Goal: Communication & Community: Answer question/provide support

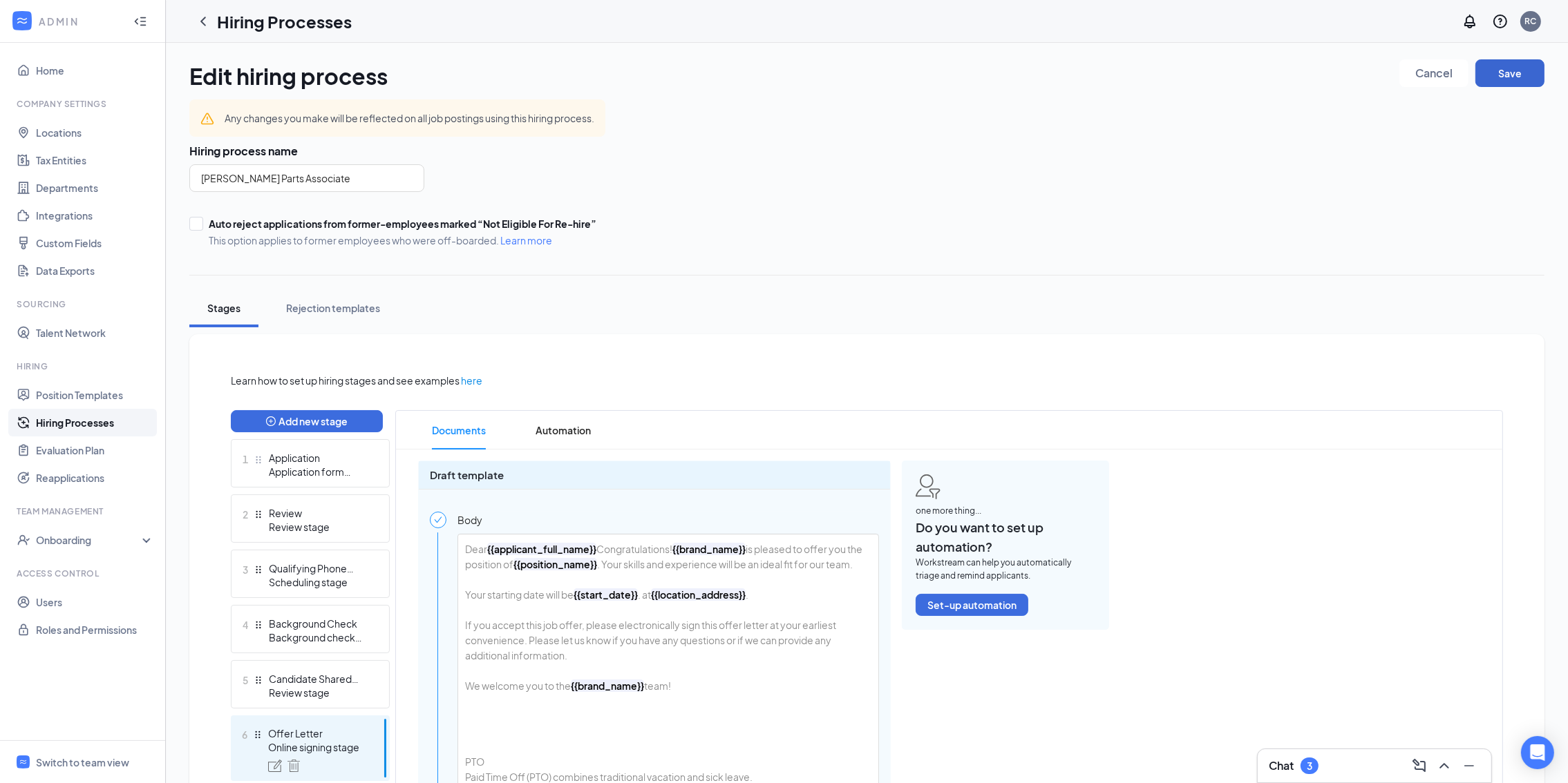
click at [1519, 76] on button "Save" at bounding box center [1509, 73] width 69 height 28
click at [111, 756] on div "Switch to team view" at bounding box center [82, 762] width 93 height 14
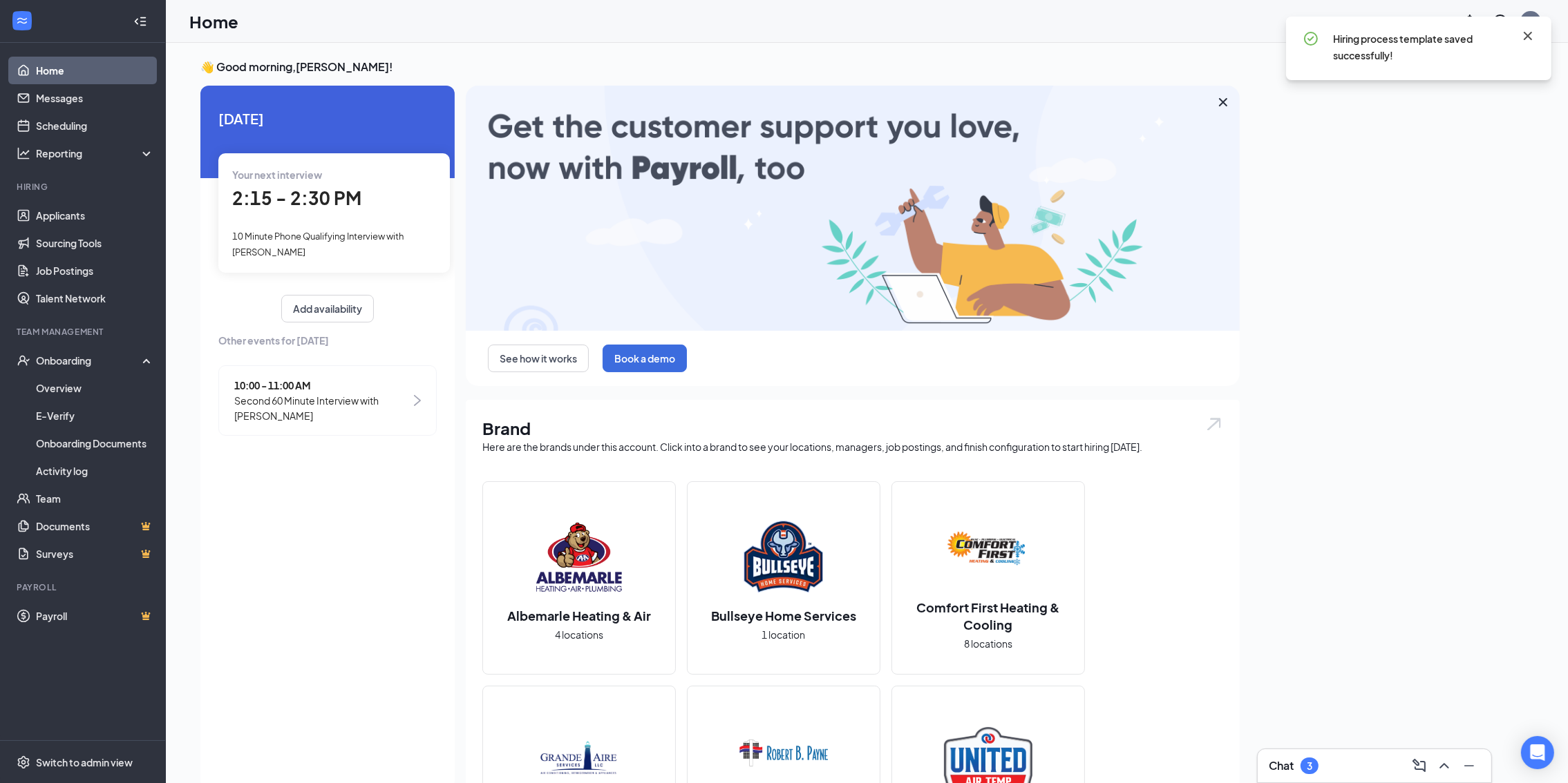
click at [1532, 34] on icon "Cross" at bounding box center [1527, 36] width 17 height 17
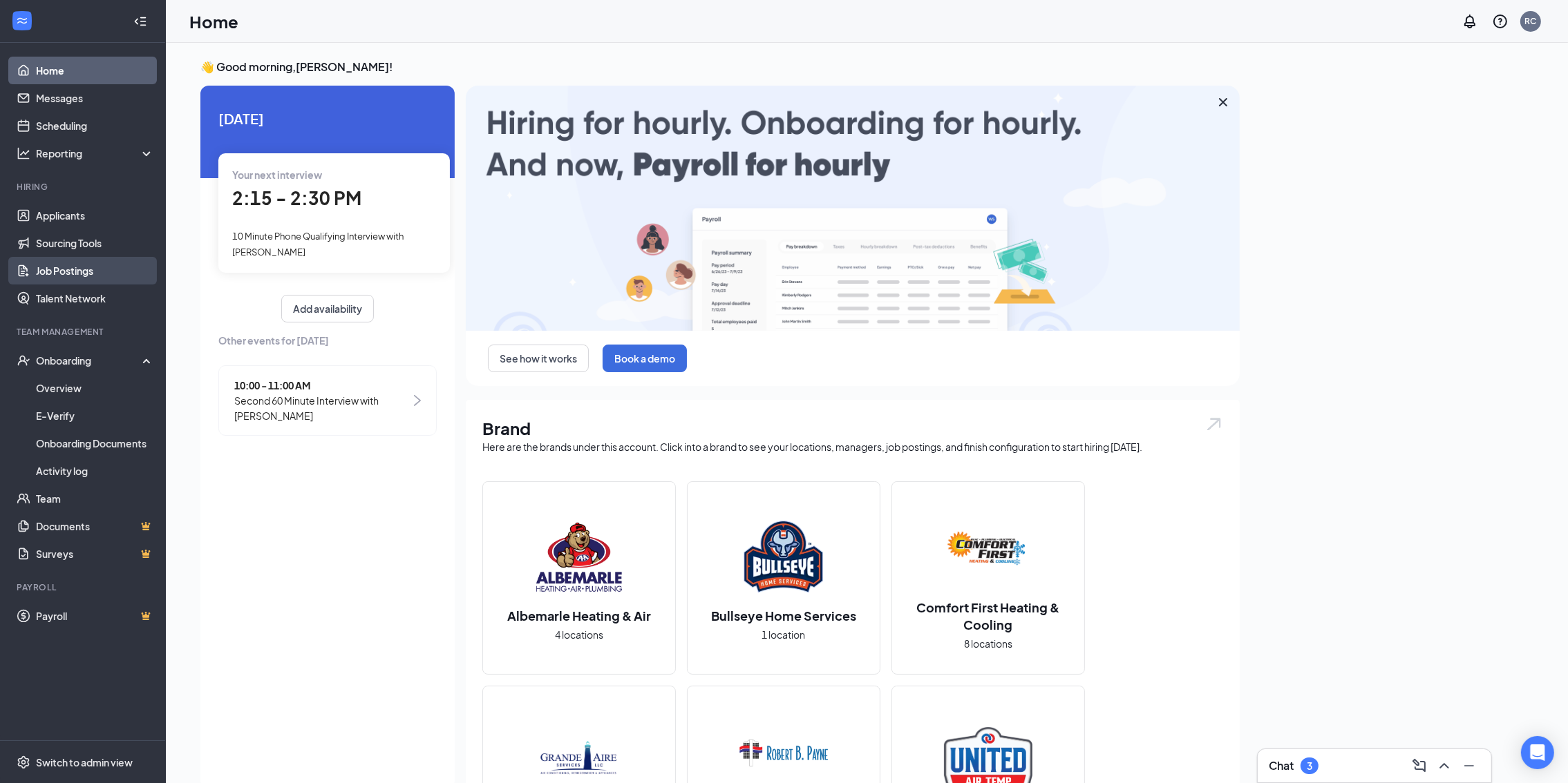
click at [106, 275] on link "Job Postings" at bounding box center [94, 271] width 118 height 28
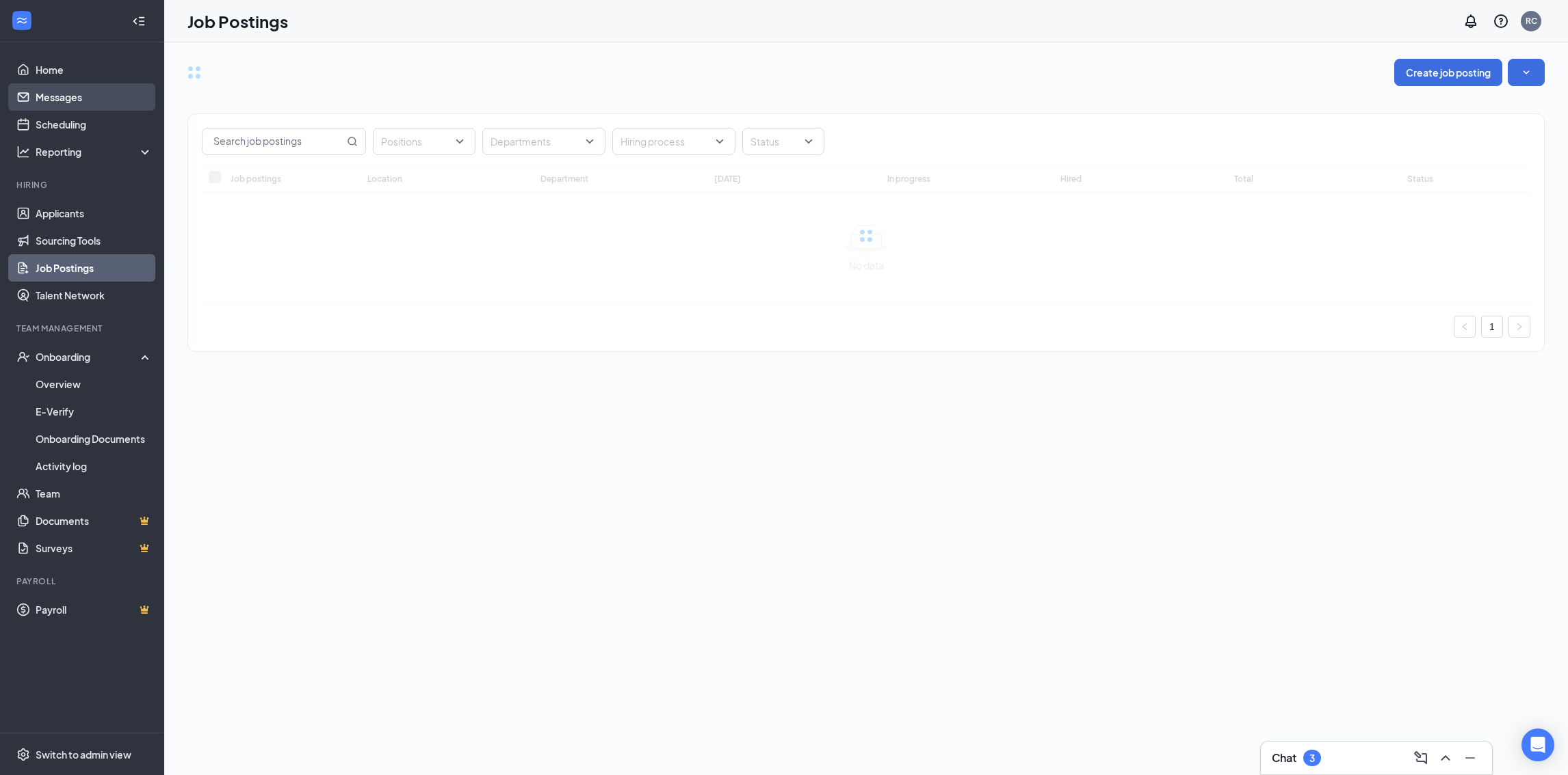
click at [108, 95] on link "Messages" at bounding box center [94, 97] width 117 height 27
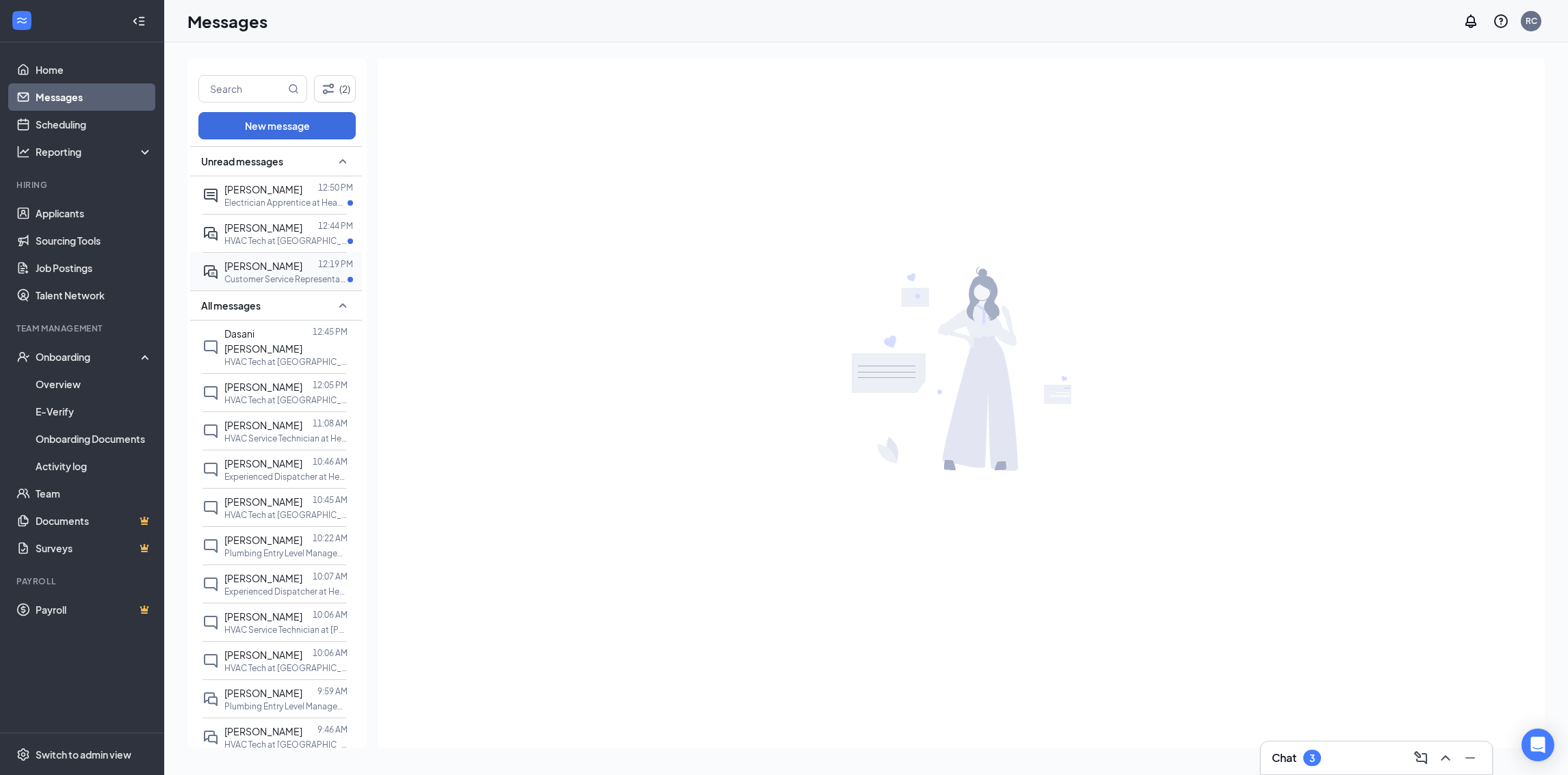
click at [266, 261] on span "[PERSON_NAME]" at bounding box center [263, 265] width 78 height 12
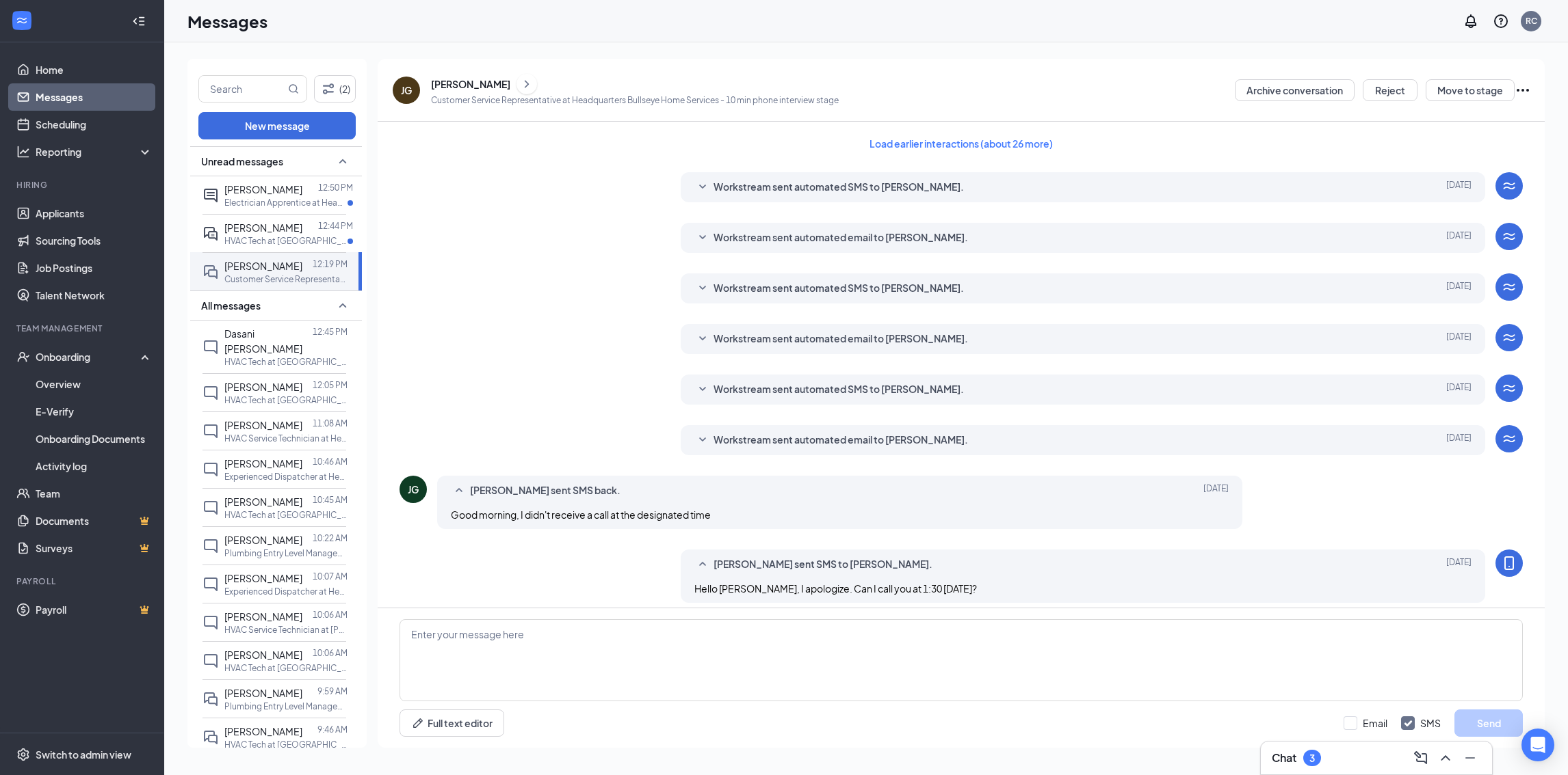
scroll to position [157, 0]
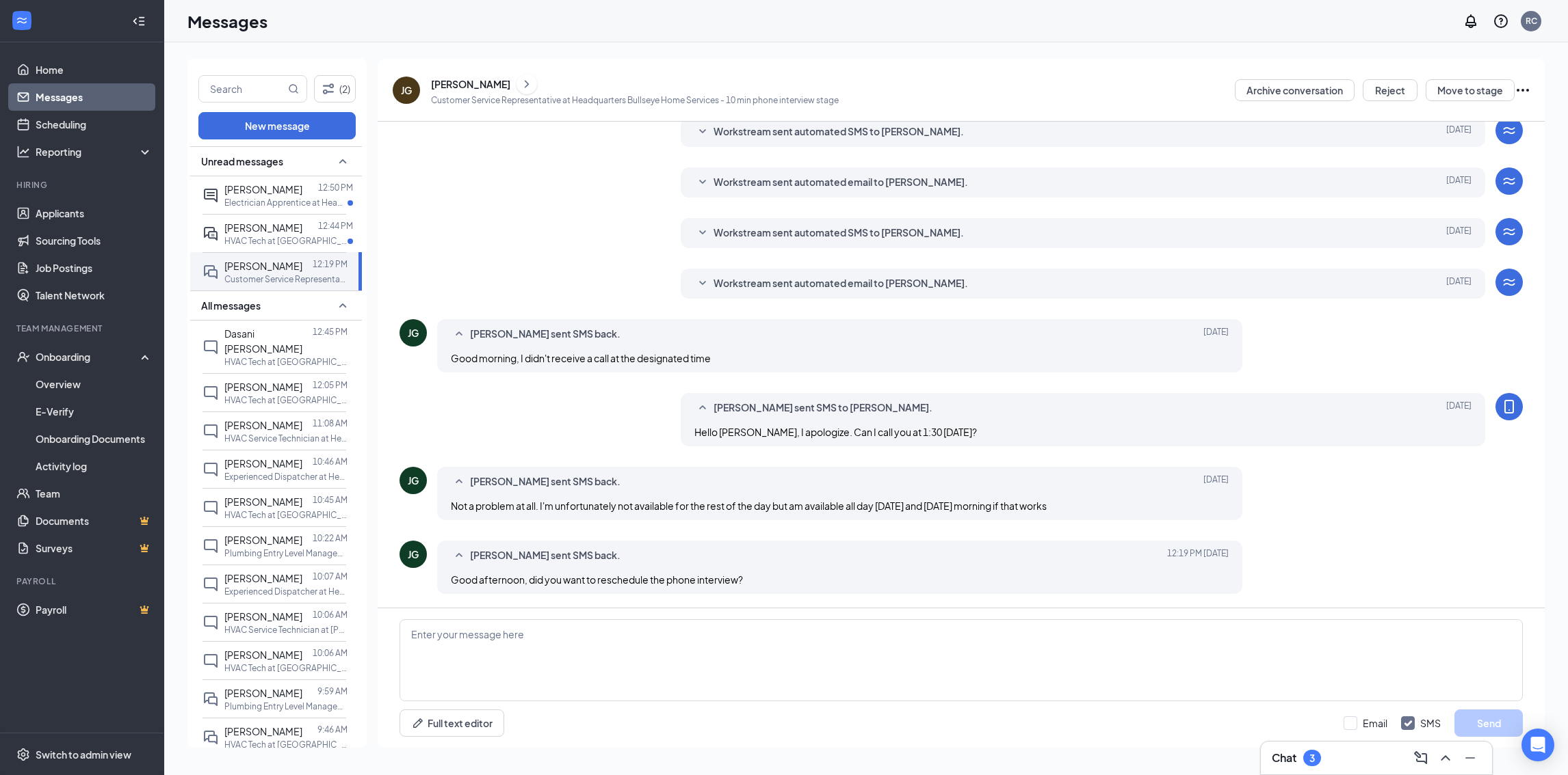
click at [453, 81] on div "[PERSON_NAME]" at bounding box center [470, 83] width 79 height 14
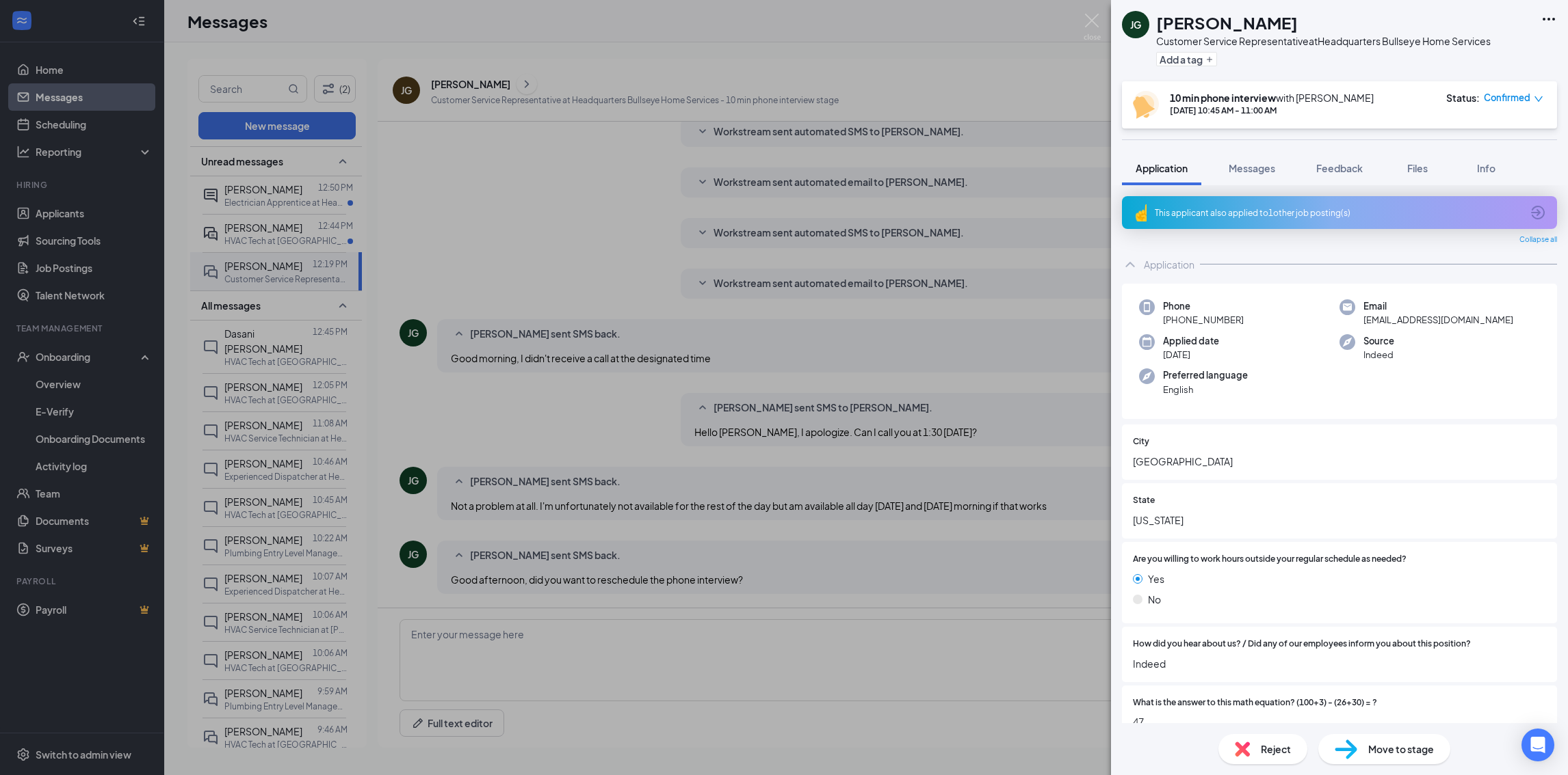
click at [1536, 97] on icon "down" at bounding box center [1538, 99] width 8 height 6
click at [1500, 139] on span "Request Reschedule" at bounding box center [1485, 137] width 94 height 15
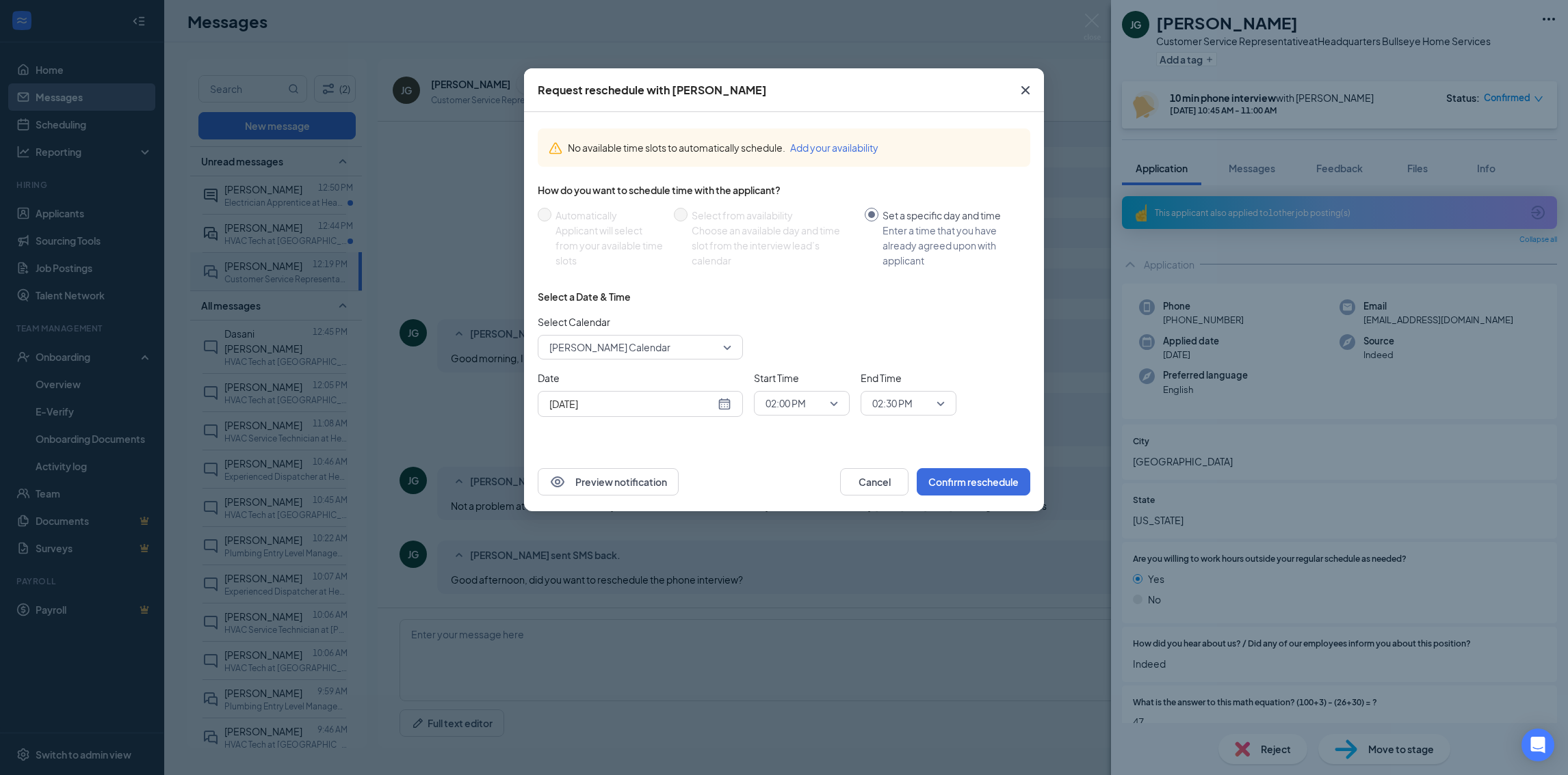
click at [729, 354] on span "[PERSON_NAME] Calendar" at bounding box center [640, 347] width 182 height 21
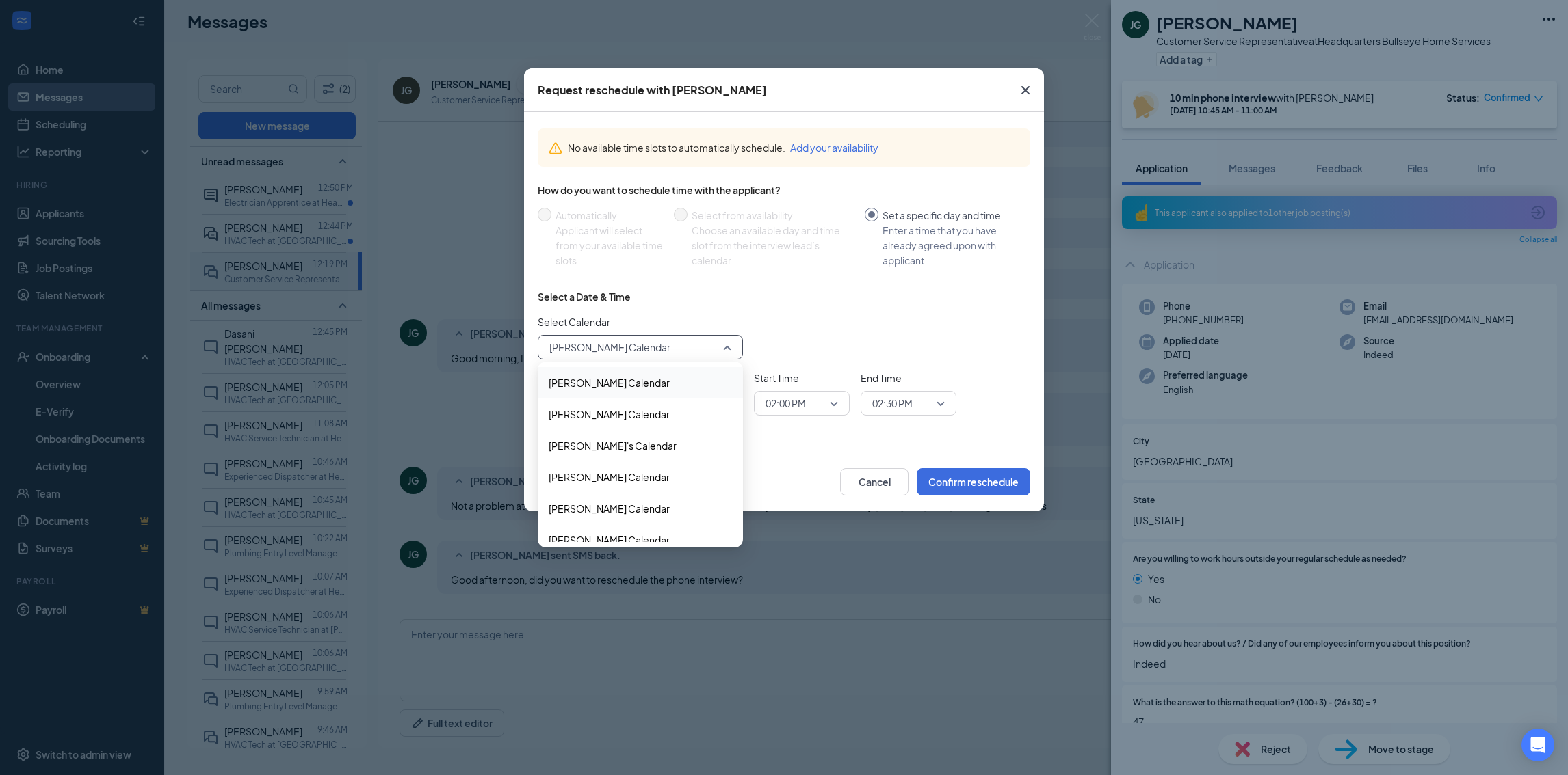
click at [659, 380] on span "Ahmed Mohamed's Calendar" at bounding box center [609, 382] width 121 height 15
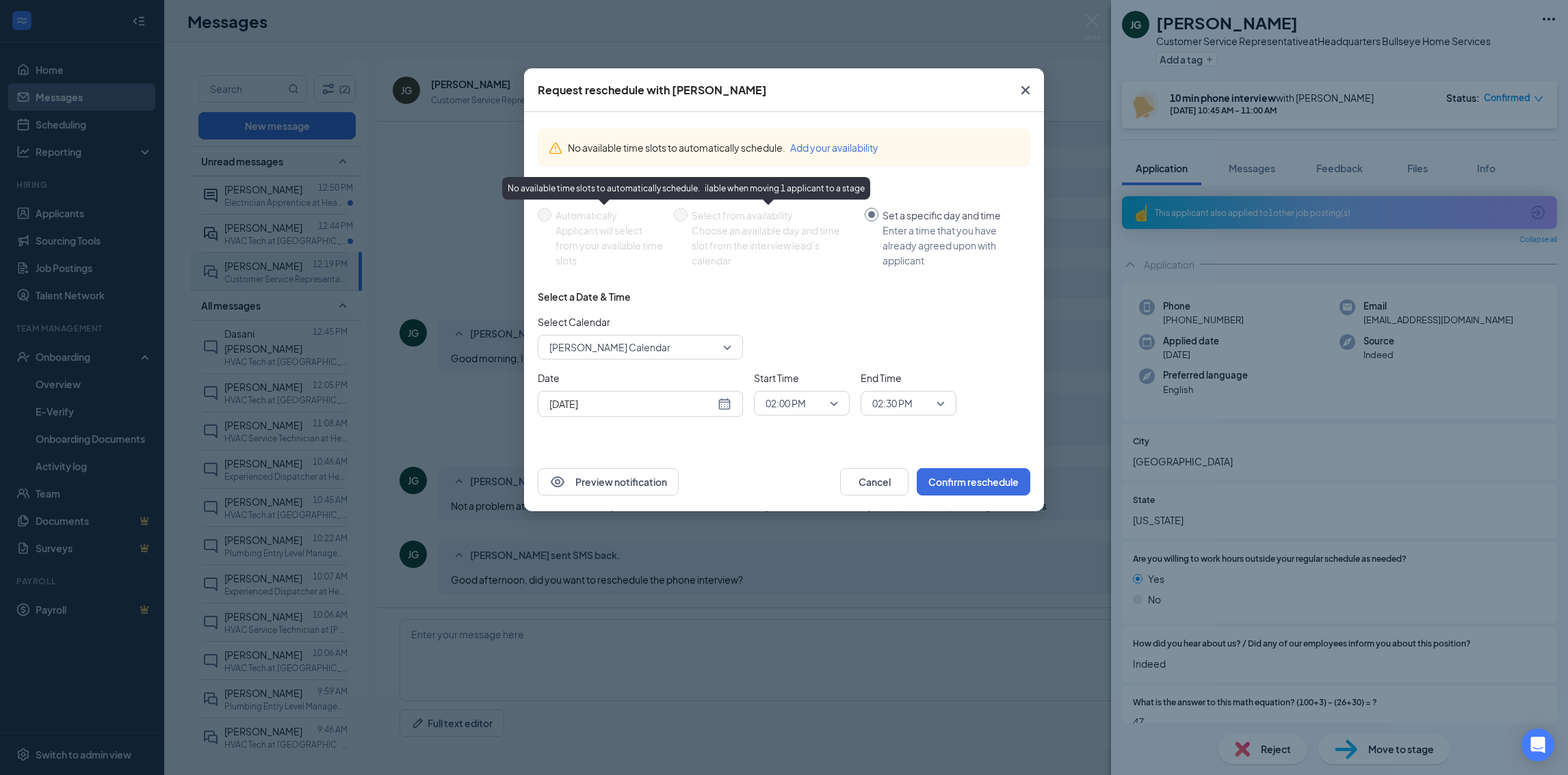
click at [867, 315] on div "Select Calendar Ahmed Mohamed's Calendar 92675 142789 Ahmed Mohamed's Calendar …" at bounding box center [783, 336] width 493 height 45
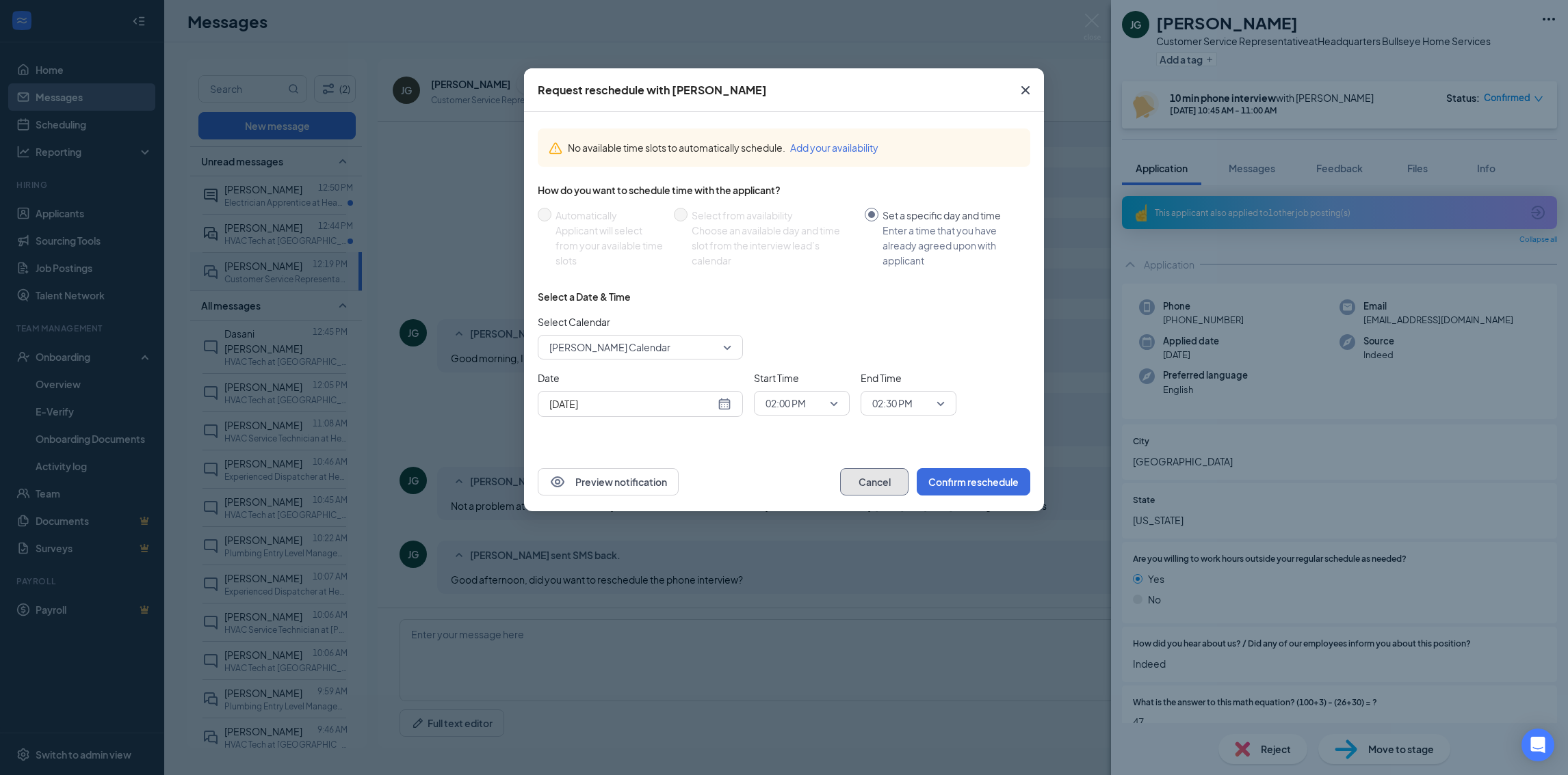
click at [854, 485] on button "Cancel" at bounding box center [874, 482] width 68 height 27
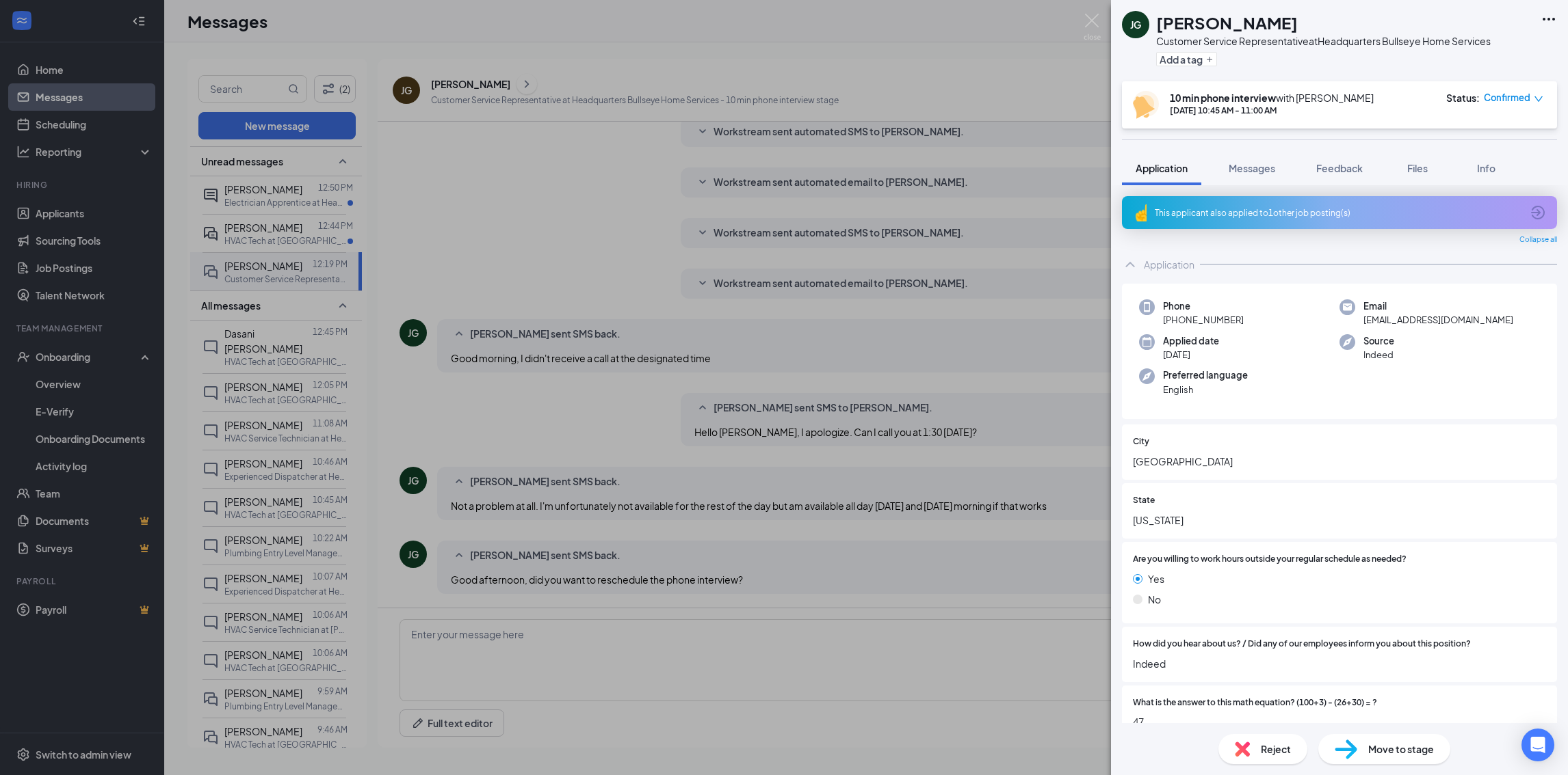
click at [1534, 102] on icon "down" at bounding box center [1538, 98] width 9 height 9
click at [1526, 129] on span "Request Reschedule" at bounding box center [1485, 137] width 94 height 15
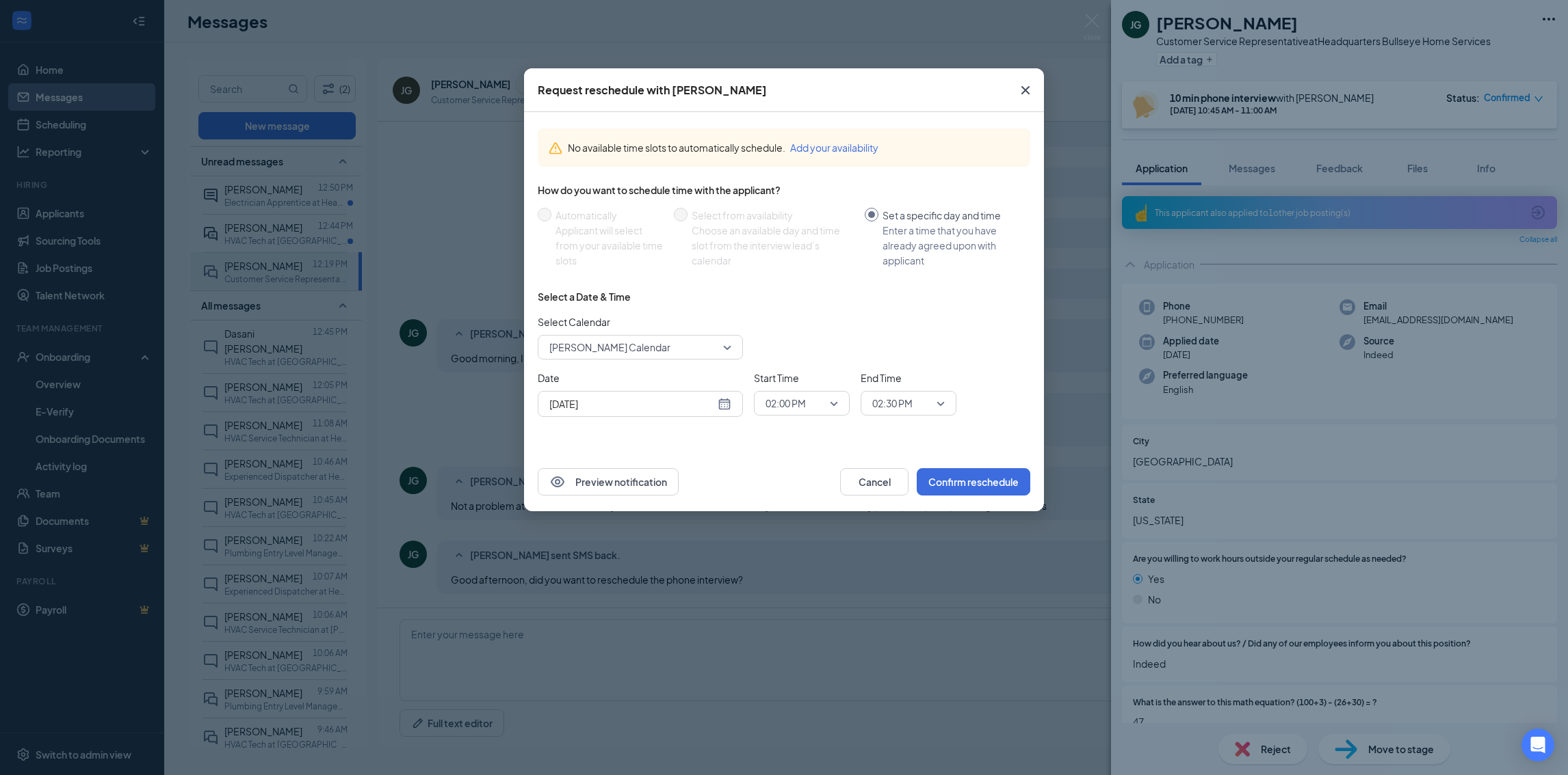
click at [576, 346] on span "Ahmed Mohamed's Calendar" at bounding box center [610, 347] width 121 height 21
click at [736, 326] on span "Select Calendar" at bounding box center [639, 321] width 205 height 15
click at [728, 347] on span "Ahmed Mohamed's Calendar" at bounding box center [640, 347] width 182 height 21
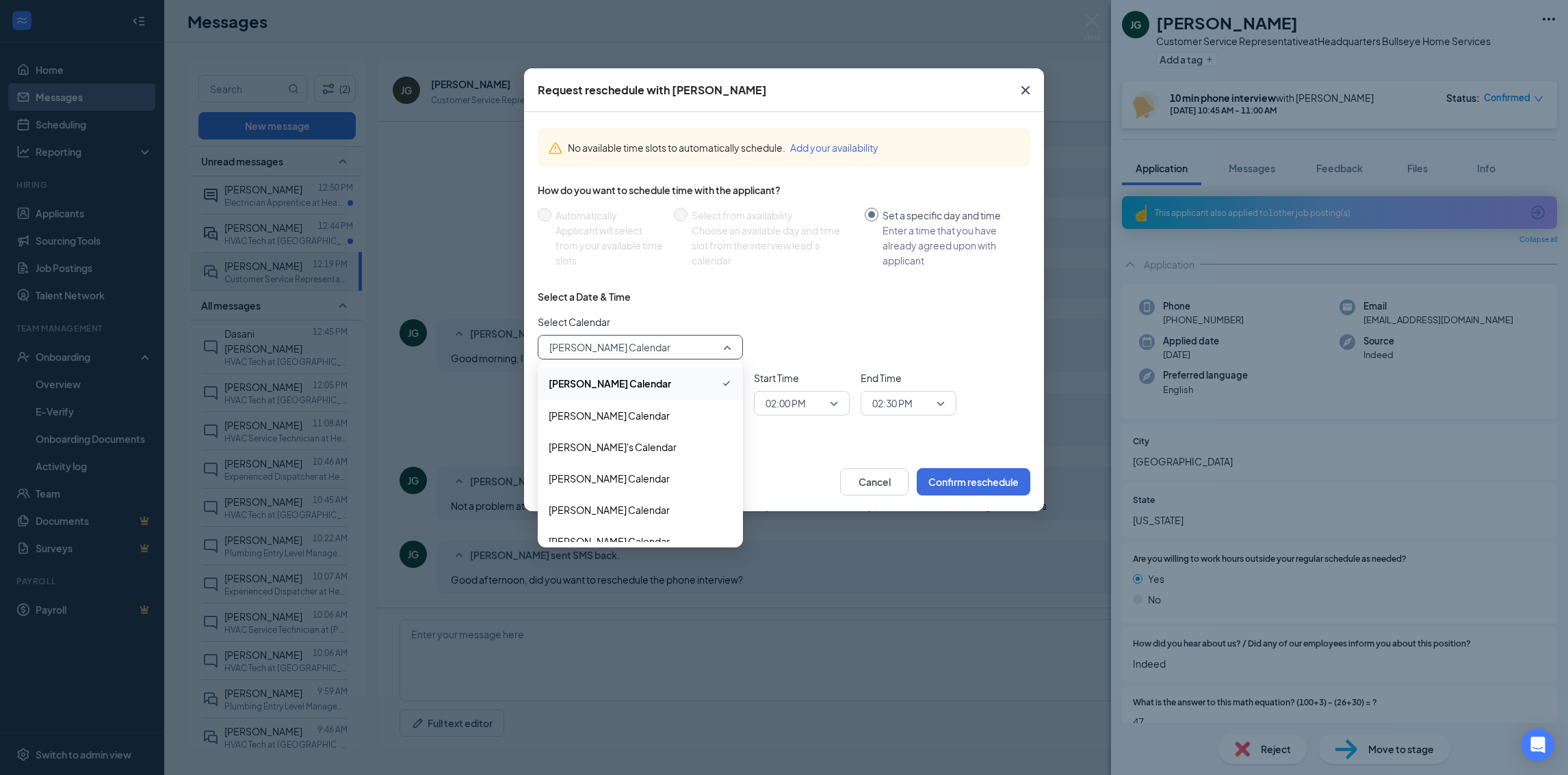
click at [728, 347] on span "Ahmed Mohamed's Calendar" at bounding box center [640, 347] width 182 height 21
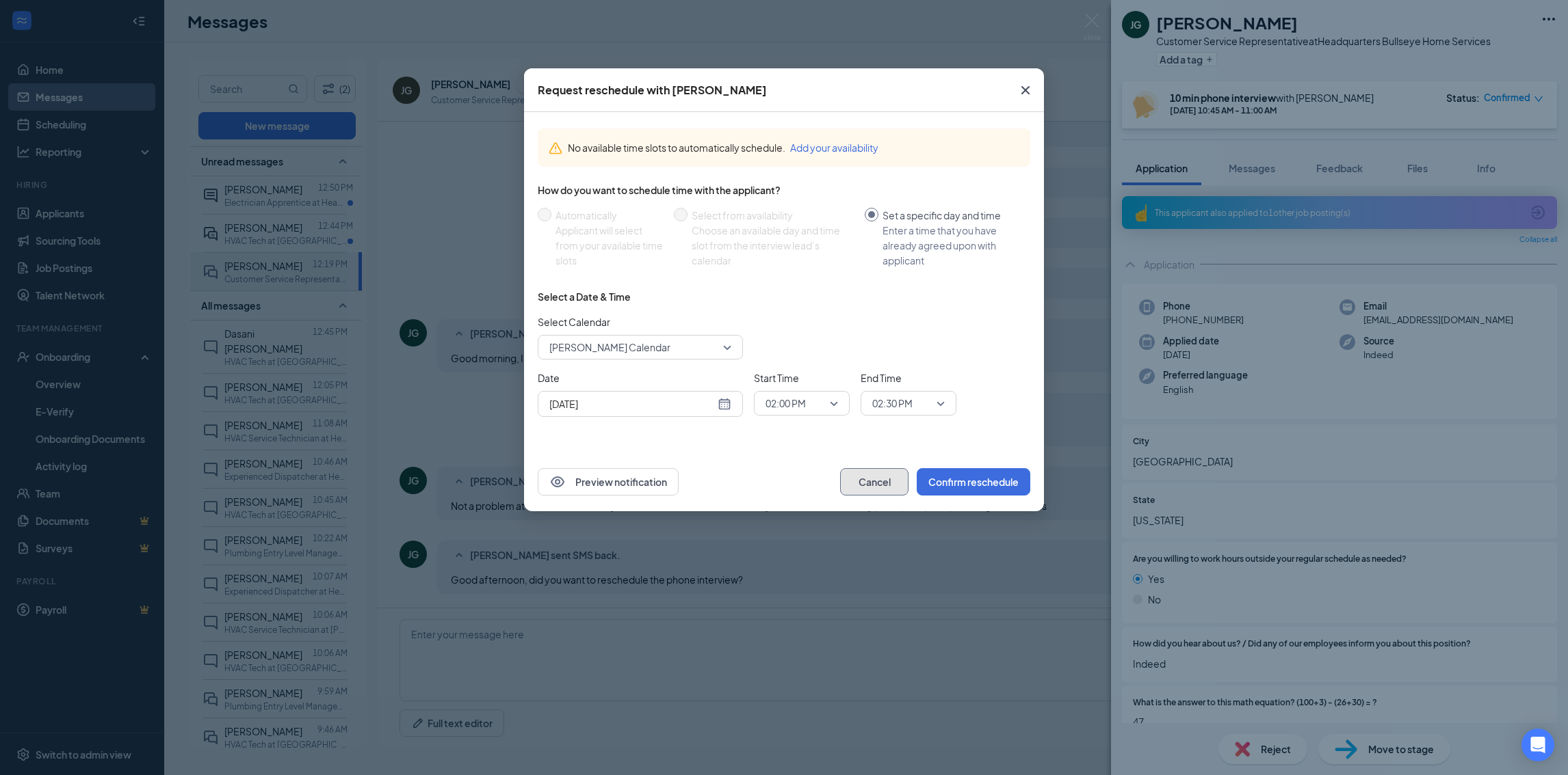
click at [880, 481] on button "Cancel" at bounding box center [874, 482] width 68 height 27
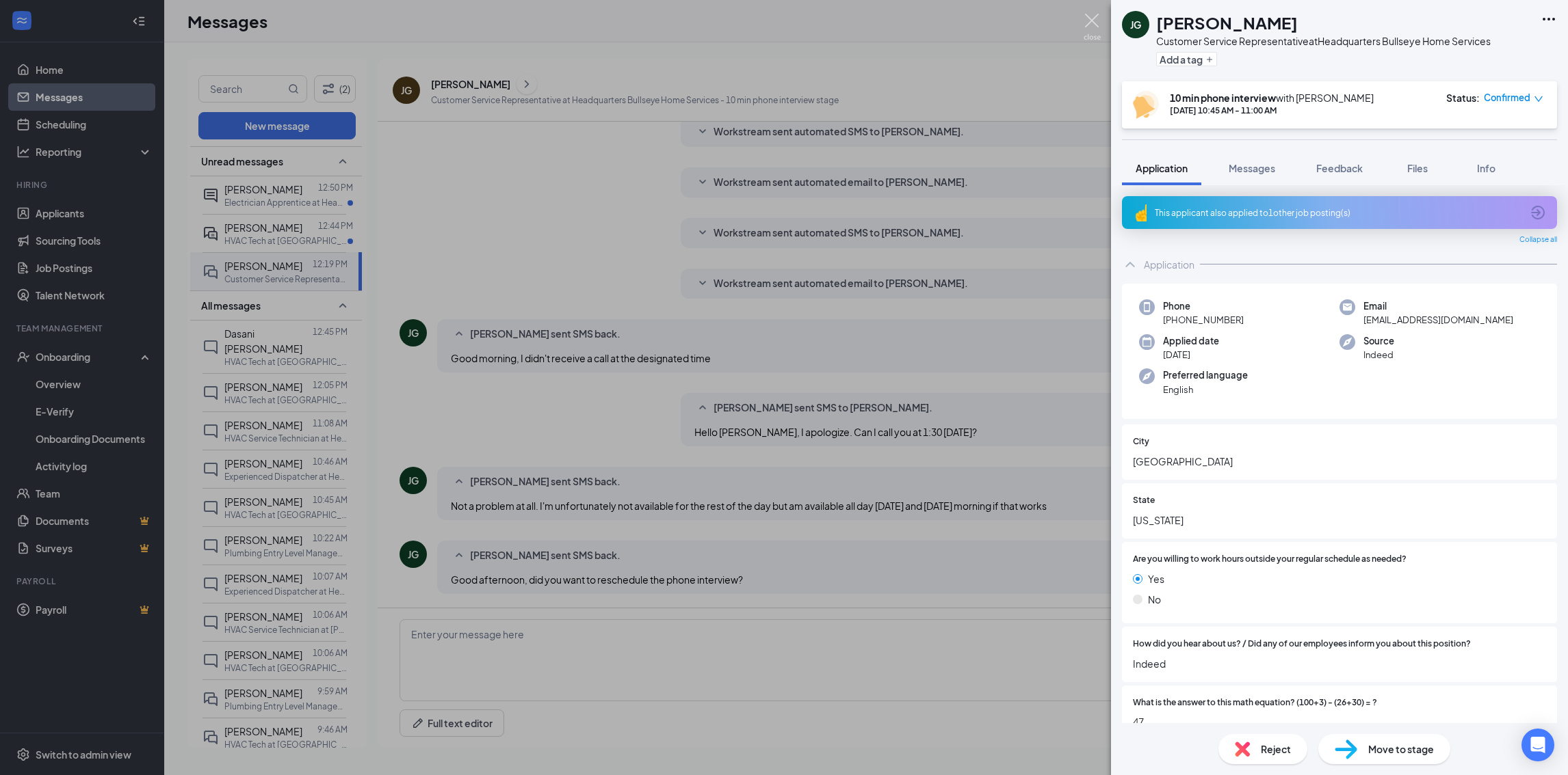
click at [1087, 17] on img at bounding box center [1092, 27] width 17 height 27
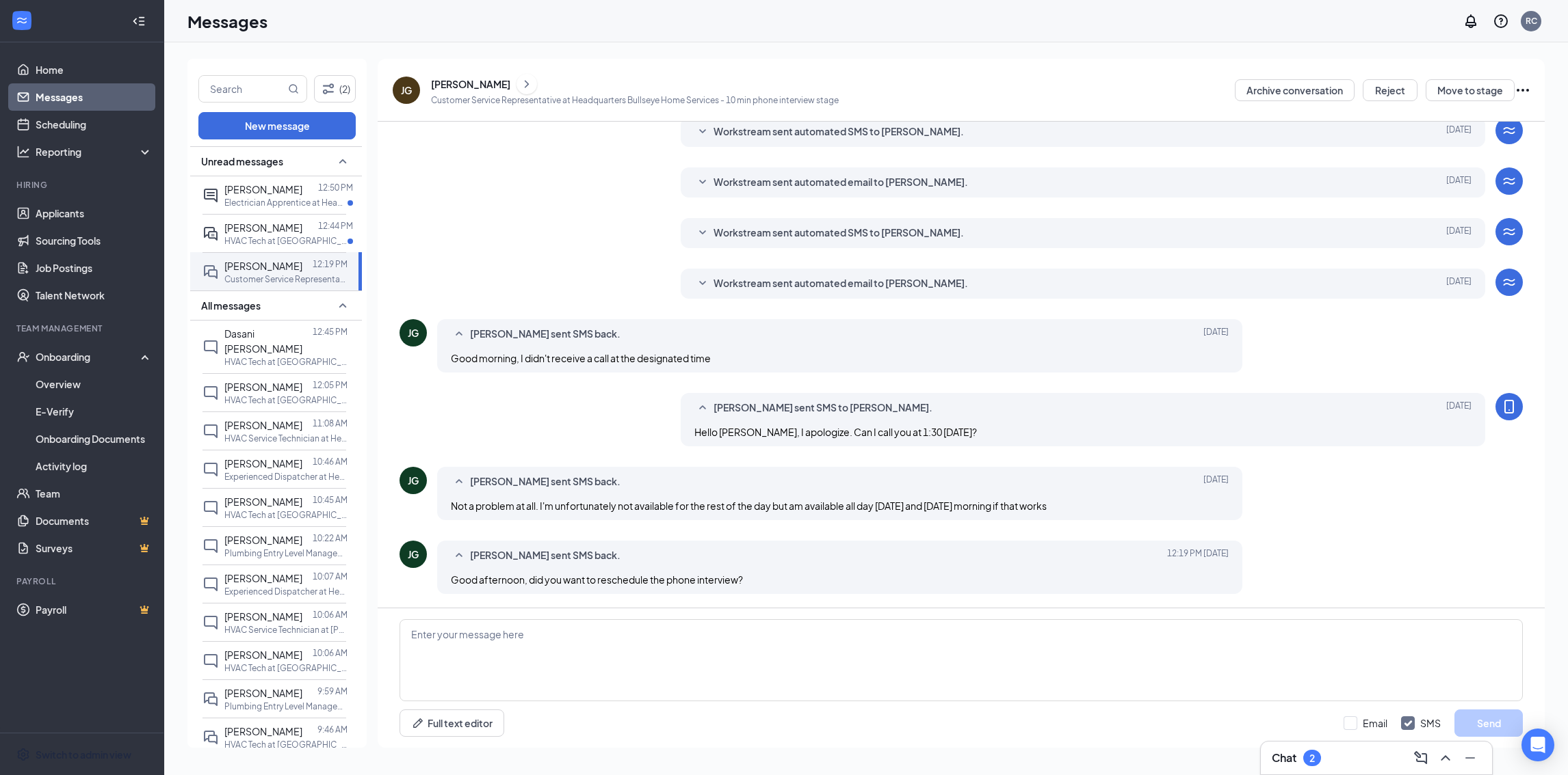
drag, startPoint x: 90, startPoint y: 761, endPoint x: 88, endPoint y: 259, distance: 502.0
click at [91, 761] on span "Switch to admin view" at bounding box center [94, 754] width 117 height 42
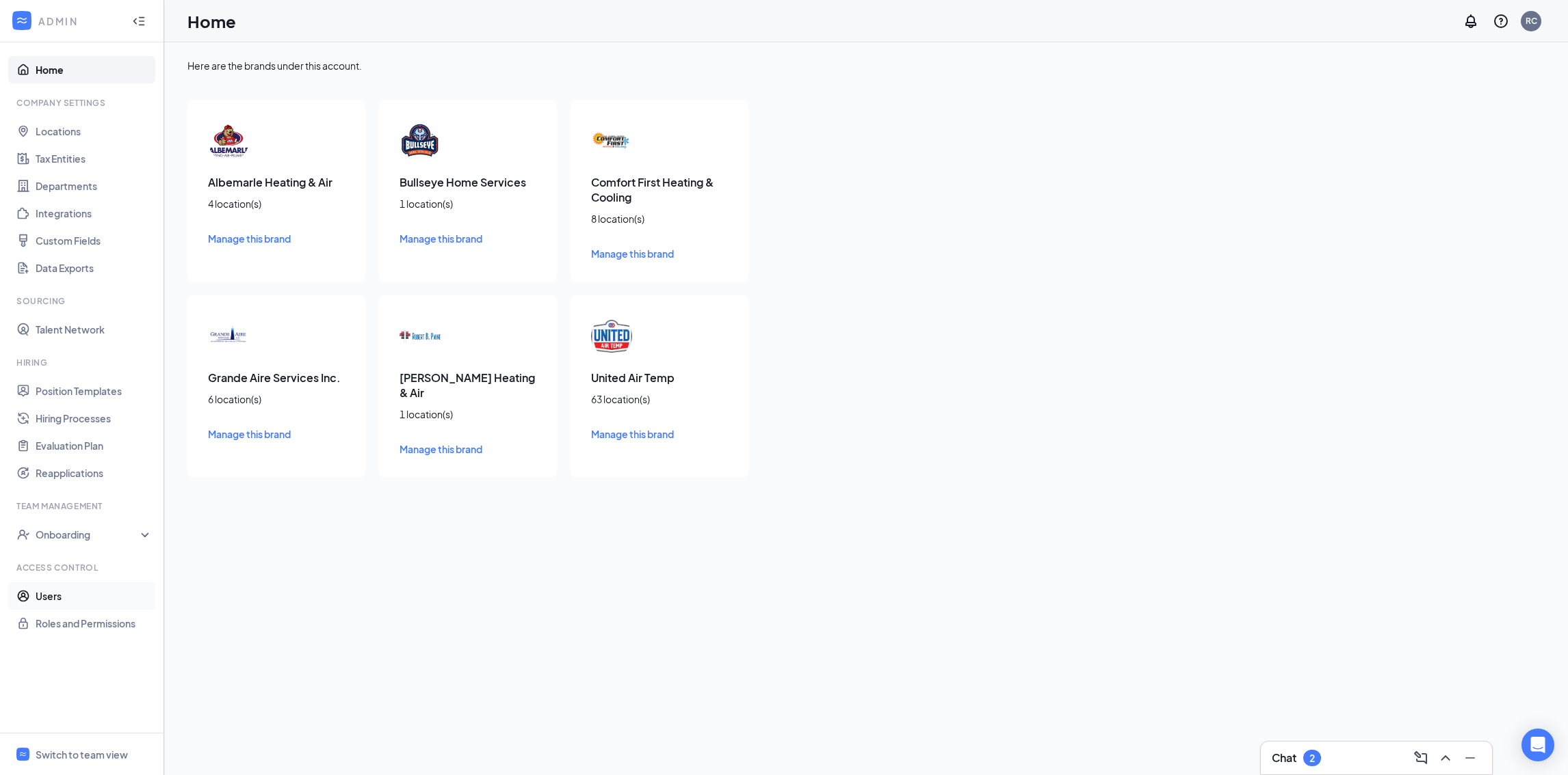
click at [58, 597] on link "Users" at bounding box center [94, 596] width 117 height 27
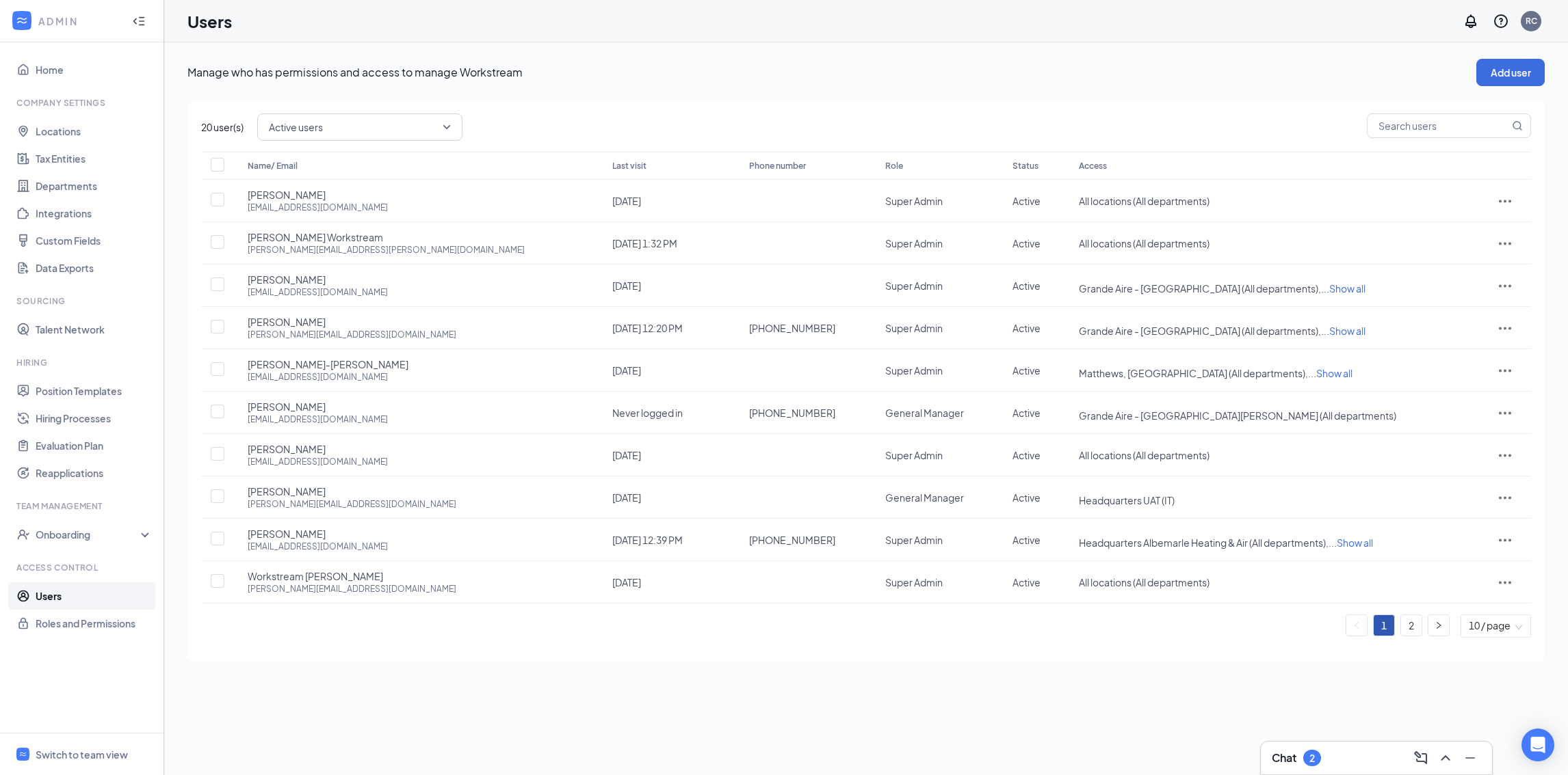
click at [1526, 631] on div "10 / page" at bounding box center [1495, 626] width 69 height 22
click at [1507, 592] on div "100 / page" at bounding box center [1496, 592] width 49 height 15
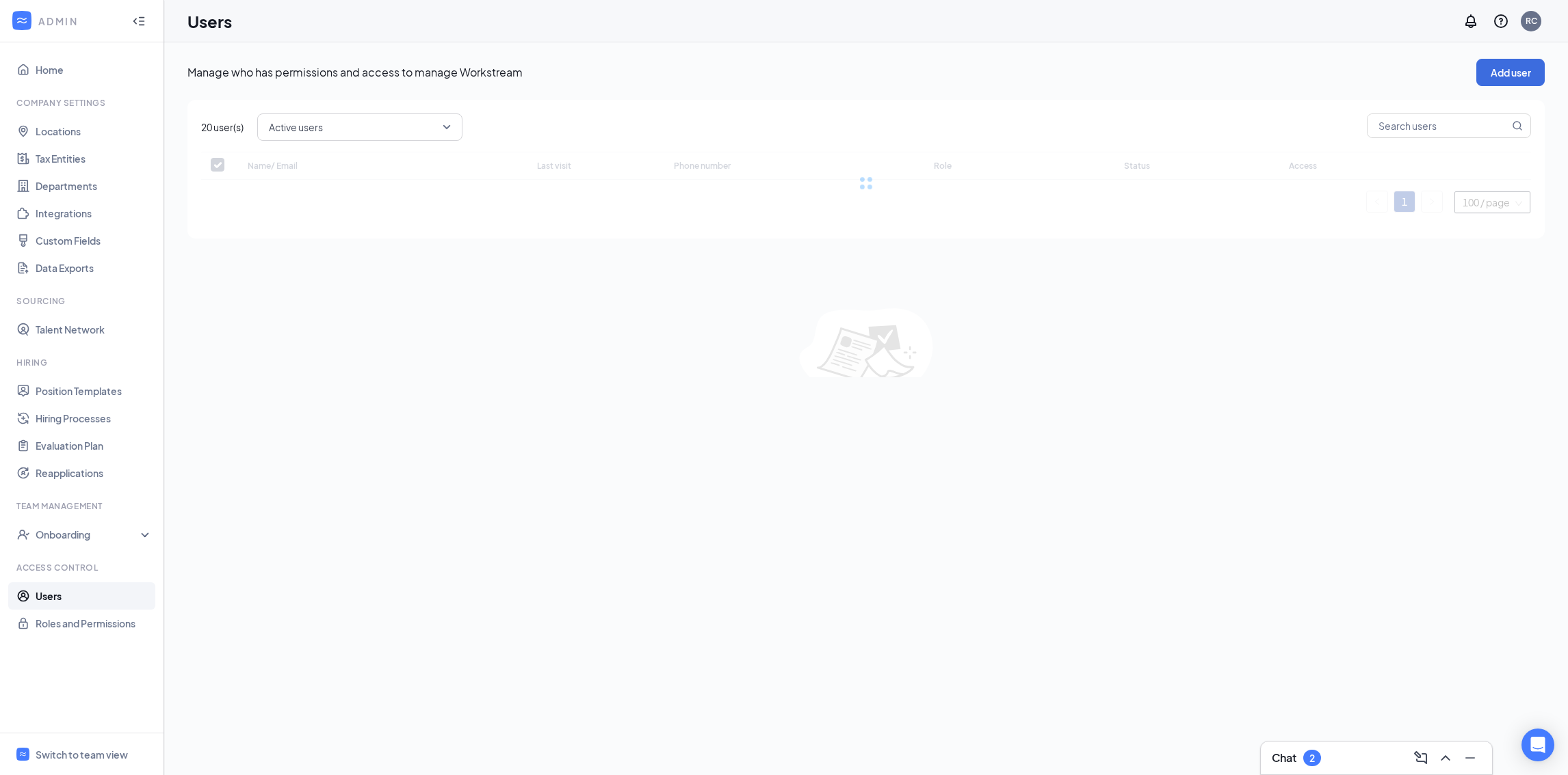
checkbox input "false"
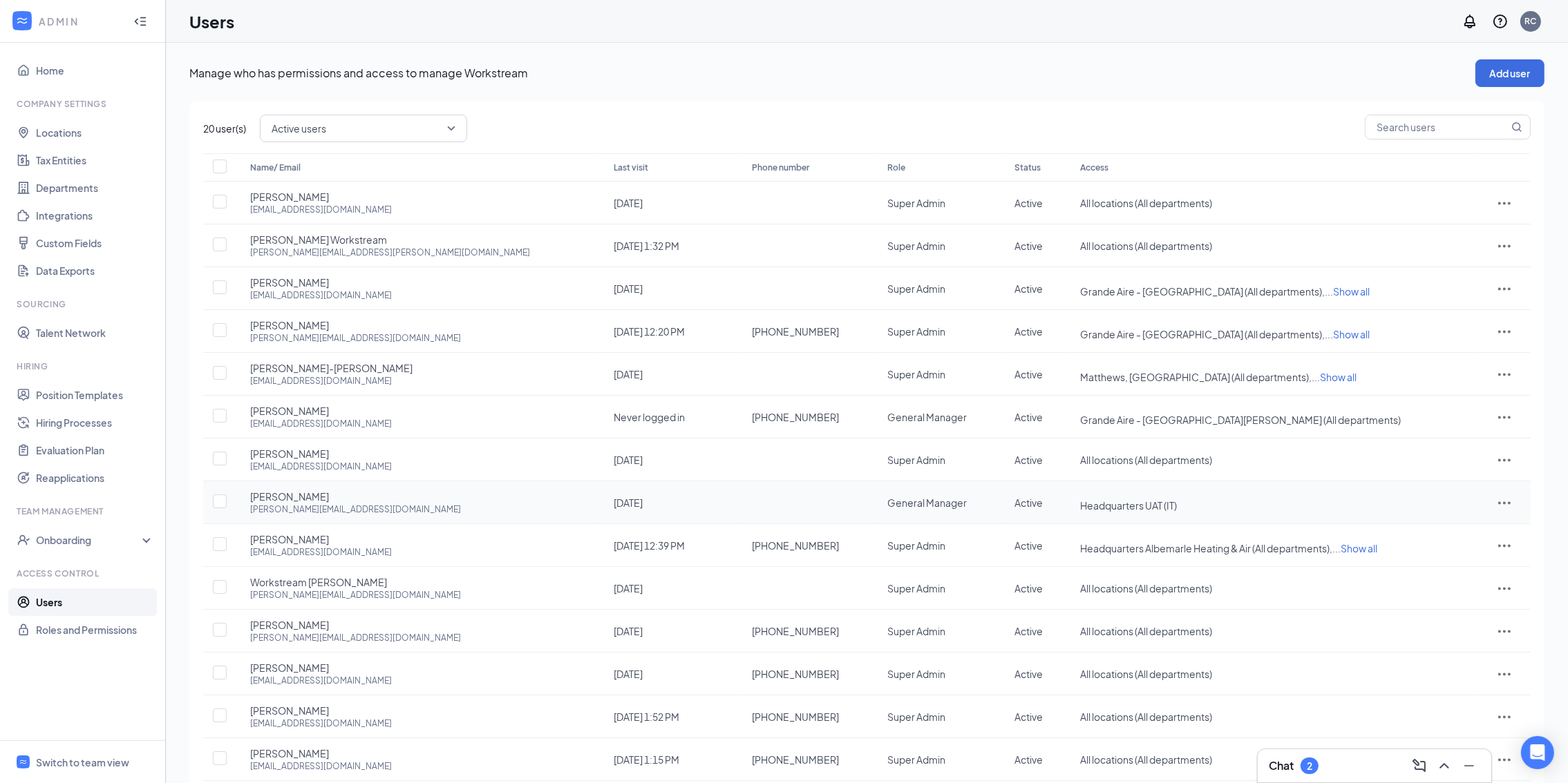
scroll to position [104, 0]
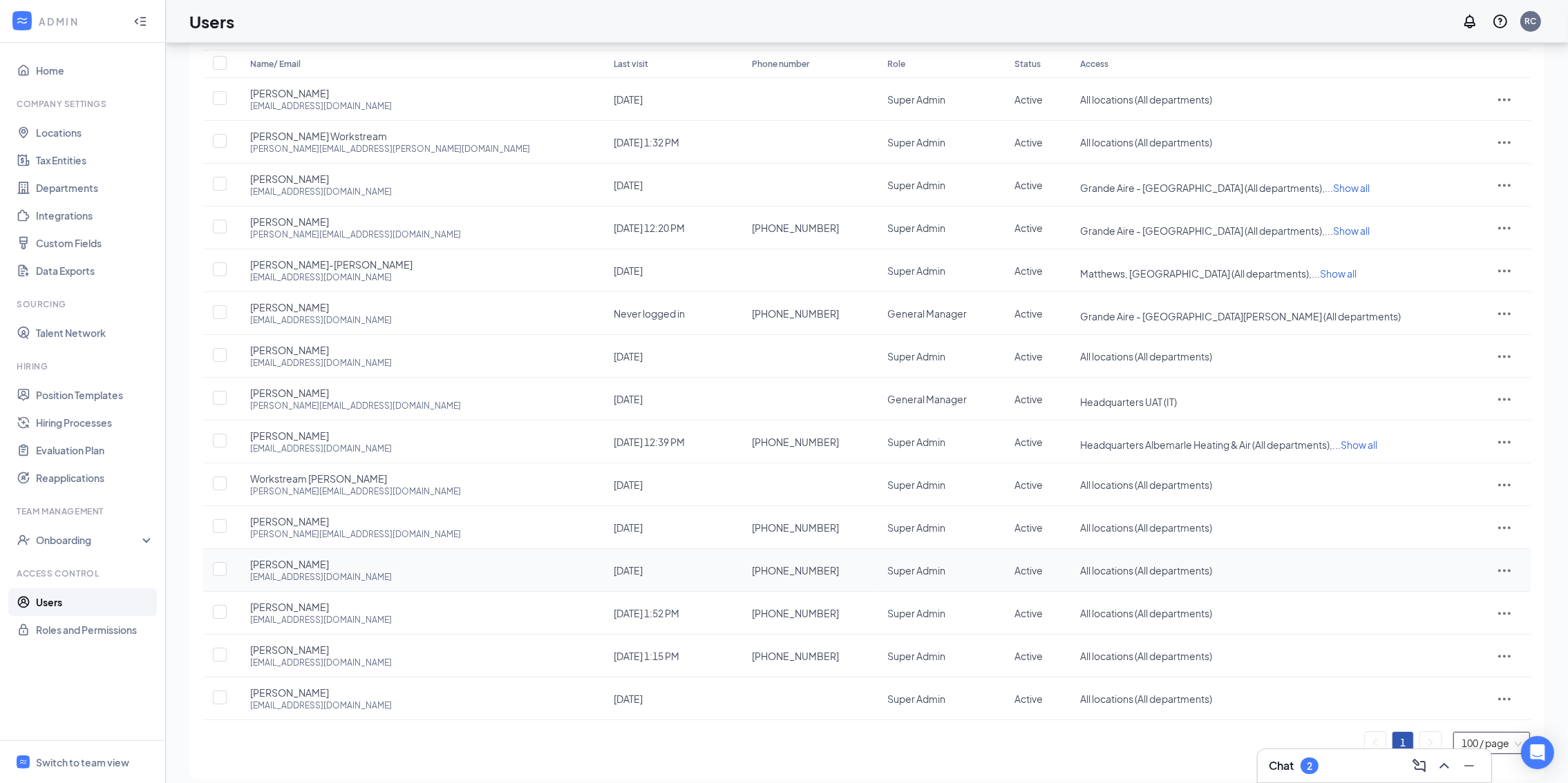
click at [1504, 565] on td at bounding box center [1504, 570] width 52 height 43
click at [1496, 569] on icon "ActionsIcon" at bounding box center [1504, 570] width 17 height 17
click at [1436, 599] on span "Edit user" at bounding box center [1424, 601] width 39 height 12
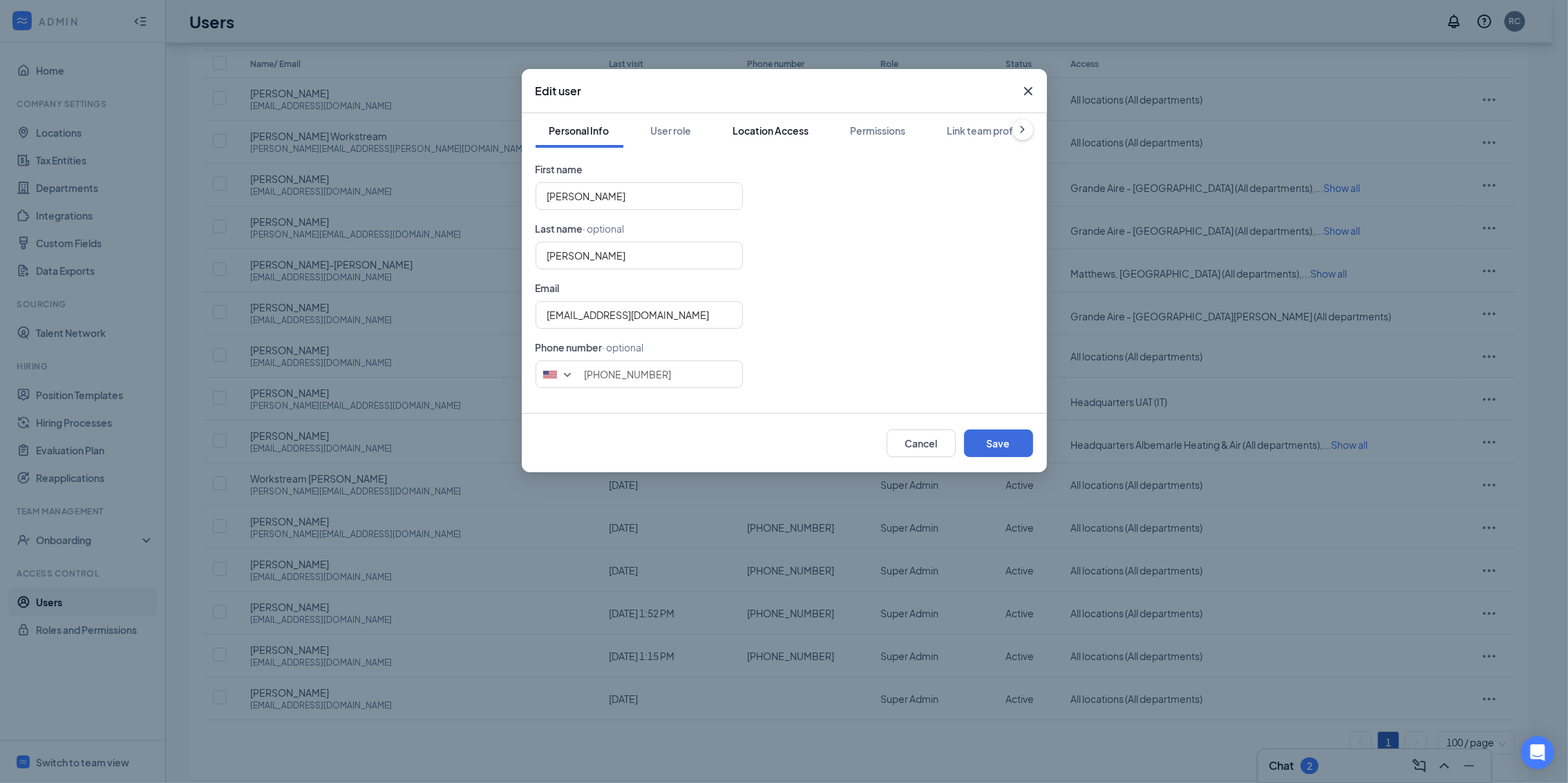
click at [779, 136] on div "Location Access" at bounding box center [771, 130] width 76 height 14
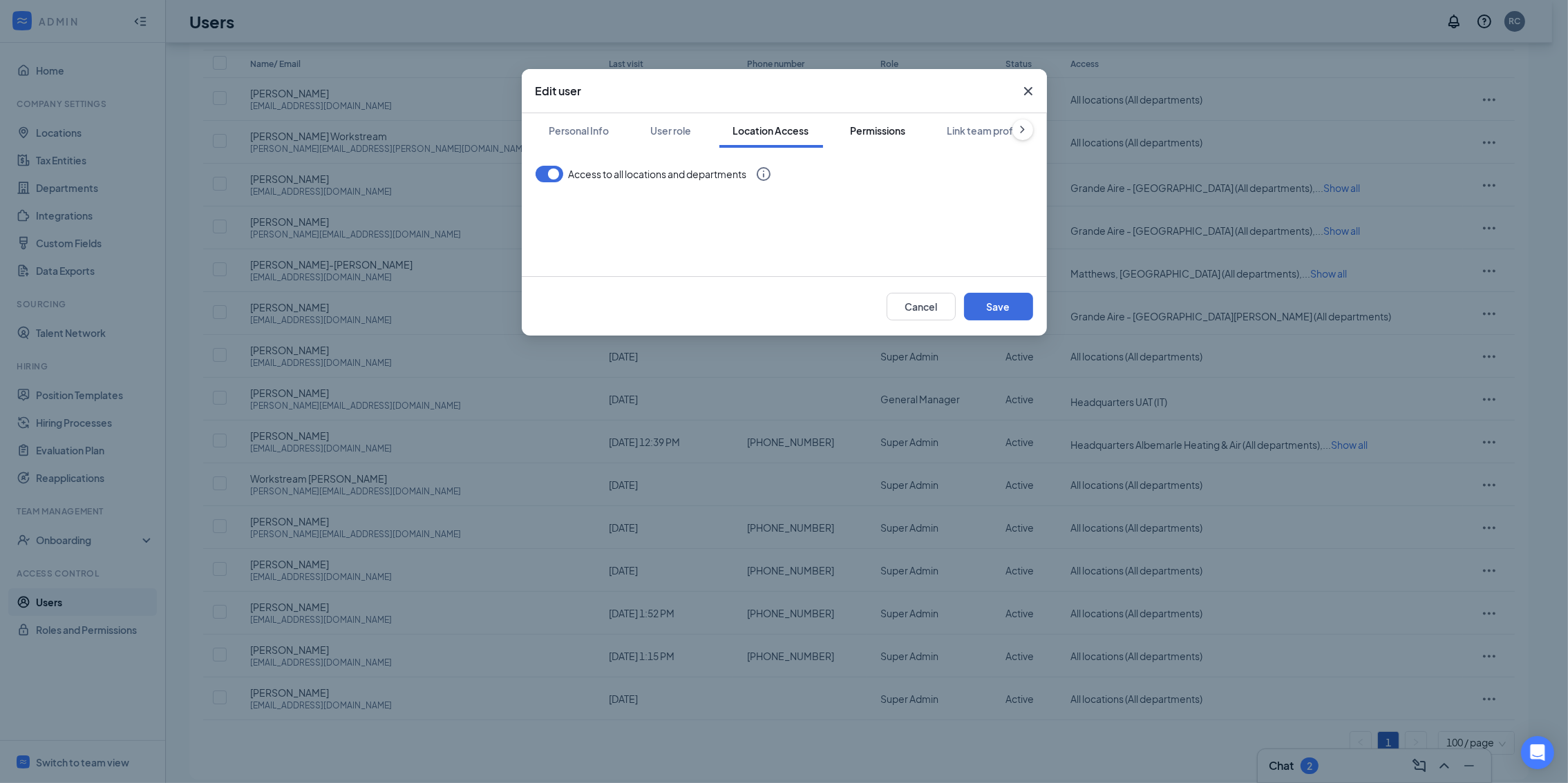
click at [842, 132] on button "Permissions" at bounding box center [878, 131] width 83 height 35
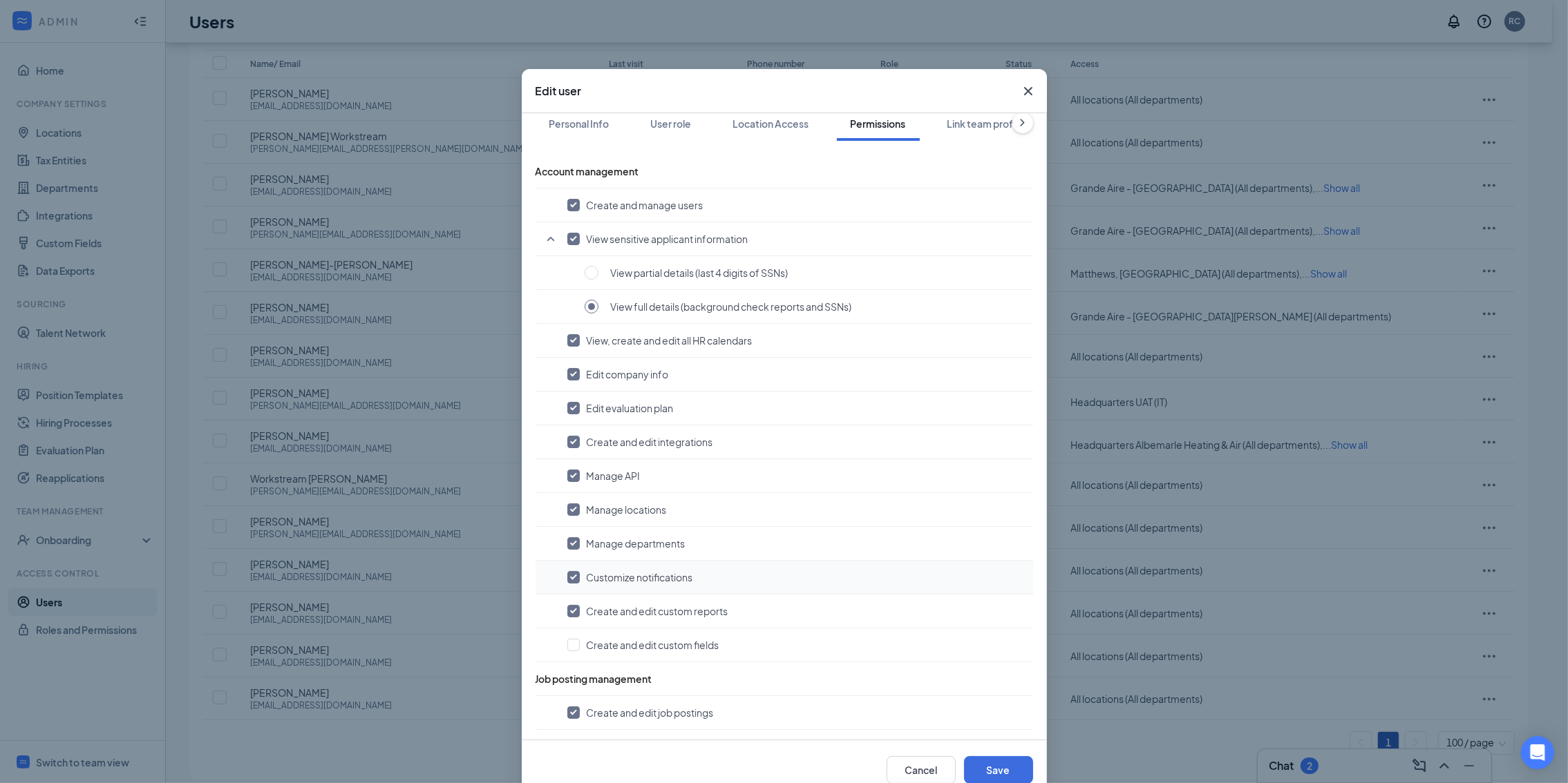
scroll to position [0, 0]
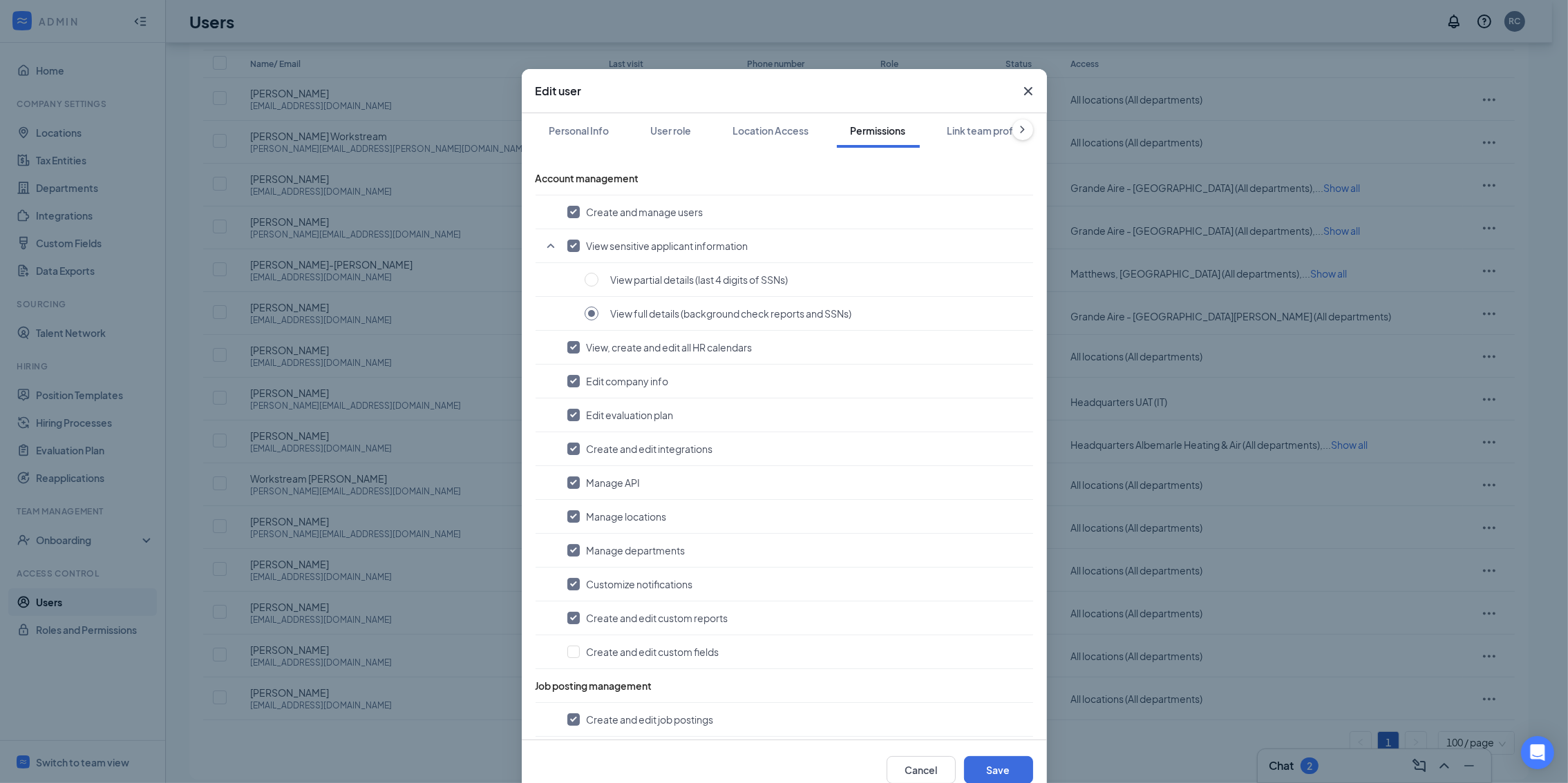
click at [1012, 132] on button at bounding box center [1022, 130] width 21 height 21
click at [1016, 132] on icon "ChevronRight" at bounding box center [1022, 129] width 14 height 14
click at [1012, 131] on button at bounding box center [1022, 130] width 21 height 21
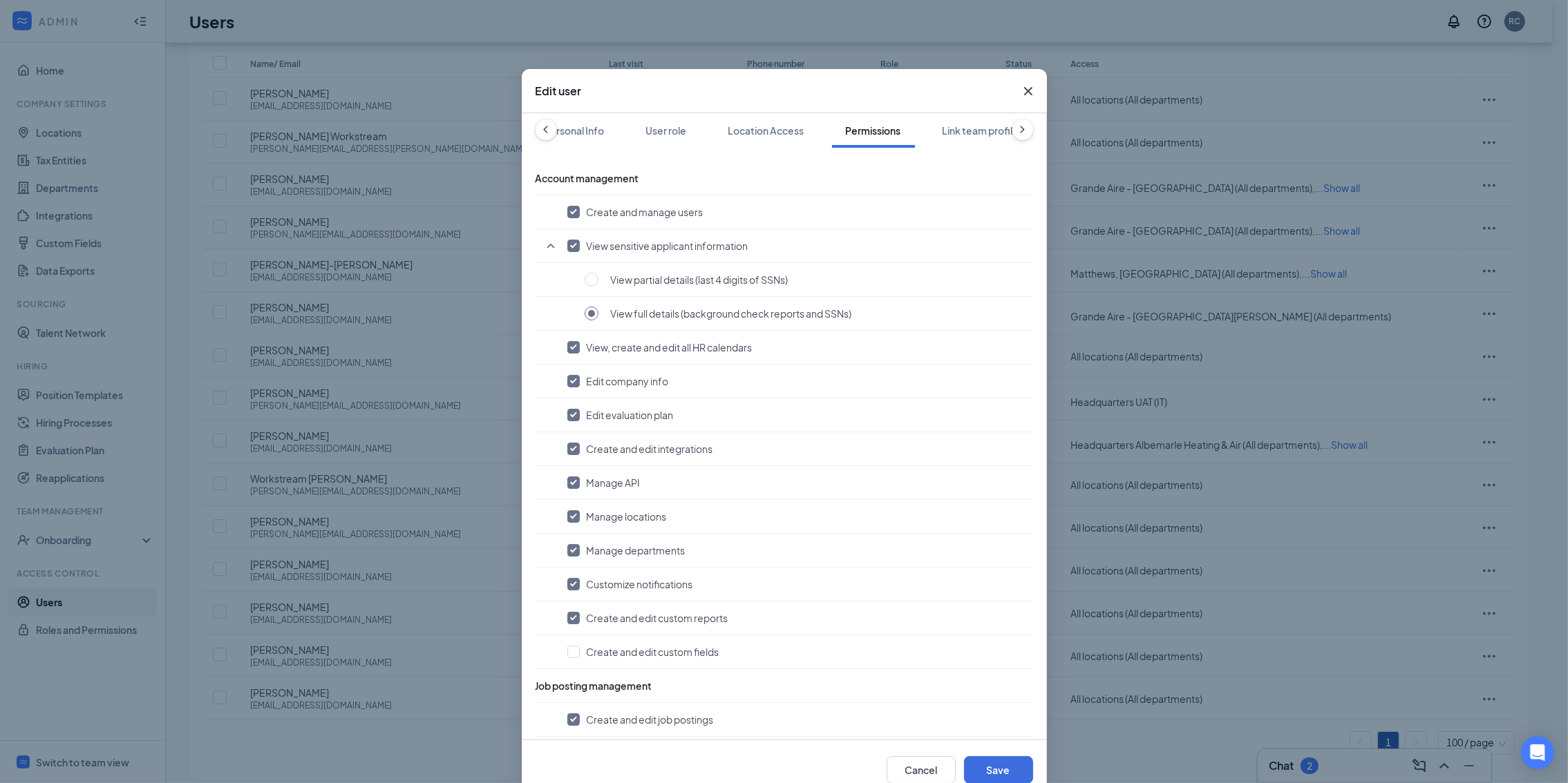
click at [1020, 131] on icon "ChevronRight" at bounding box center [1022, 130] width 4 height 7
click at [959, 130] on div "Link team profile" at bounding box center [981, 130] width 77 height 14
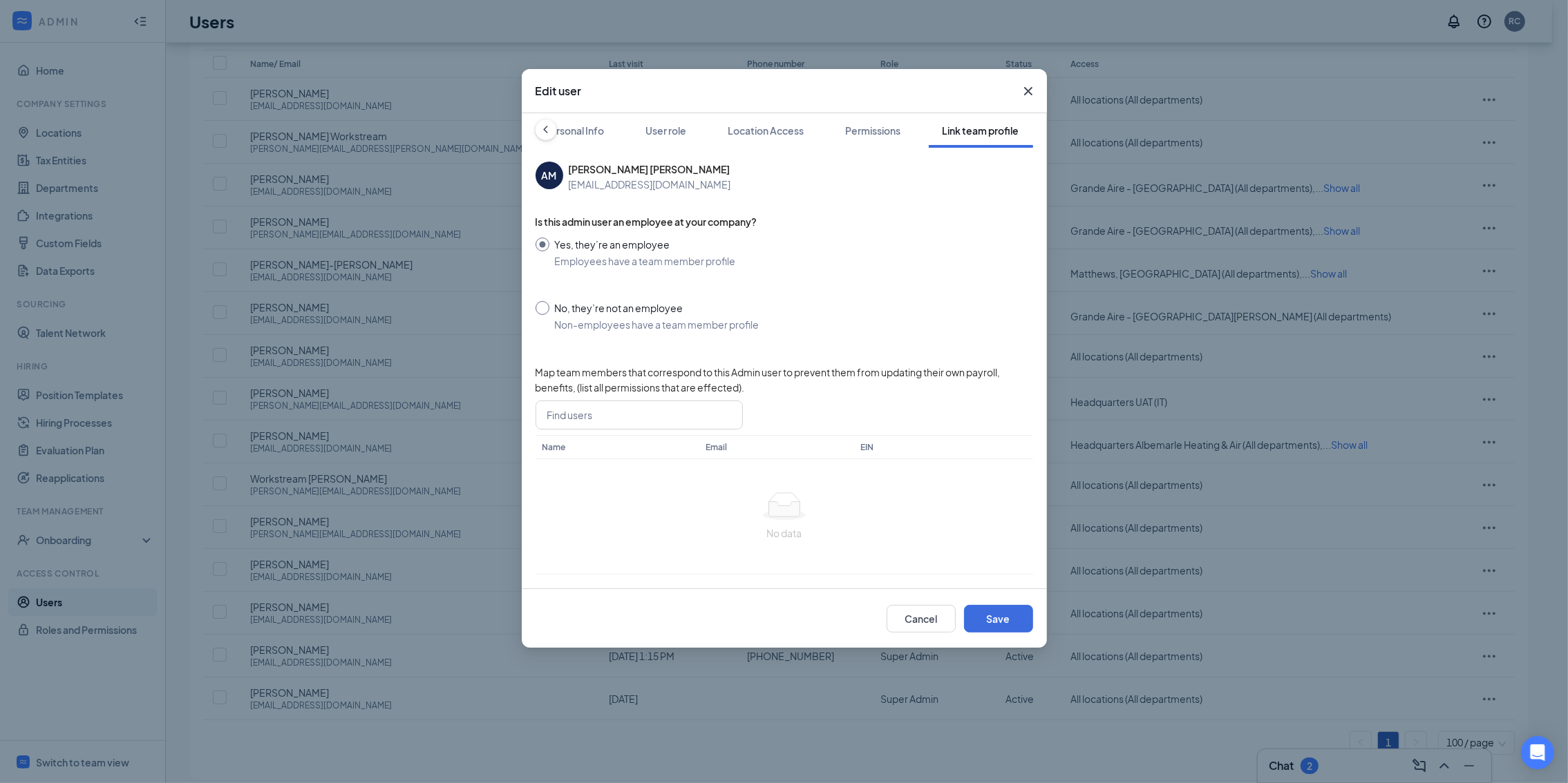
scroll to position [0, 7]
click at [684, 130] on div "User role" at bounding box center [666, 130] width 41 height 14
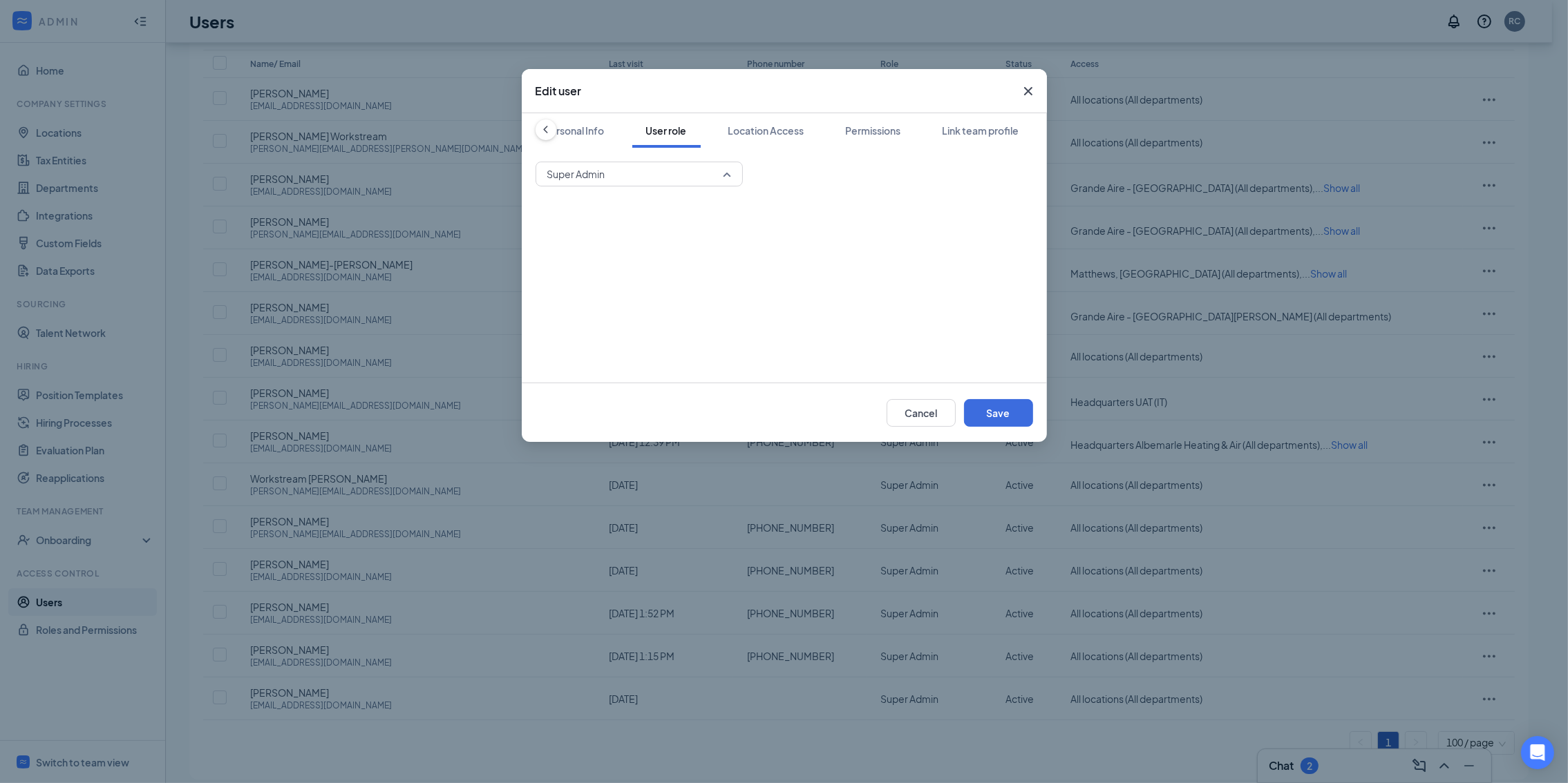
click at [655, 165] on span "Super Admin" at bounding box center [633, 174] width 171 height 21
click at [578, 134] on div "Personal Info" at bounding box center [574, 130] width 60 height 14
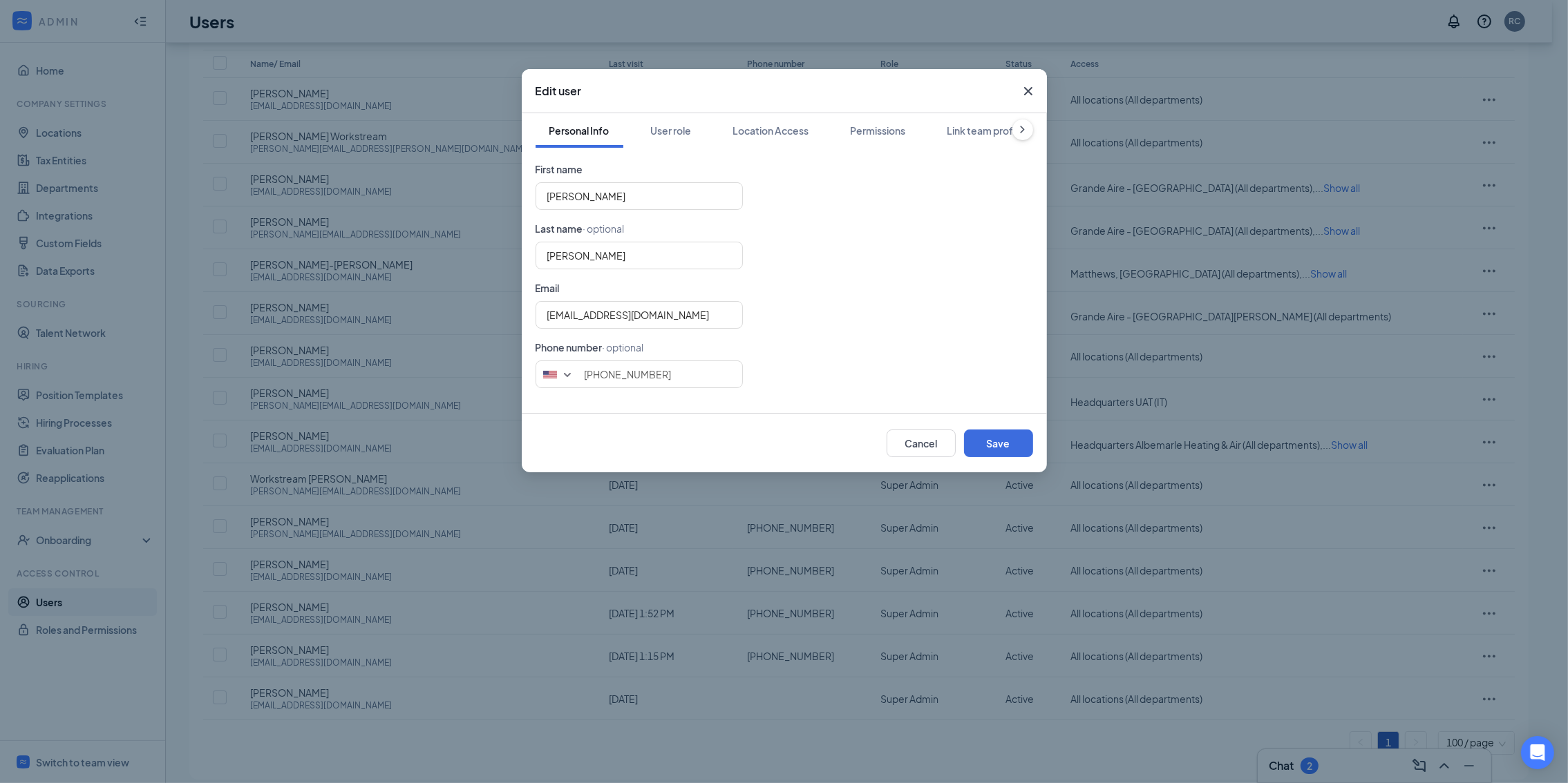
click at [820, 288] on form "First name Ahmed Last name · optional Mohamed Email amohamed@unitedairtemp.com …" at bounding box center [784, 280] width 498 height 238
click at [1031, 94] on icon "Cross" at bounding box center [1028, 91] width 17 height 17
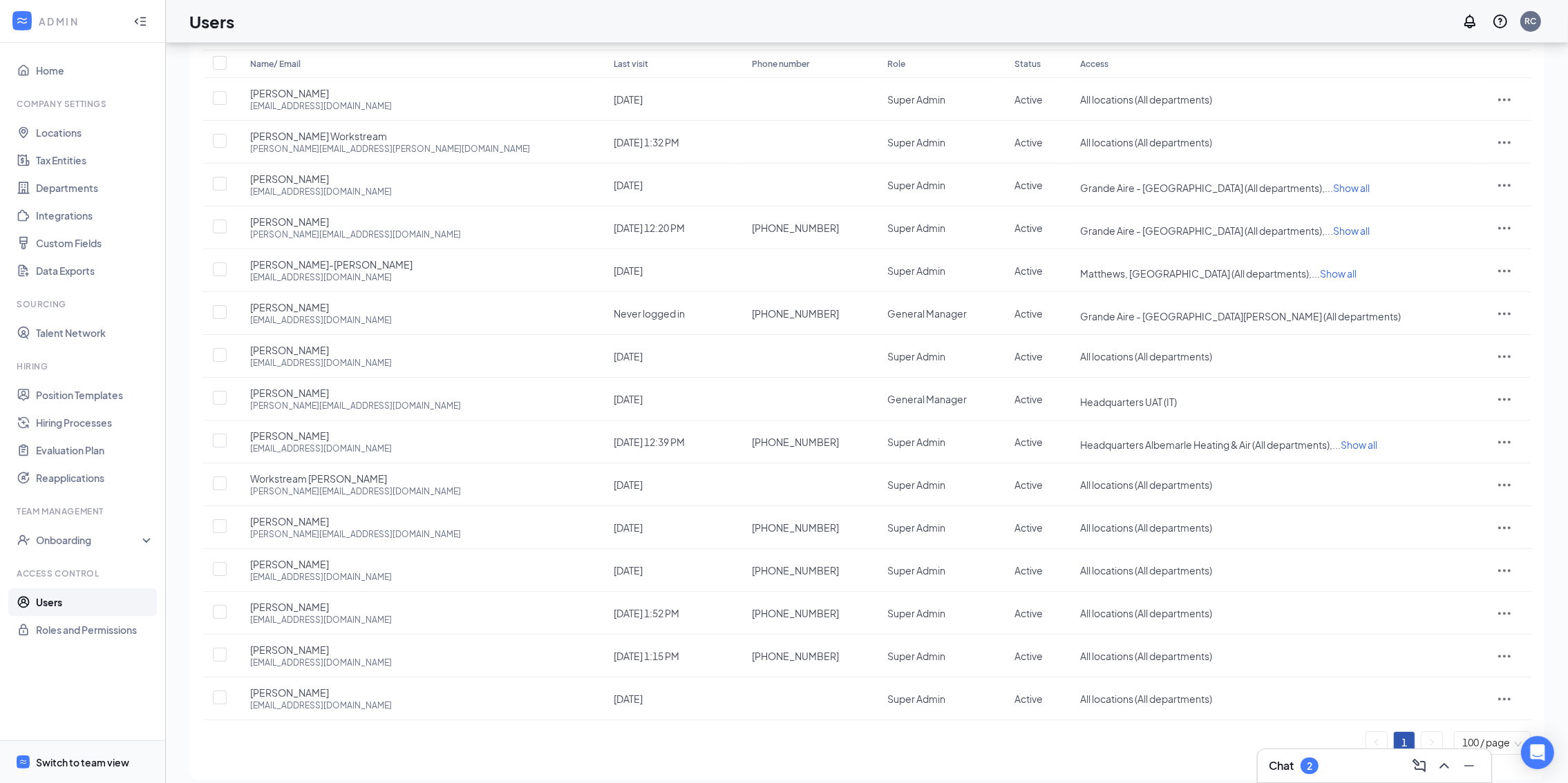
click at [100, 753] on span "Switch to team view" at bounding box center [94, 762] width 118 height 42
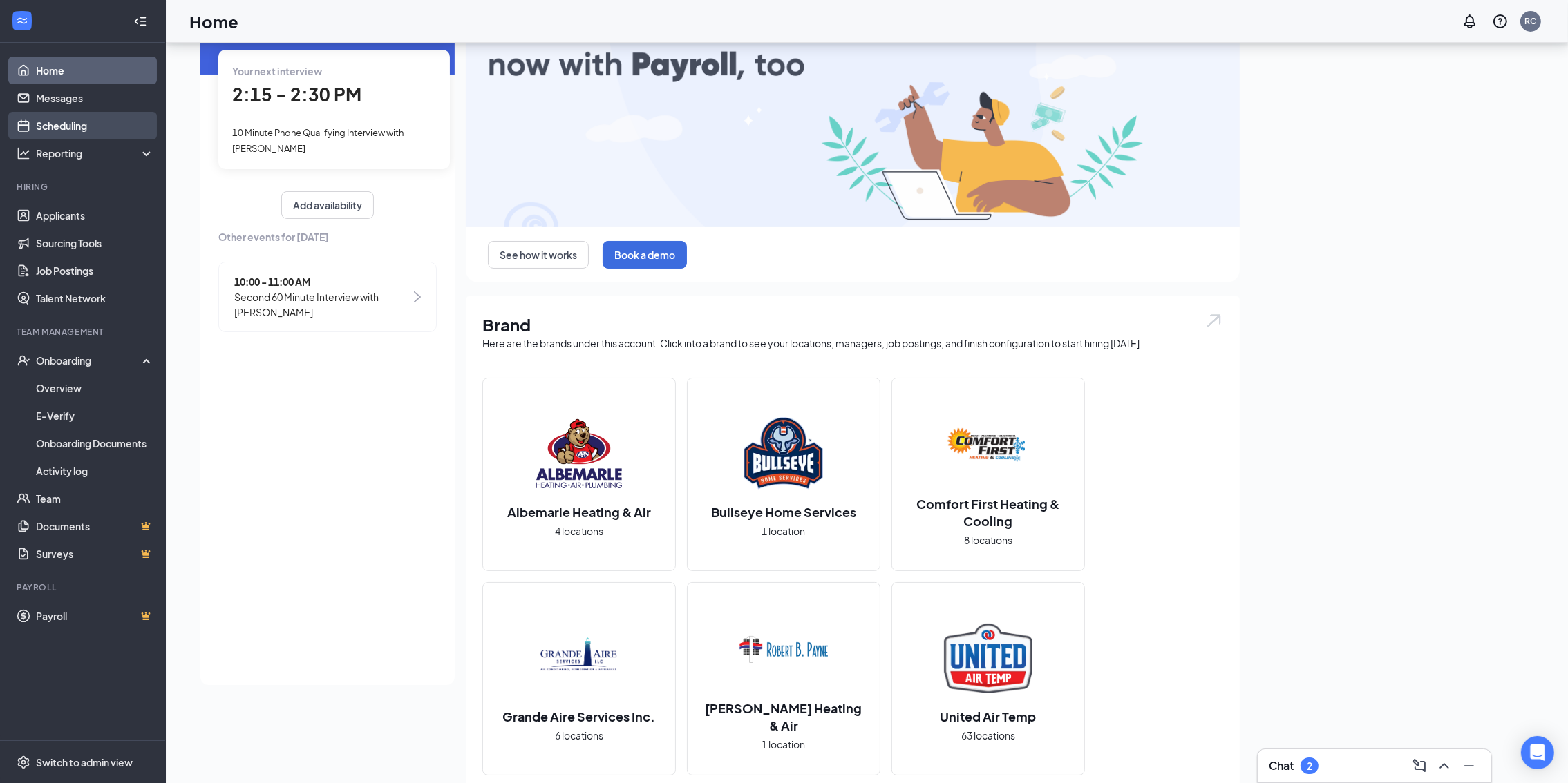
click at [90, 127] on link "Scheduling" at bounding box center [94, 126] width 118 height 28
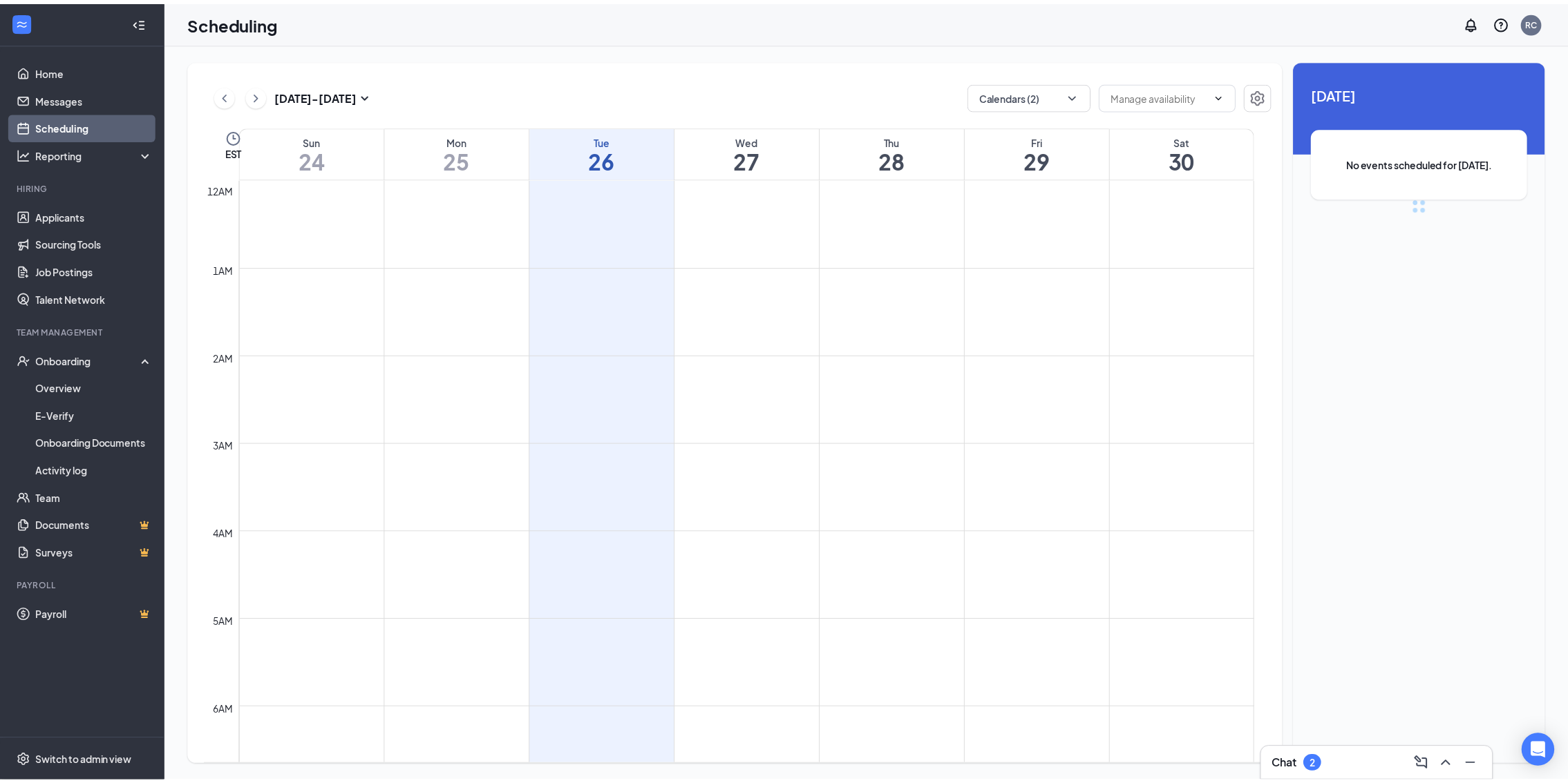
scroll to position [678, 0]
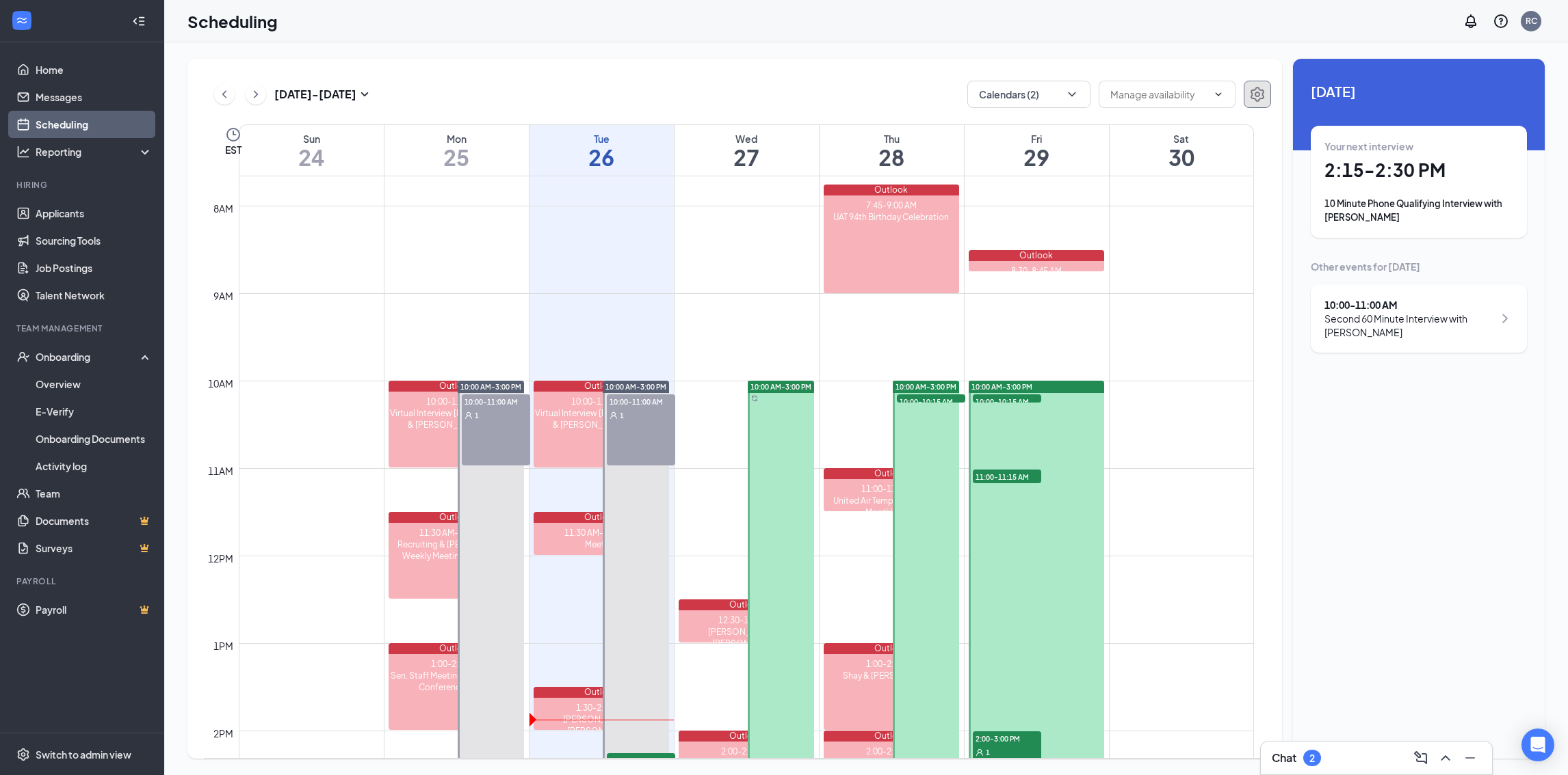
click at [1262, 91] on icon "Settings" at bounding box center [1257, 94] width 17 height 17
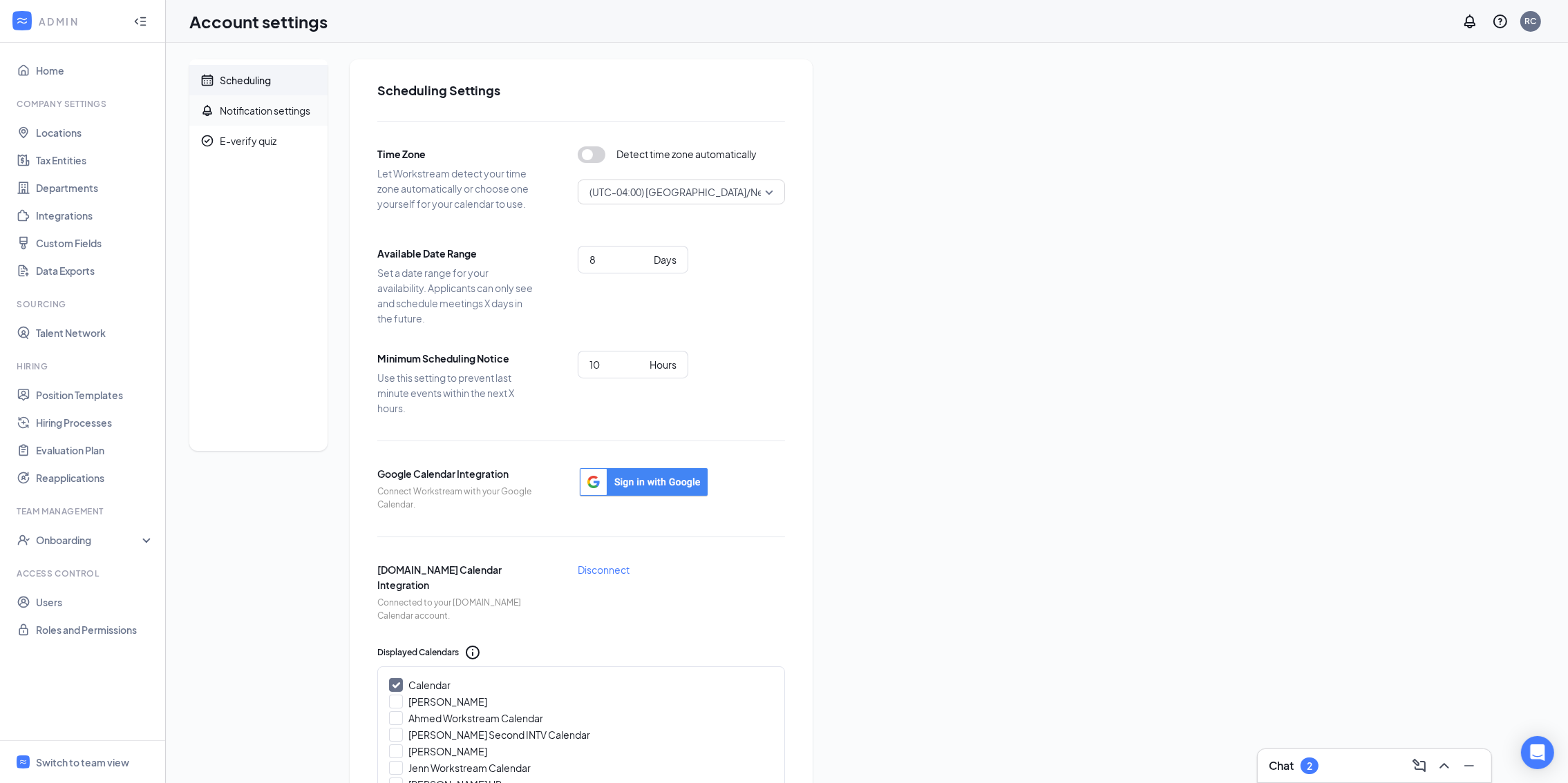
click at [240, 115] on div "Notification settings" at bounding box center [264, 110] width 91 height 14
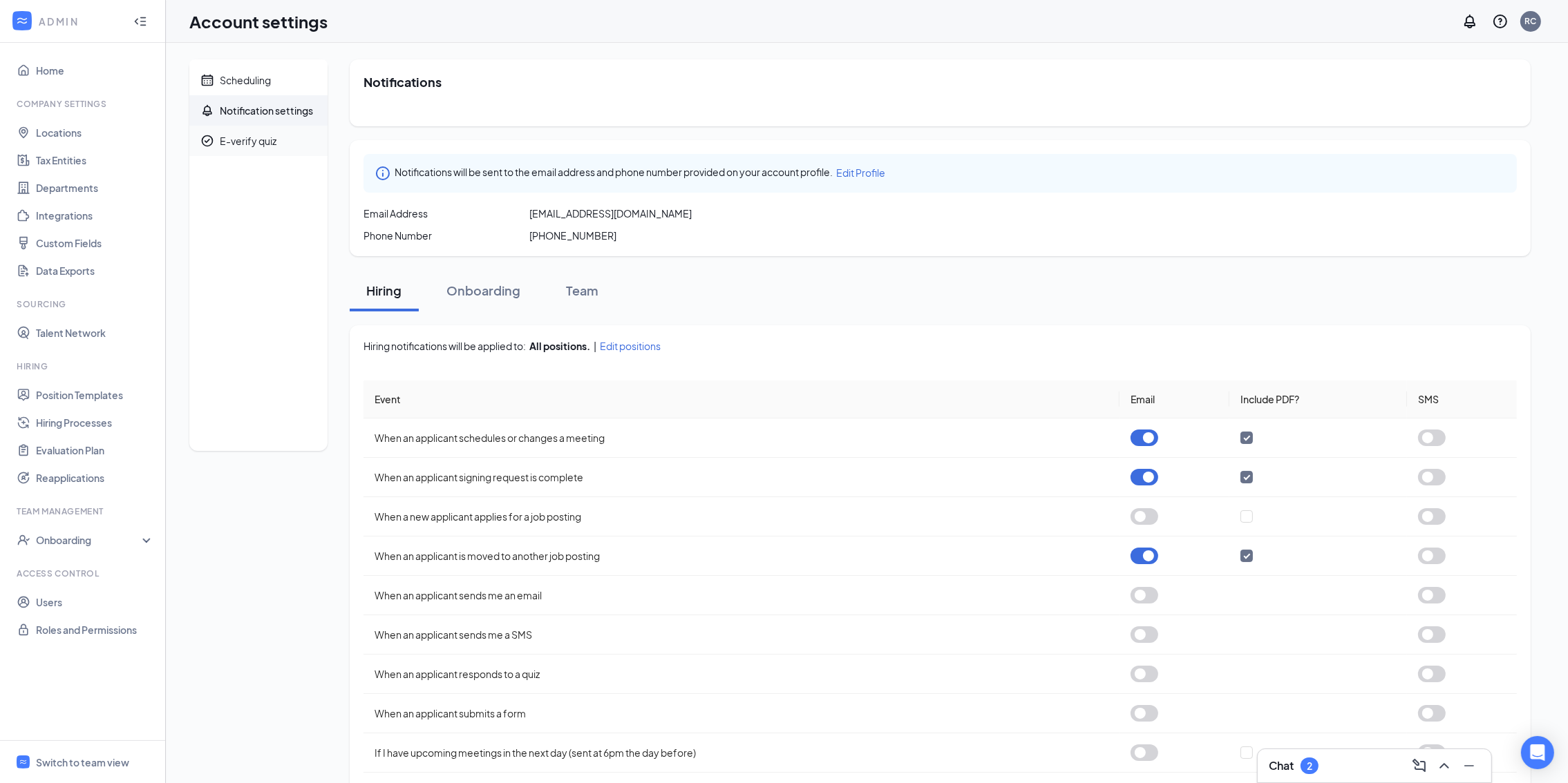
click at [248, 147] on div "E-verify quiz" at bounding box center [248, 140] width 57 height 14
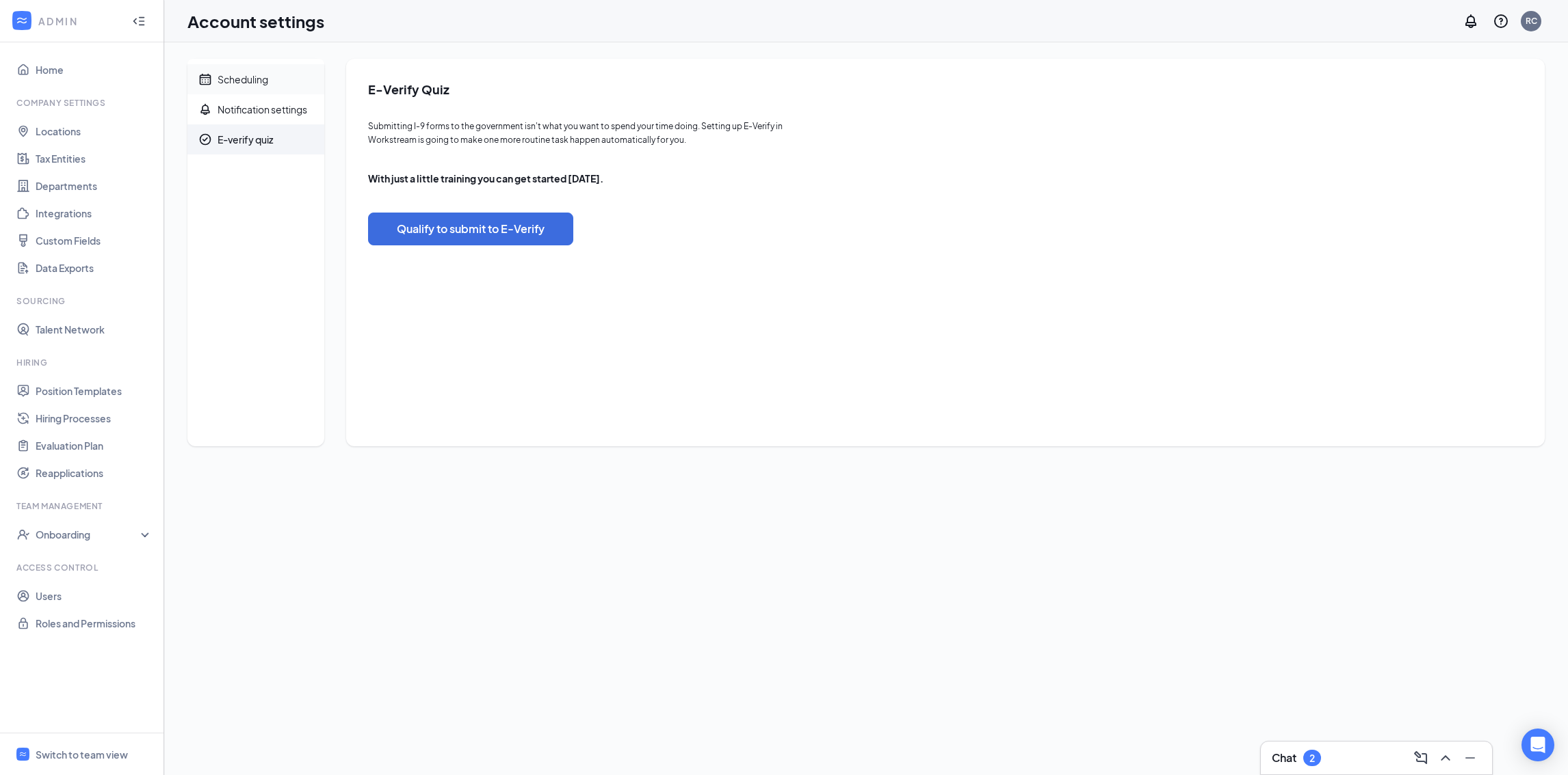
click at [245, 73] on div "Scheduling" at bounding box center [242, 79] width 50 height 14
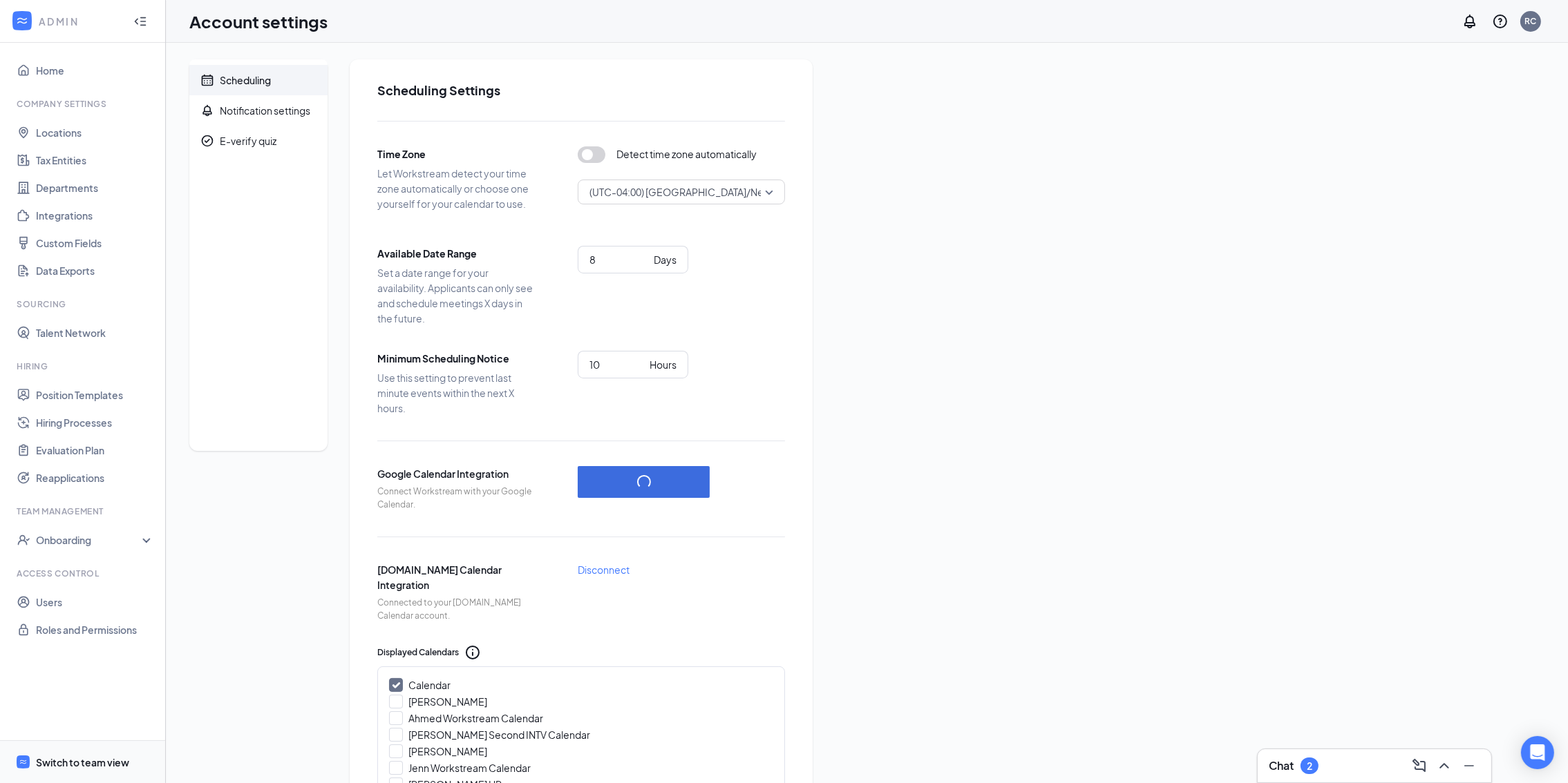
click at [54, 759] on div "Switch to team view" at bounding box center [82, 762] width 93 height 14
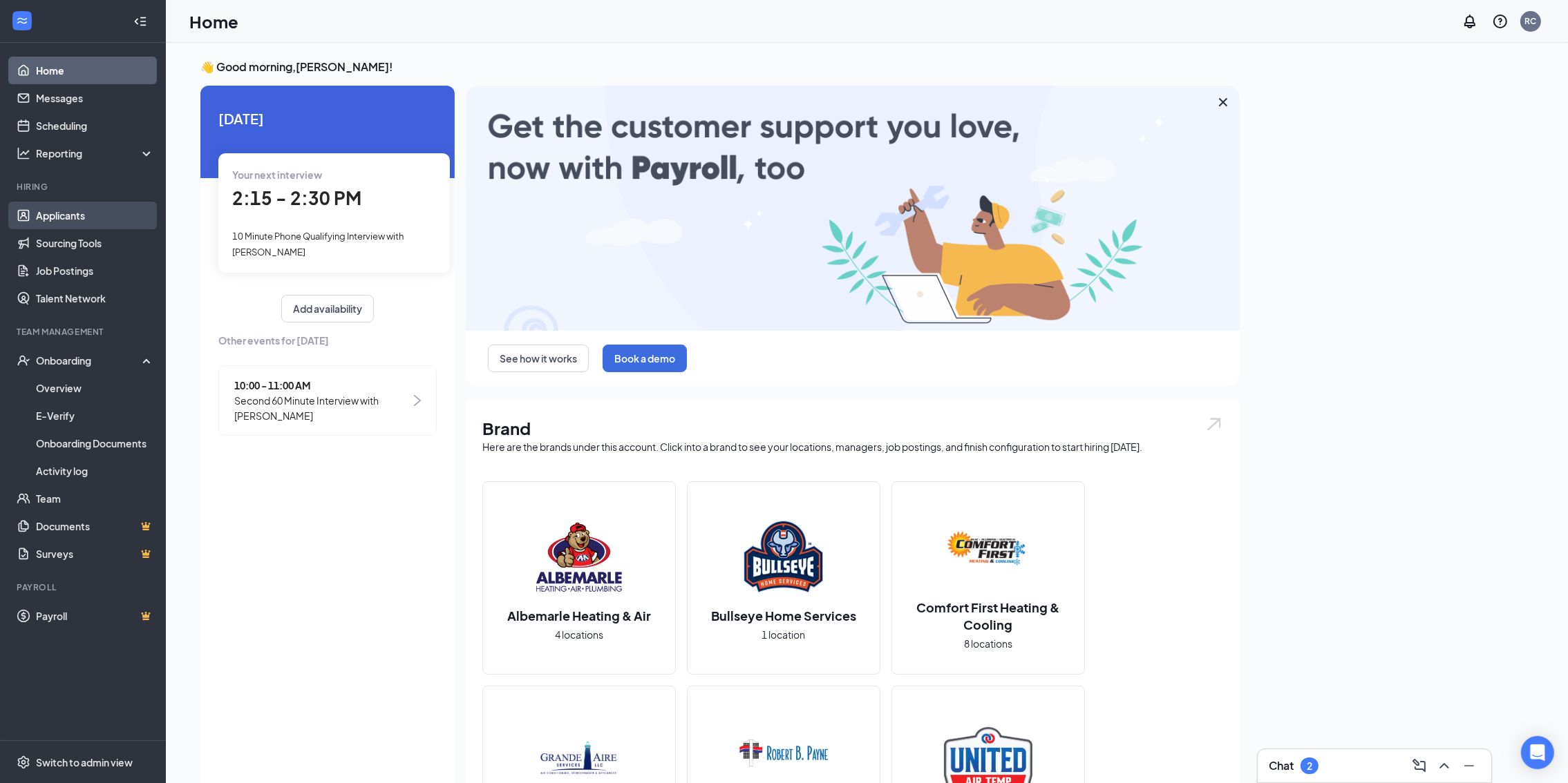
click at [88, 220] on link "Applicants" at bounding box center [94, 216] width 118 height 28
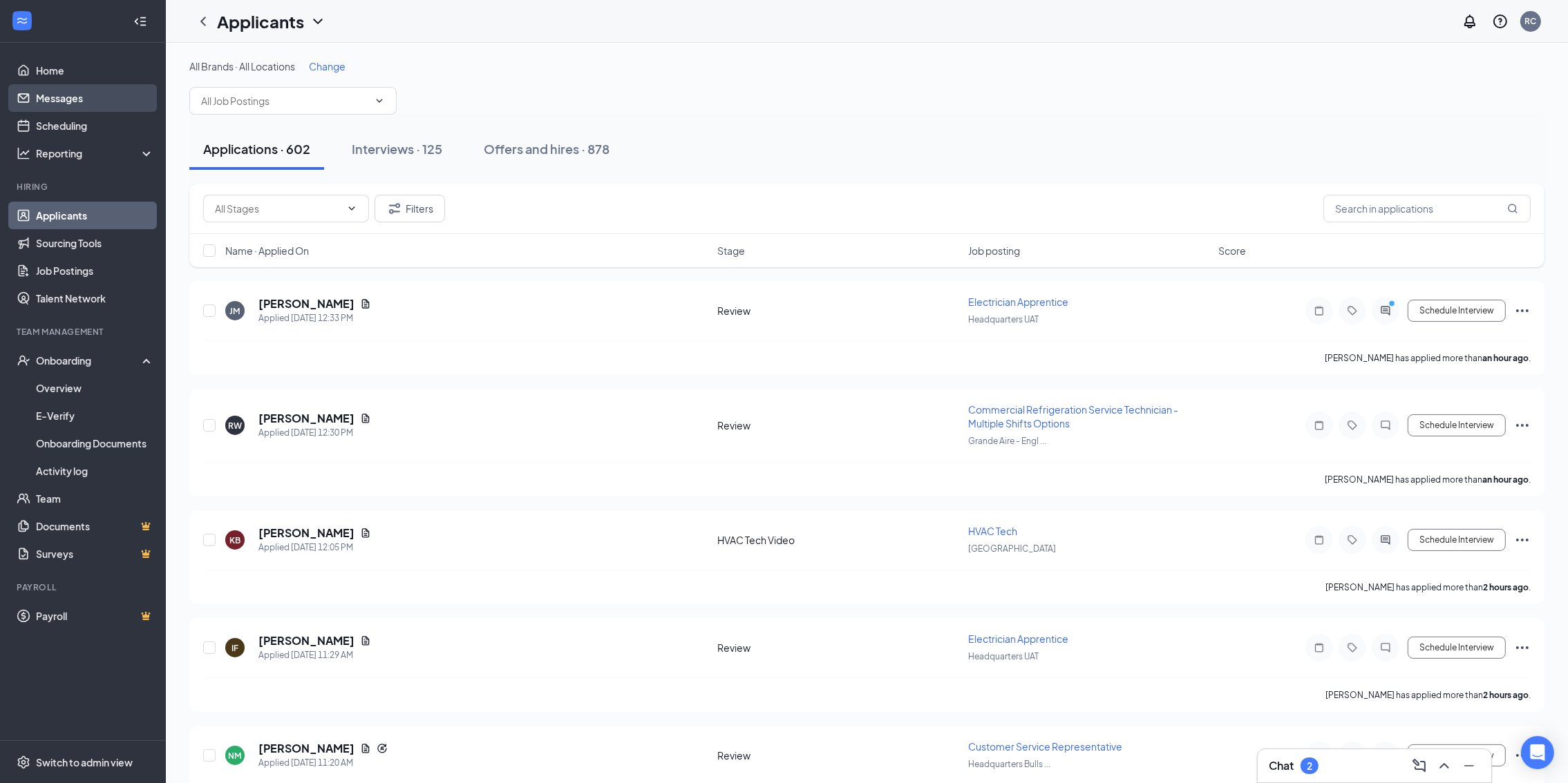
click at [108, 105] on link "Messages" at bounding box center [94, 98] width 118 height 28
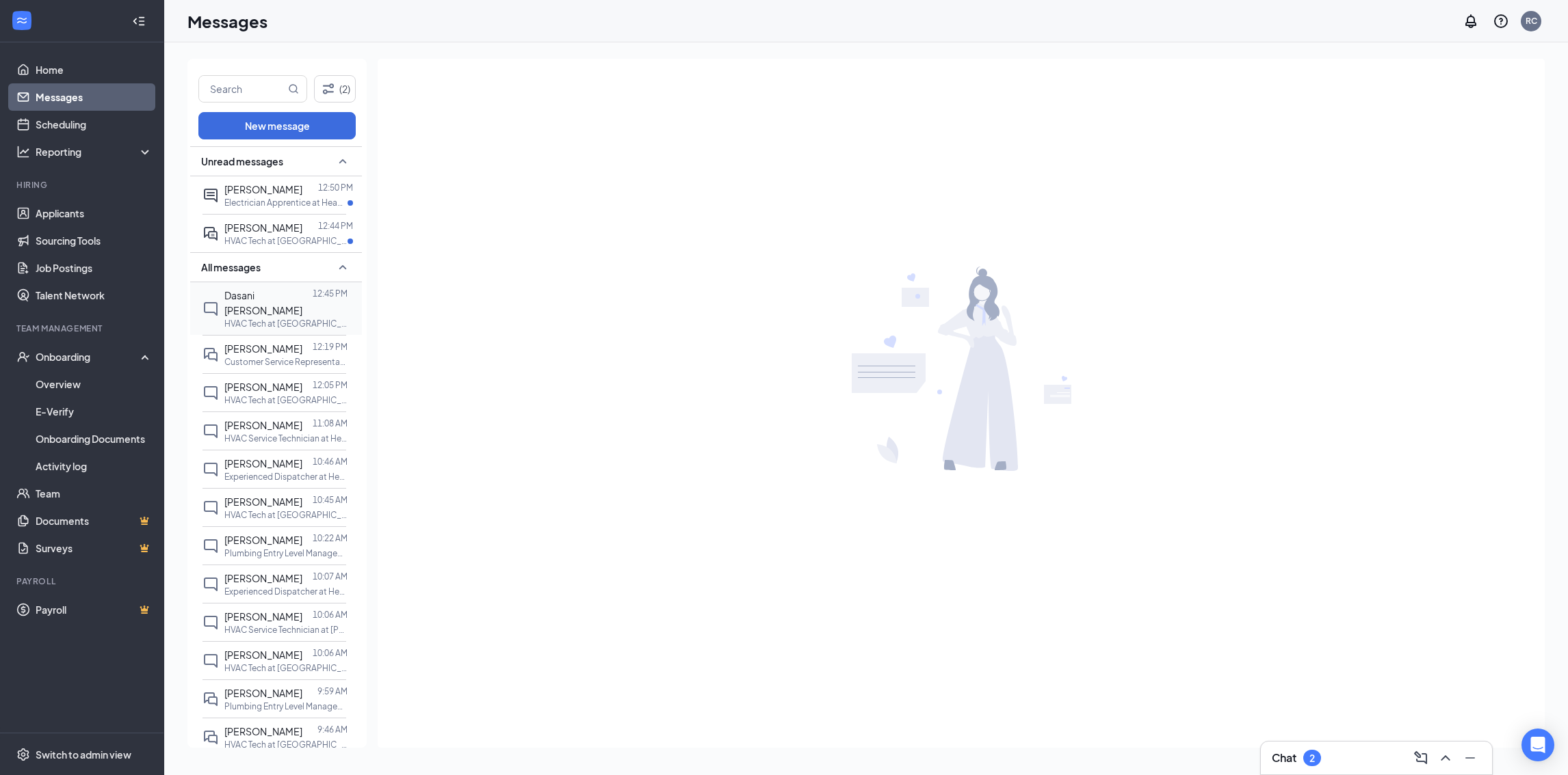
click at [223, 302] on div "Dasani Creasy 12:45 PM HVAC Tech at Bowie" at bounding box center [274, 308] width 144 height 52
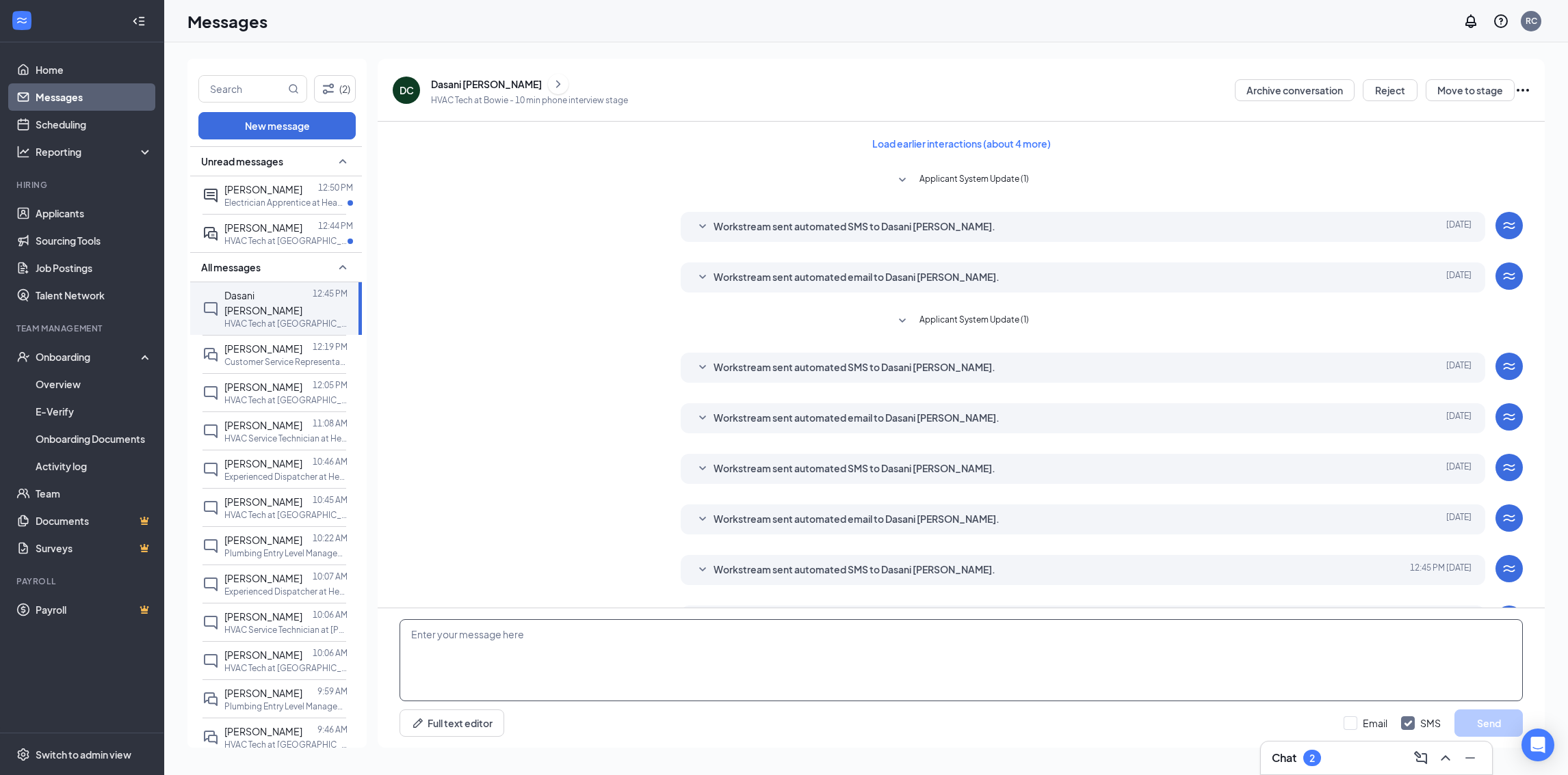
scroll to position [42, 0]
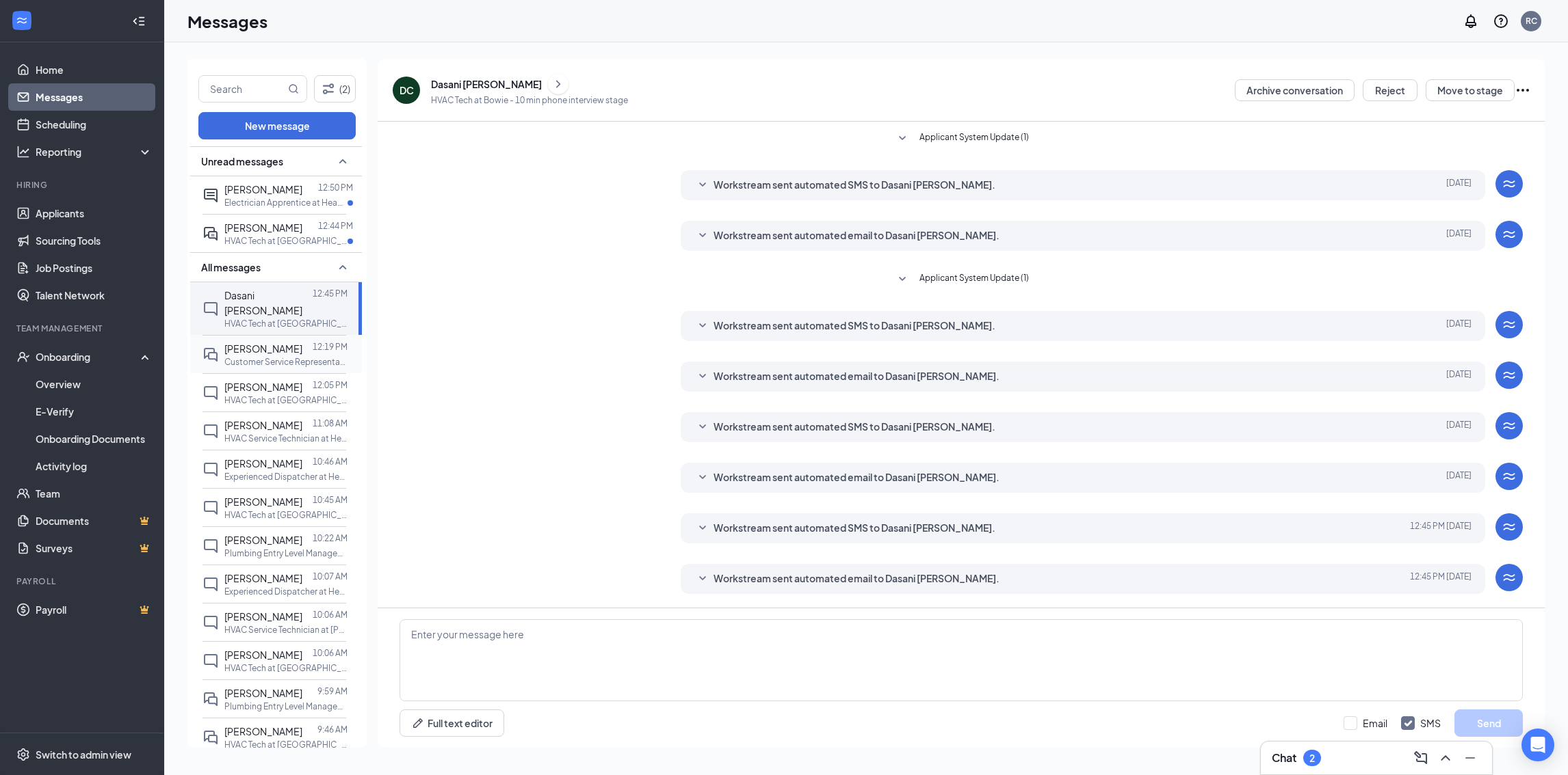
click at [297, 356] on p "Customer Service Representative at Headquarters Bullseye Home Services" at bounding box center [286, 362] width 123 height 12
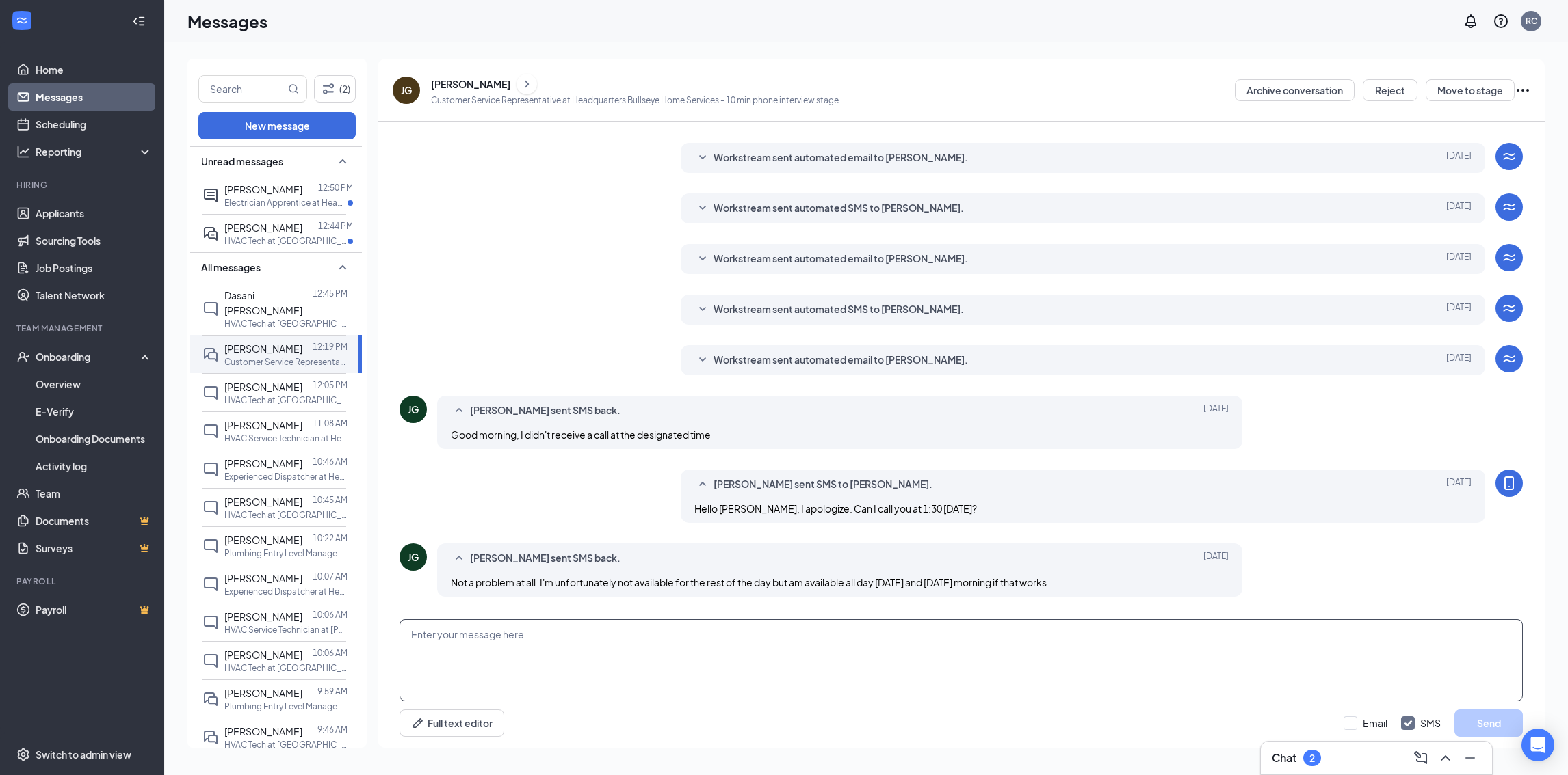
scroll to position [157, 0]
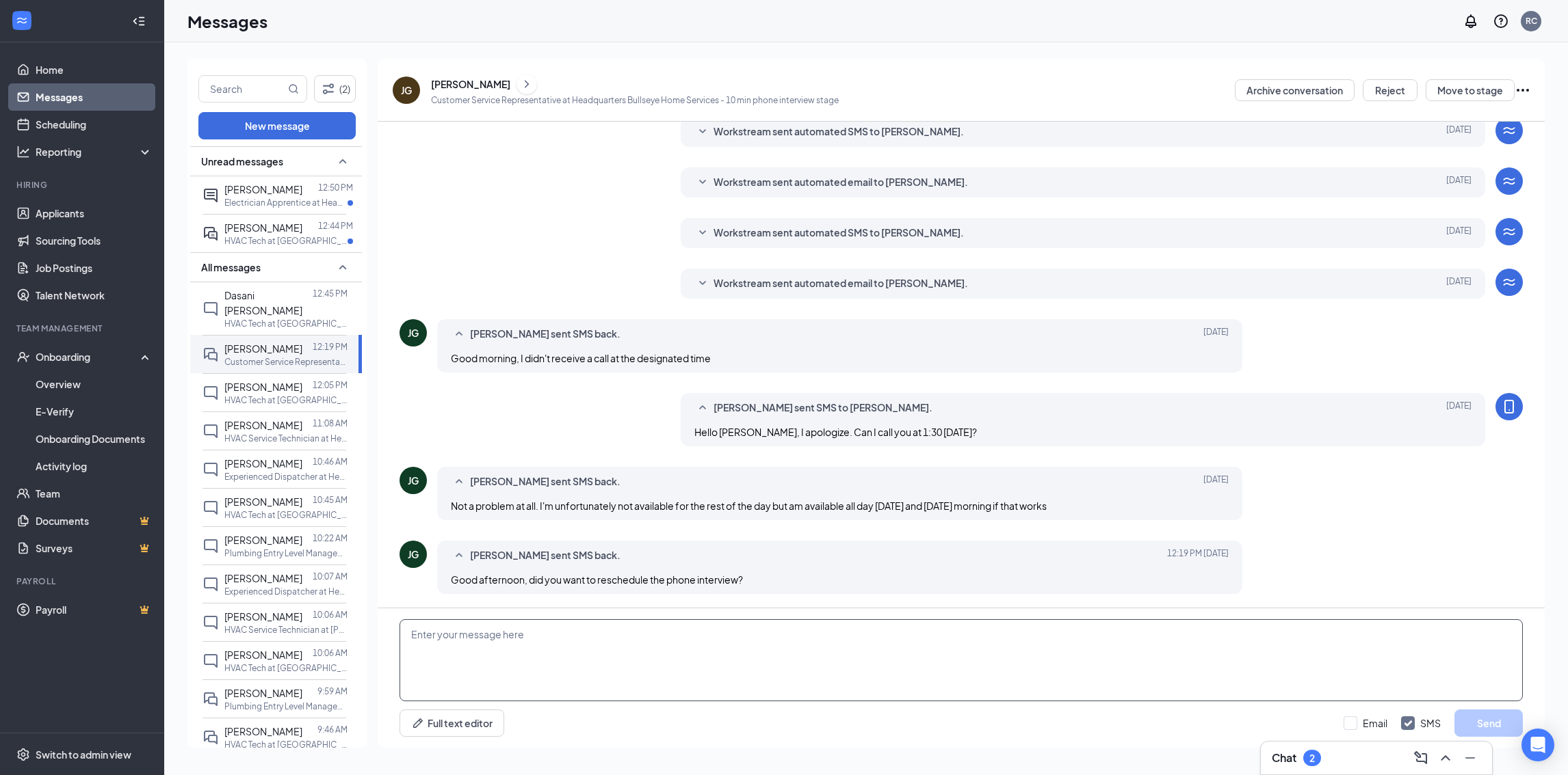
click at [528, 695] on textarea at bounding box center [960, 661] width 1123 height 82
click at [902, 633] on textarea "Hello, James, Please use the original link to reschedule, please. Thank you kin…" at bounding box center [960, 661] width 1123 height 82
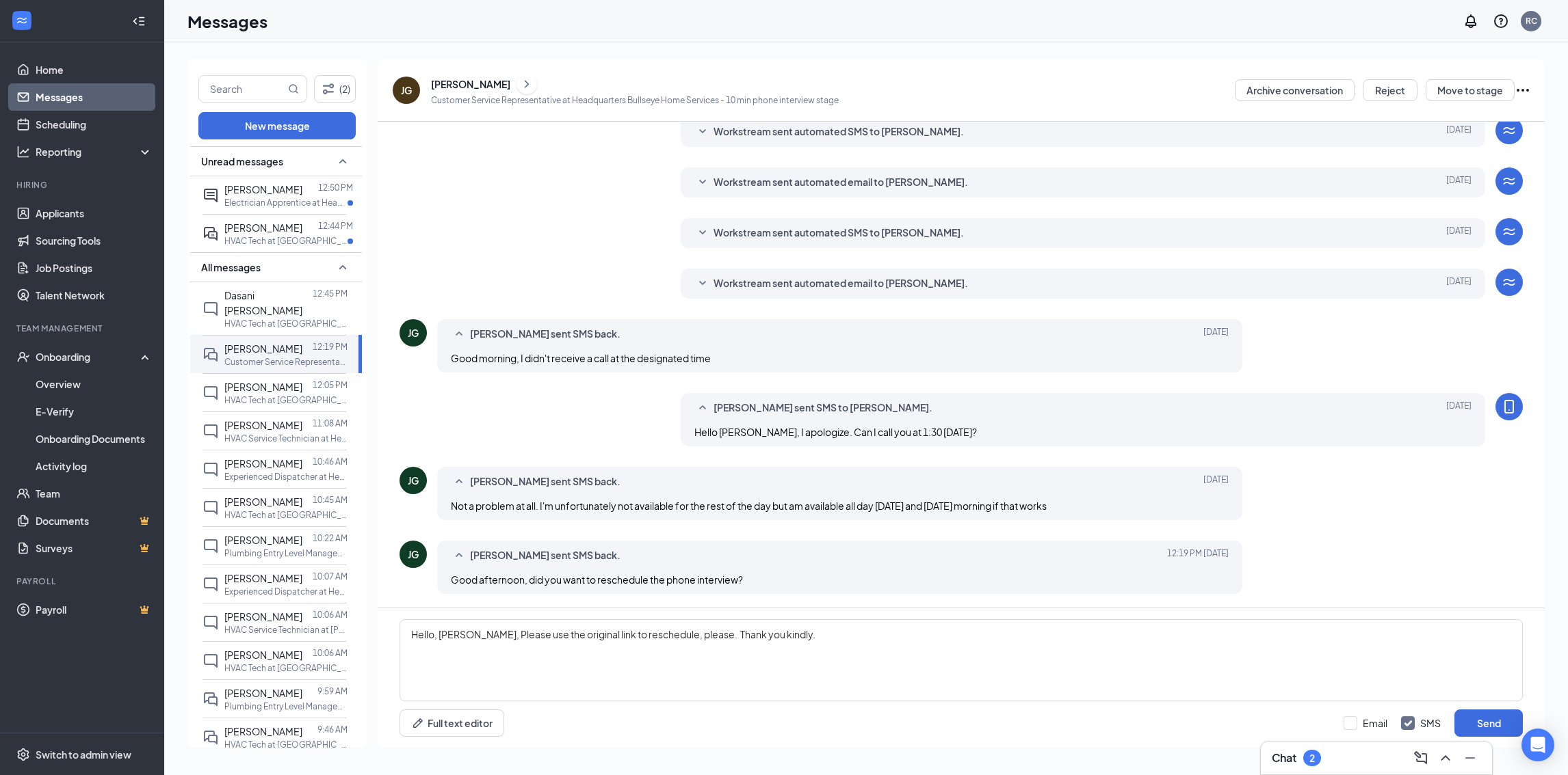
click at [698, 280] on icon "SmallChevronDown" at bounding box center [702, 283] width 17 height 17
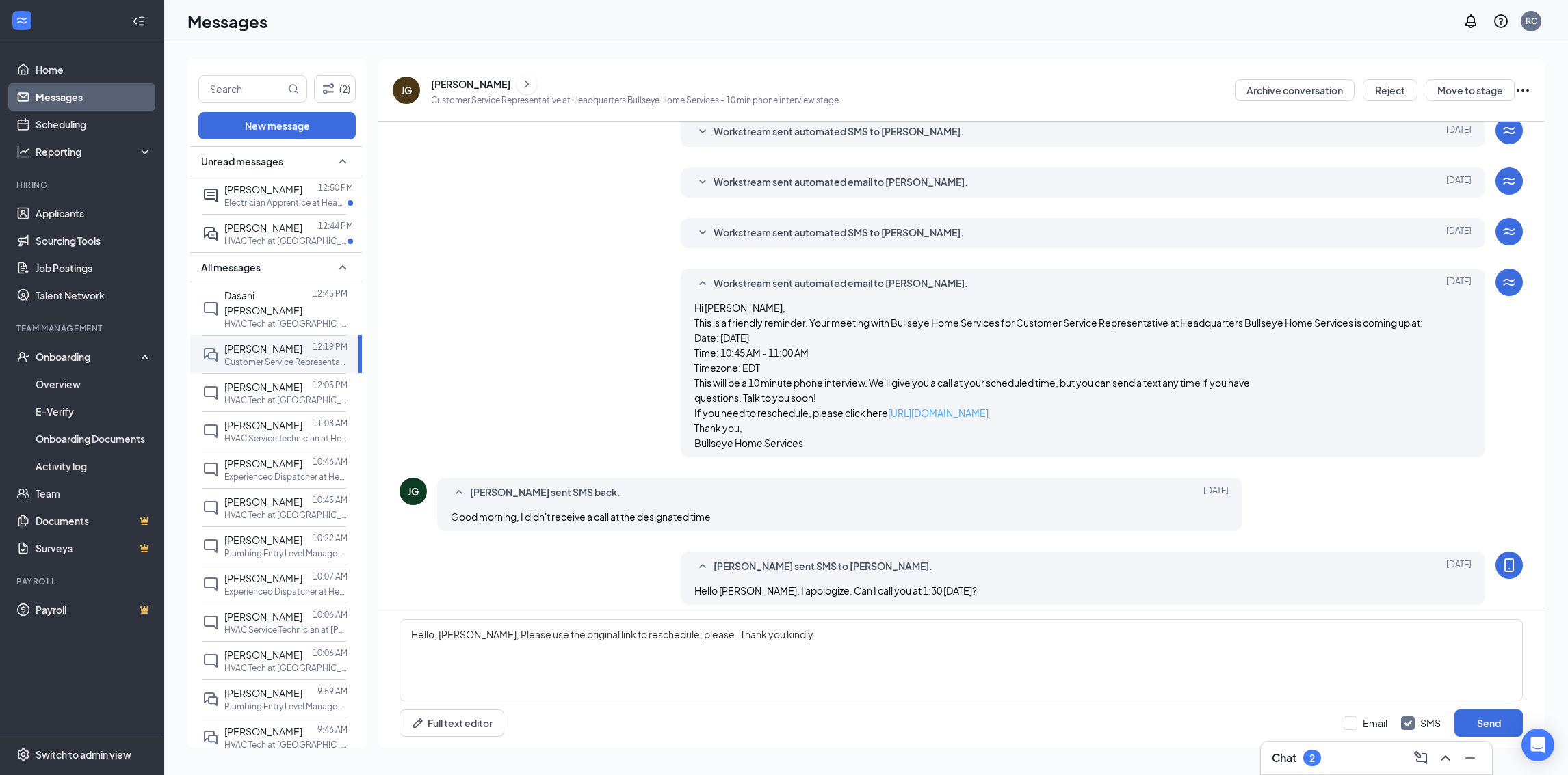
click at [973, 415] on link "https://l.wrkstrm.us/VY5Ui7wrp" at bounding box center [938, 413] width 101 height 12
click at [685, 625] on textarea "Hello, James, Please use the original link to reschedule, please. Thank you kin…" at bounding box center [960, 661] width 1123 height 82
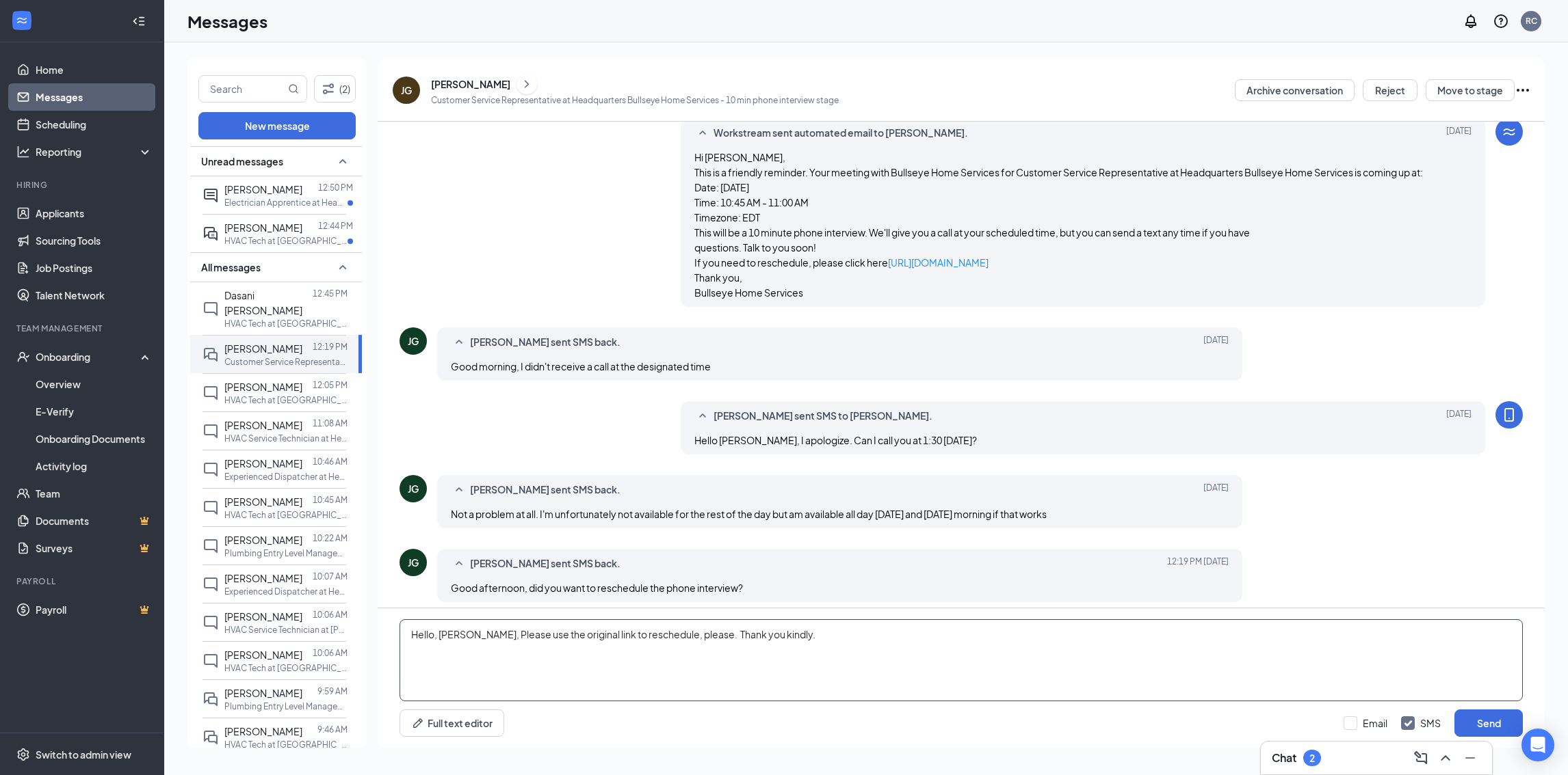
scroll to position [314, 0]
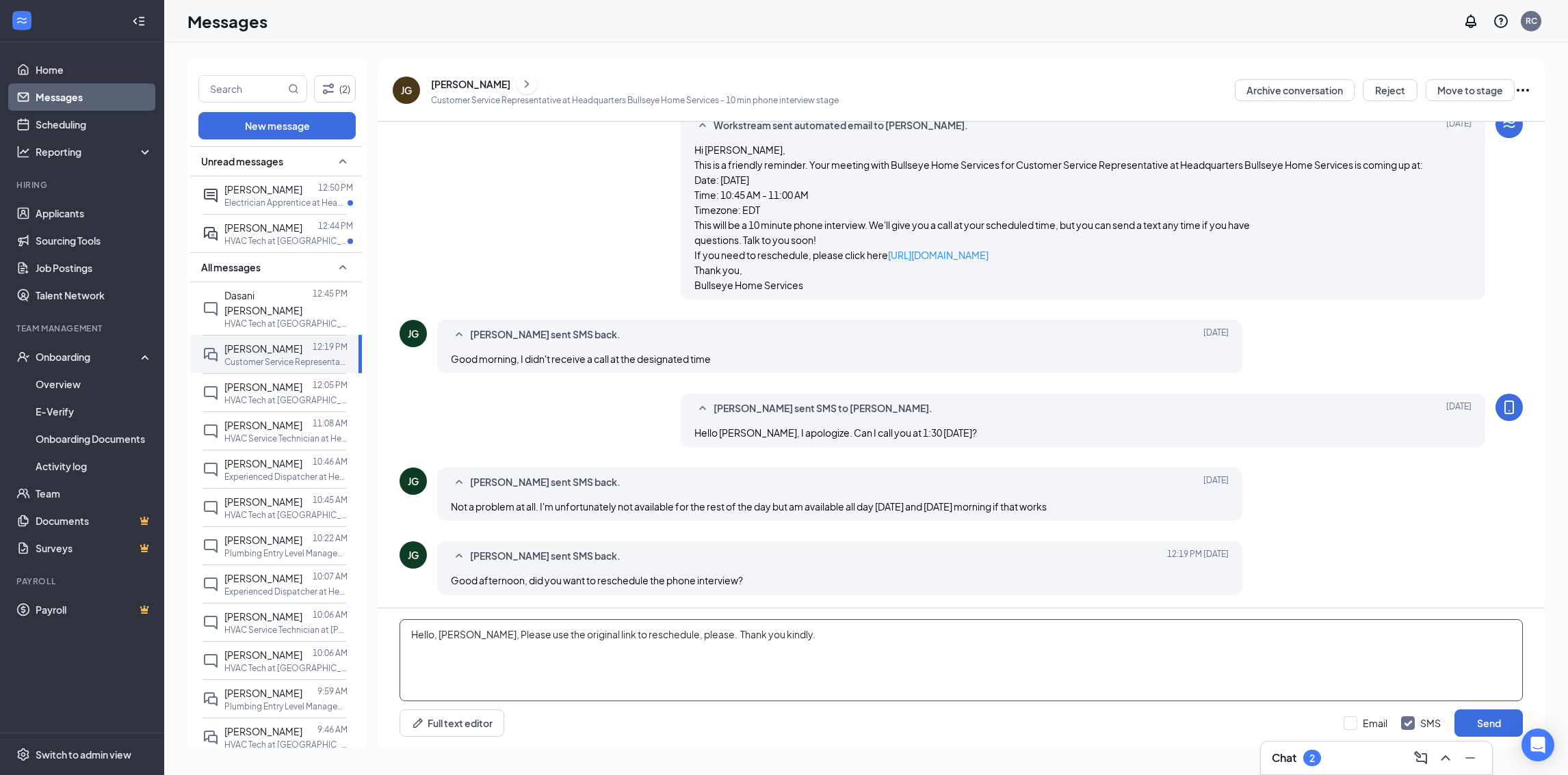
click at [508, 636] on textarea "Hello, James, Please use the original link to reschedule, please. Thank you kin…" at bounding box center [960, 661] width 1123 height 82
drag, startPoint x: 473, startPoint y: 626, endPoint x: 790, endPoint y: 627, distance: 317.0
click at [790, 627] on textarea "Hello, James, Please use the original link to reschedule, please. Thank you kin…" at bounding box center [960, 661] width 1123 height 82
type textarea "Hello, James, Is the original link allowing you to reschedule the interview?"
click at [1462, 725] on button "Send" at bounding box center [1488, 723] width 68 height 27
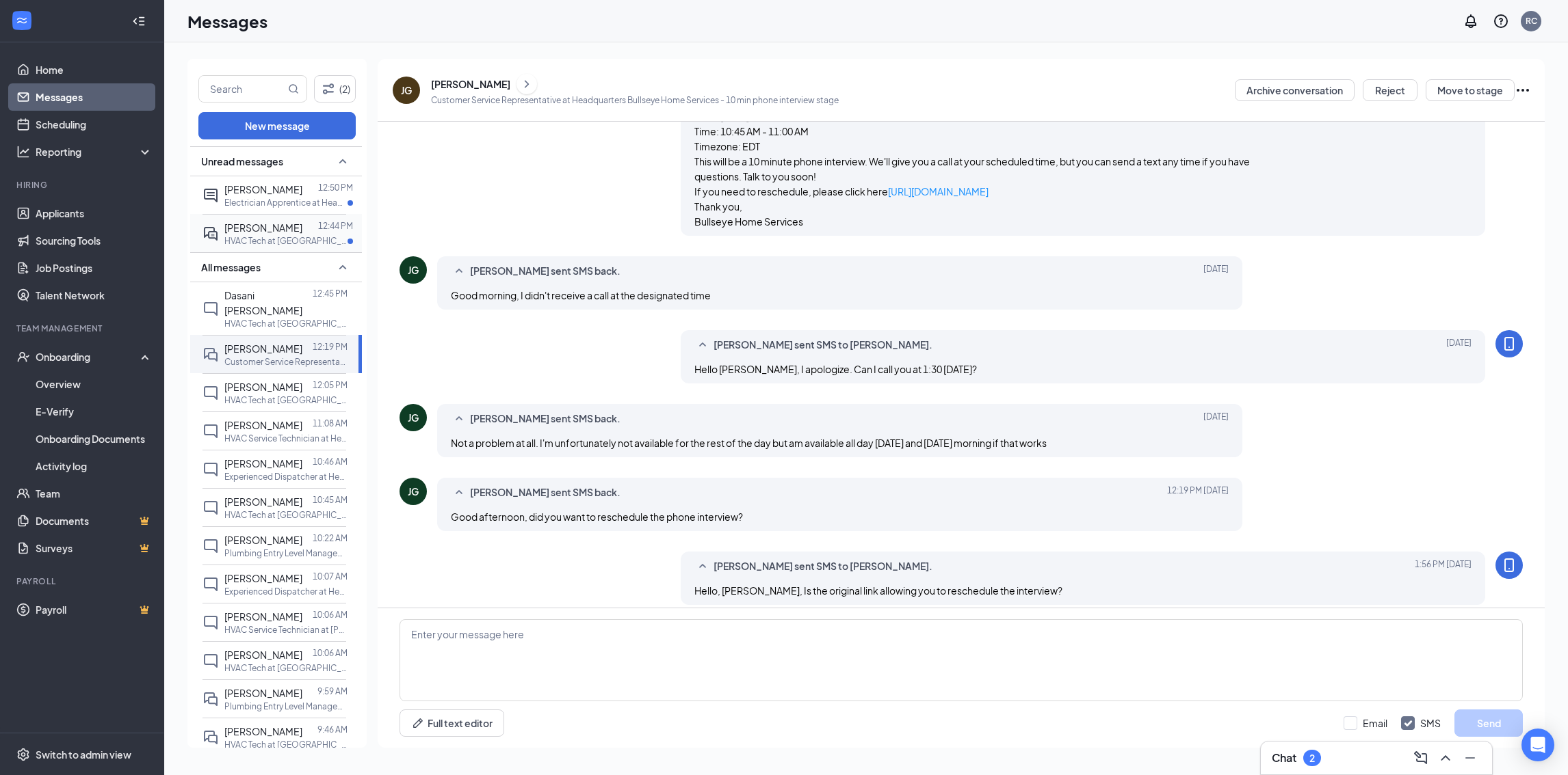
scroll to position [388, 0]
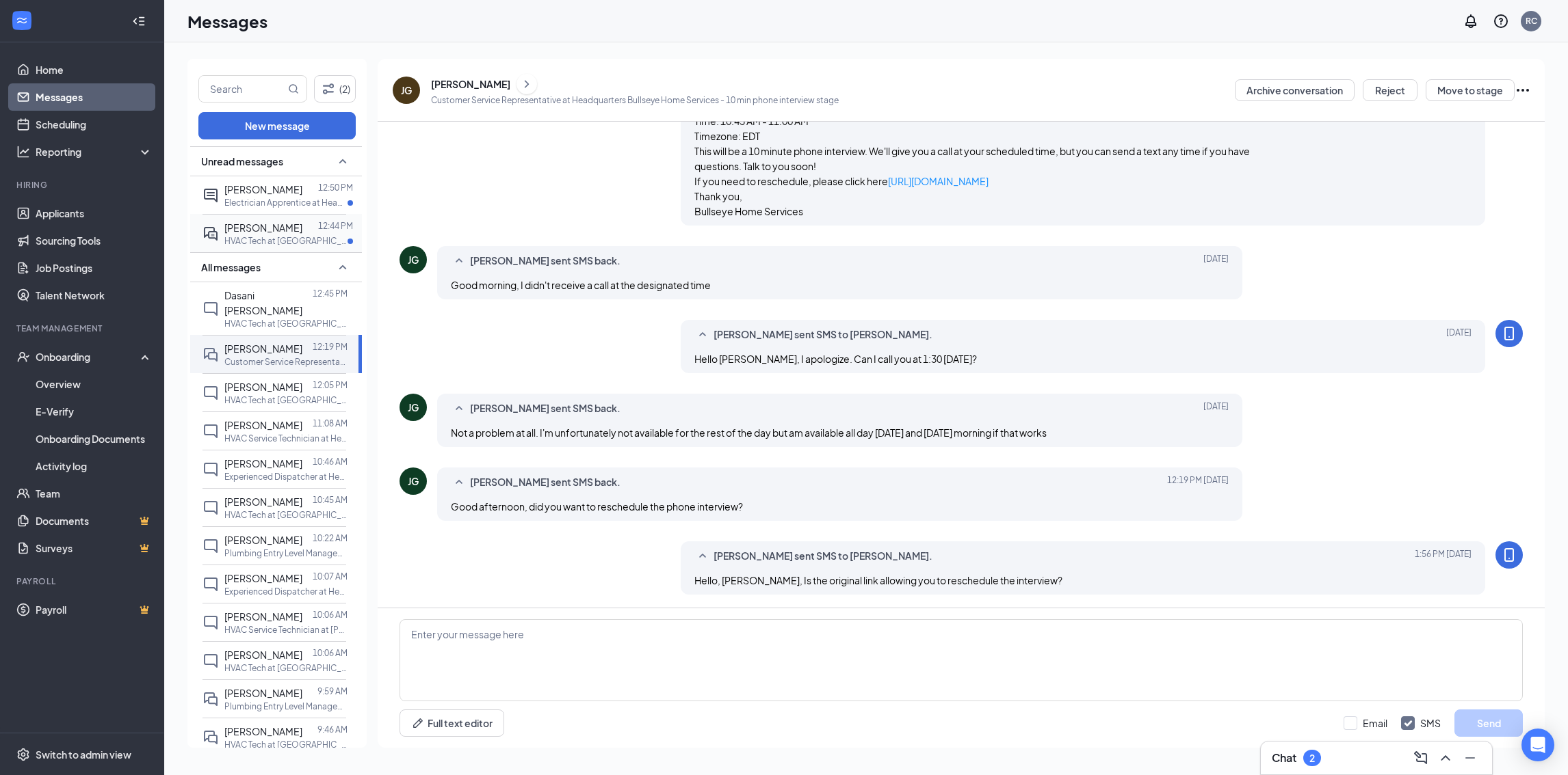
click at [247, 229] on span "Cian Moody" at bounding box center [263, 227] width 78 height 12
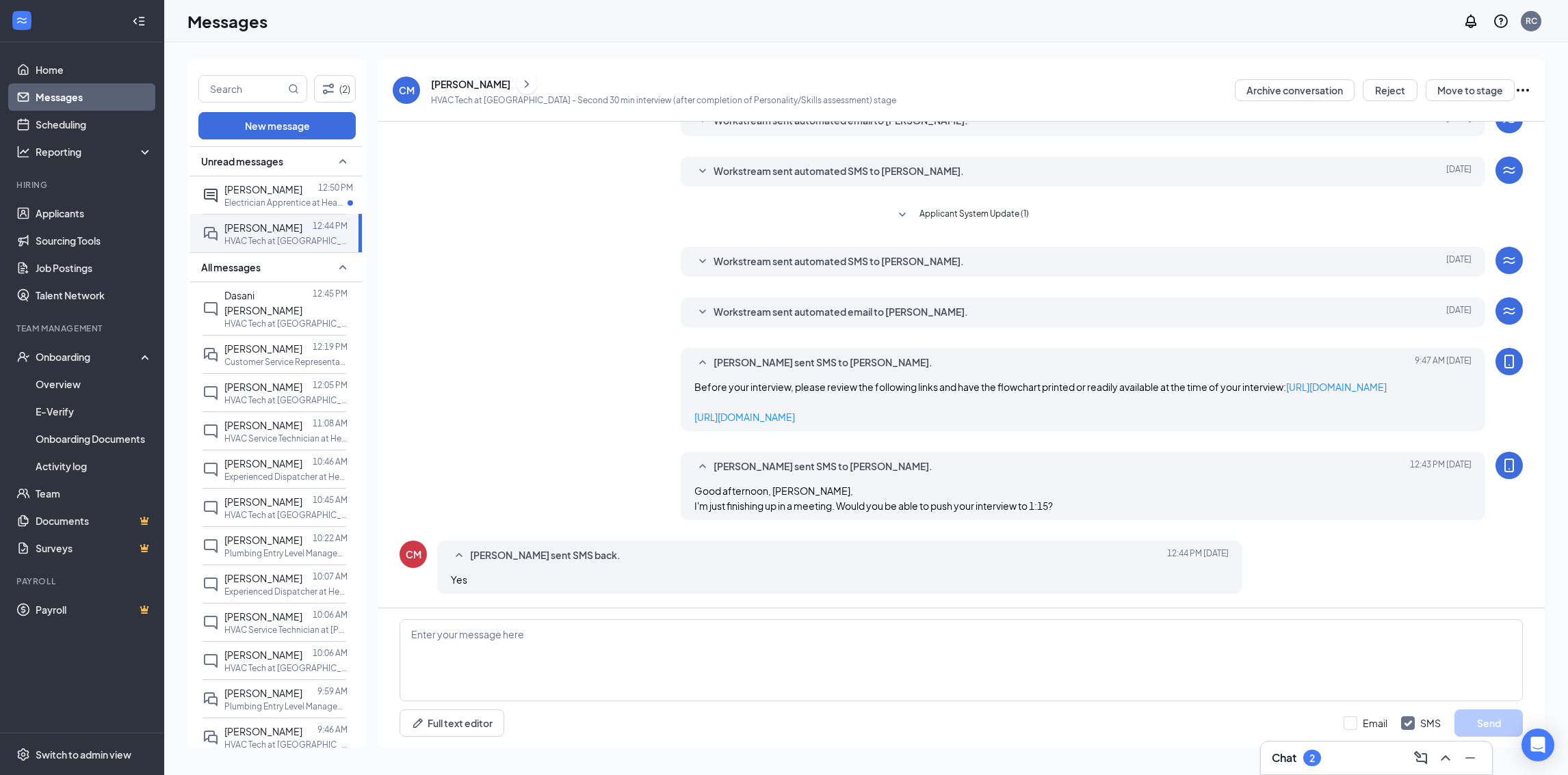
scroll to position [187, 0]
click at [260, 197] on p "Electrician Apprentice at Headquarters UAT" at bounding box center [286, 203] width 123 height 12
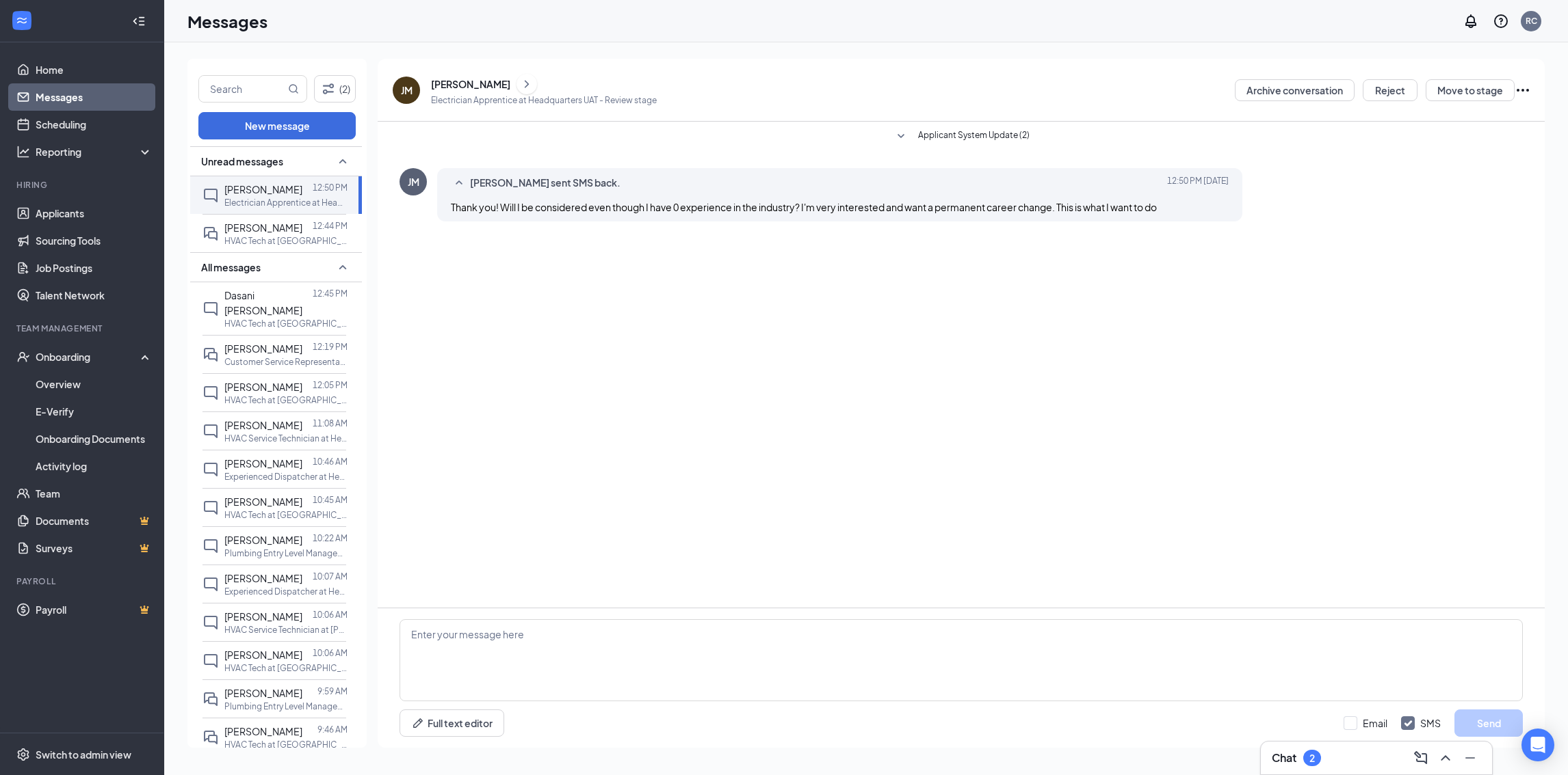
click at [458, 88] on div "José Mundo" at bounding box center [470, 83] width 79 height 14
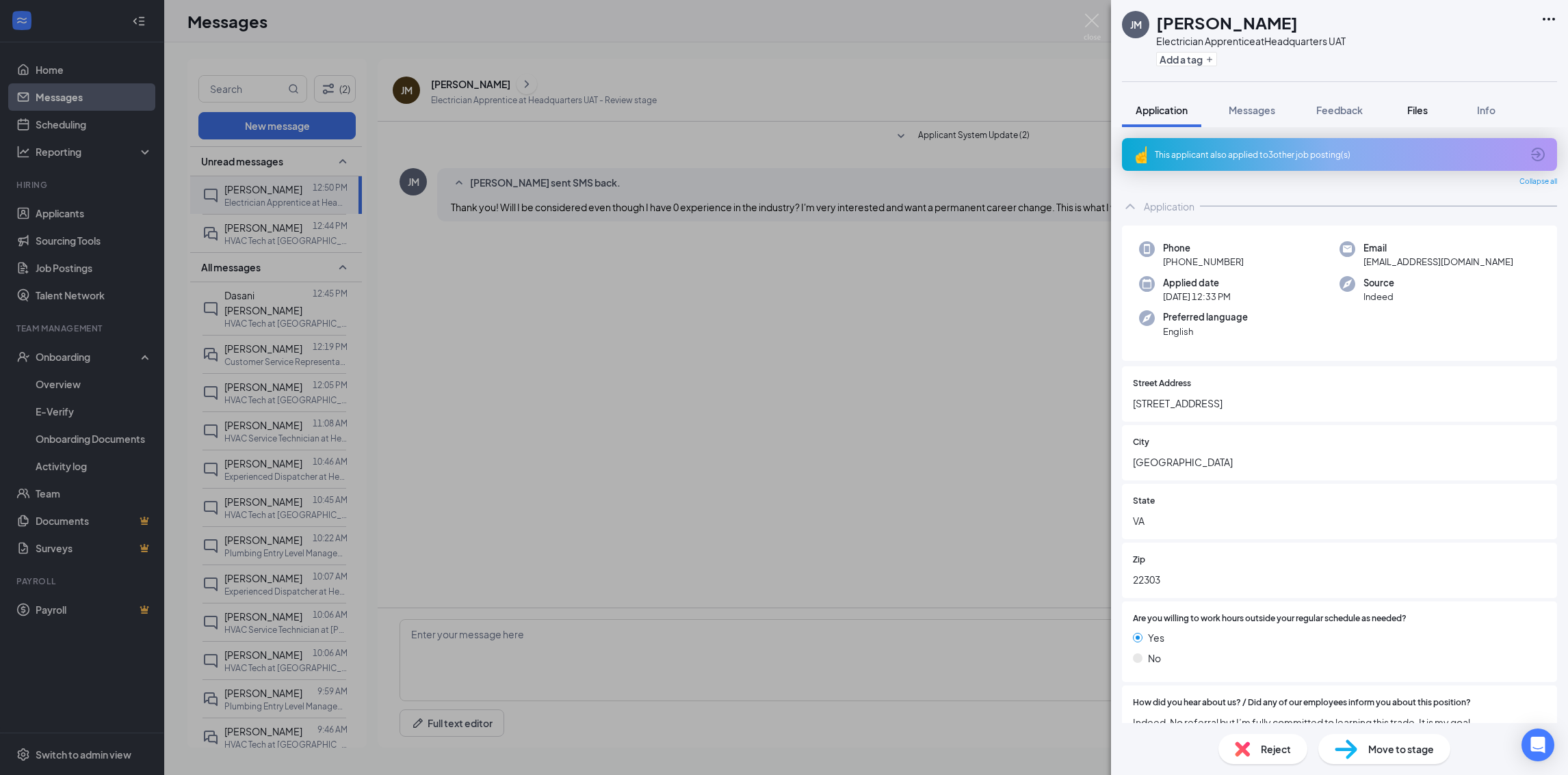
click at [1417, 101] on button "Files" at bounding box center [1417, 110] width 55 height 35
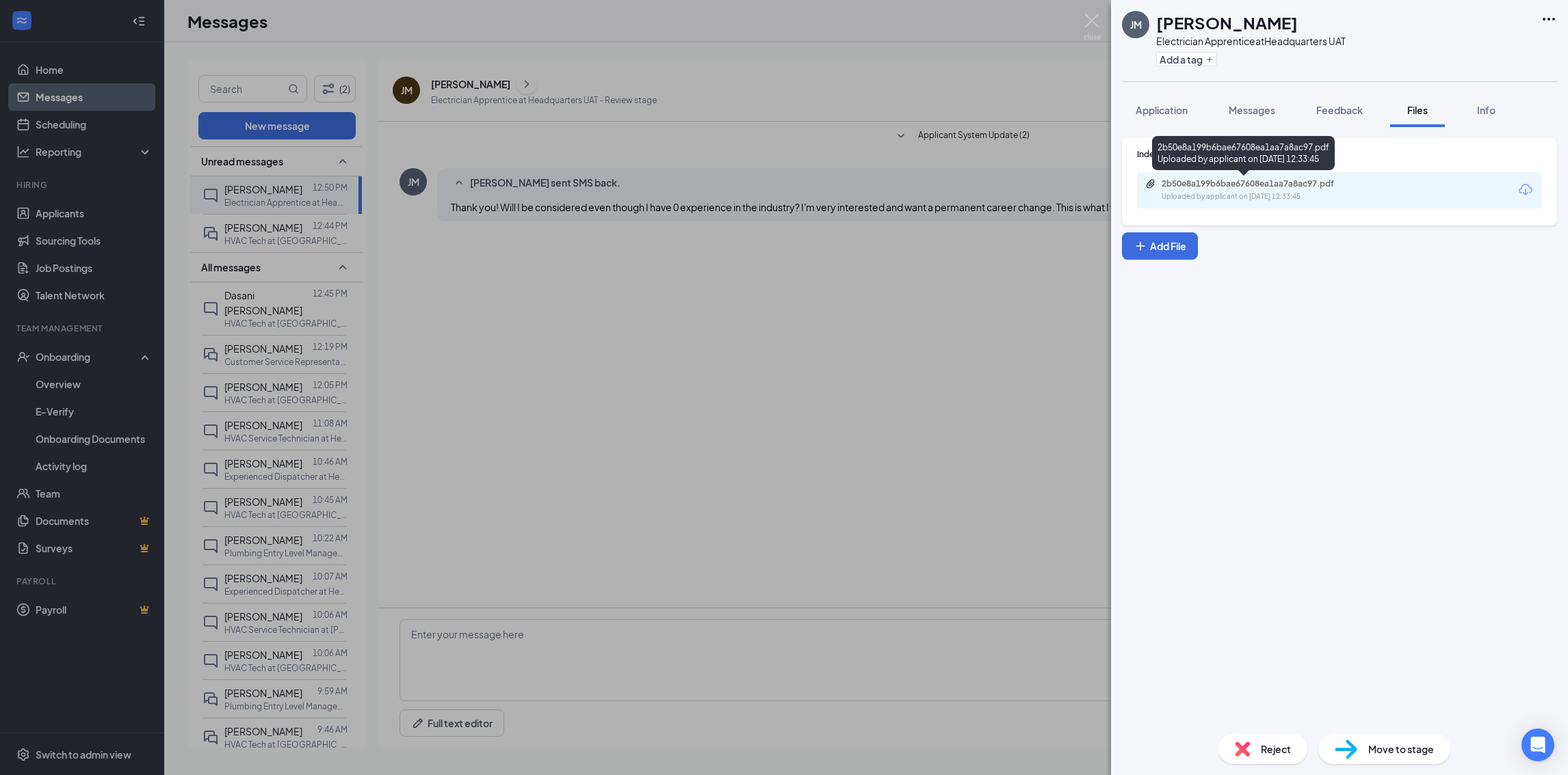
click at [1200, 183] on div "2b50e8a199b6bae67608ea1aa7a8ac97.pdf" at bounding box center [1257, 183] width 191 height 11
click at [1236, 104] on span "Messages" at bounding box center [1252, 110] width 47 height 12
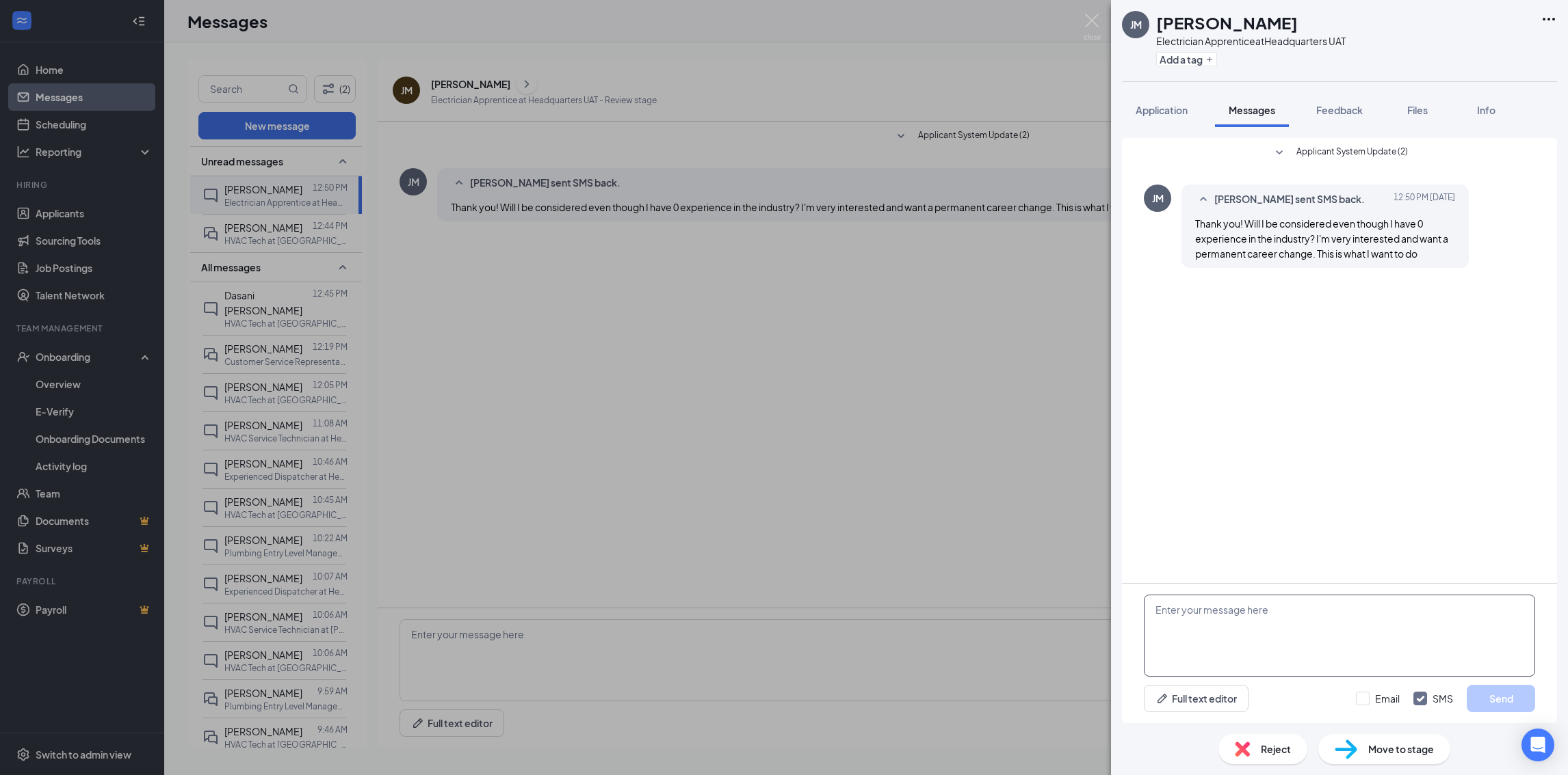
click at [1218, 631] on textarea at bounding box center [1339, 636] width 391 height 82
type textarea "Hello, Jose, yes, this is an apprenticeship position. I will send you a link mo…"
click at [1370, 697] on input "Email" at bounding box center [1377, 698] width 44 height 14
checkbox input "true"
click at [1488, 696] on button "Send" at bounding box center [1500, 699] width 68 height 27
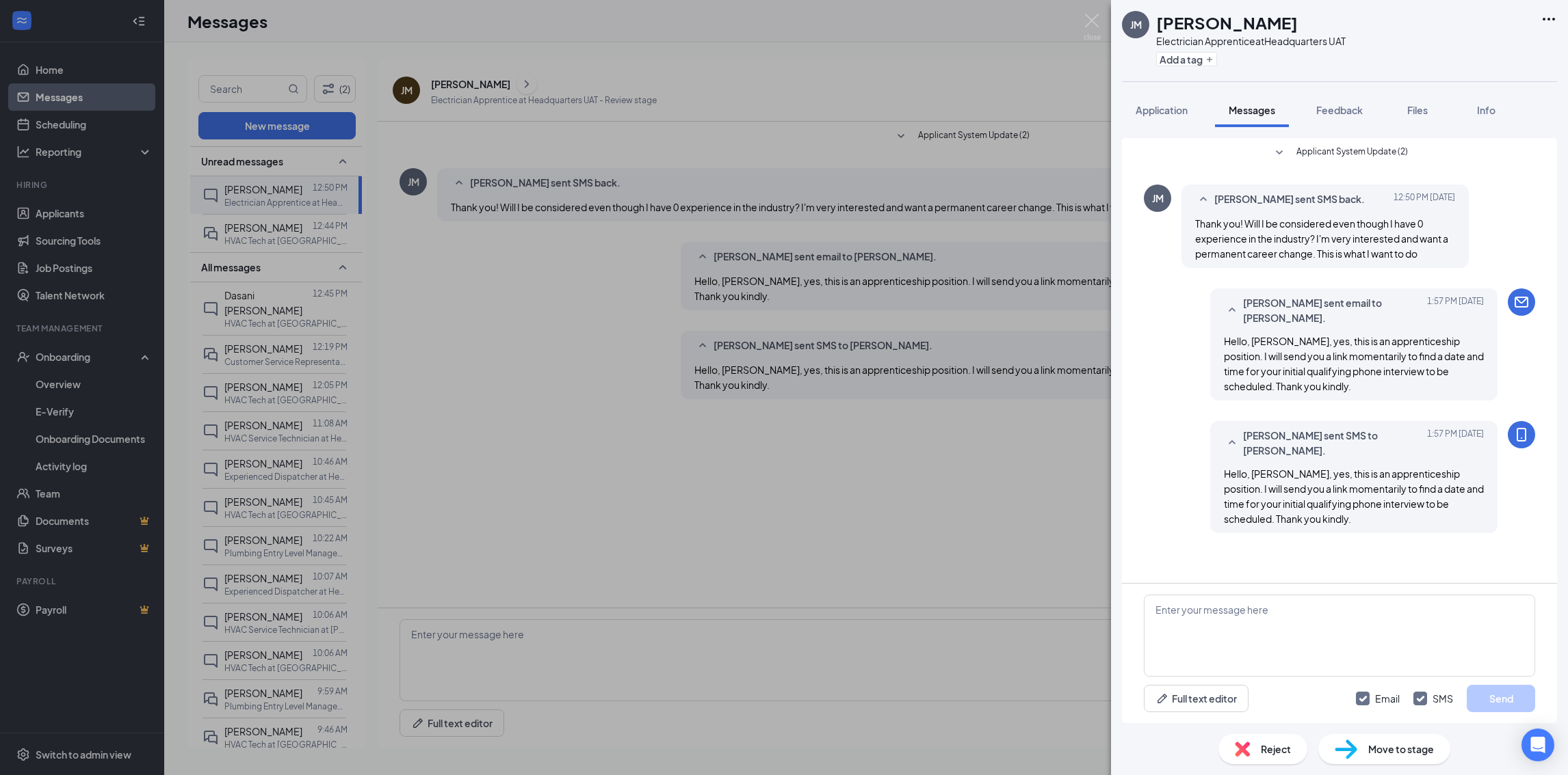
click at [1423, 748] on span "Move to stage" at bounding box center [1400, 749] width 65 height 15
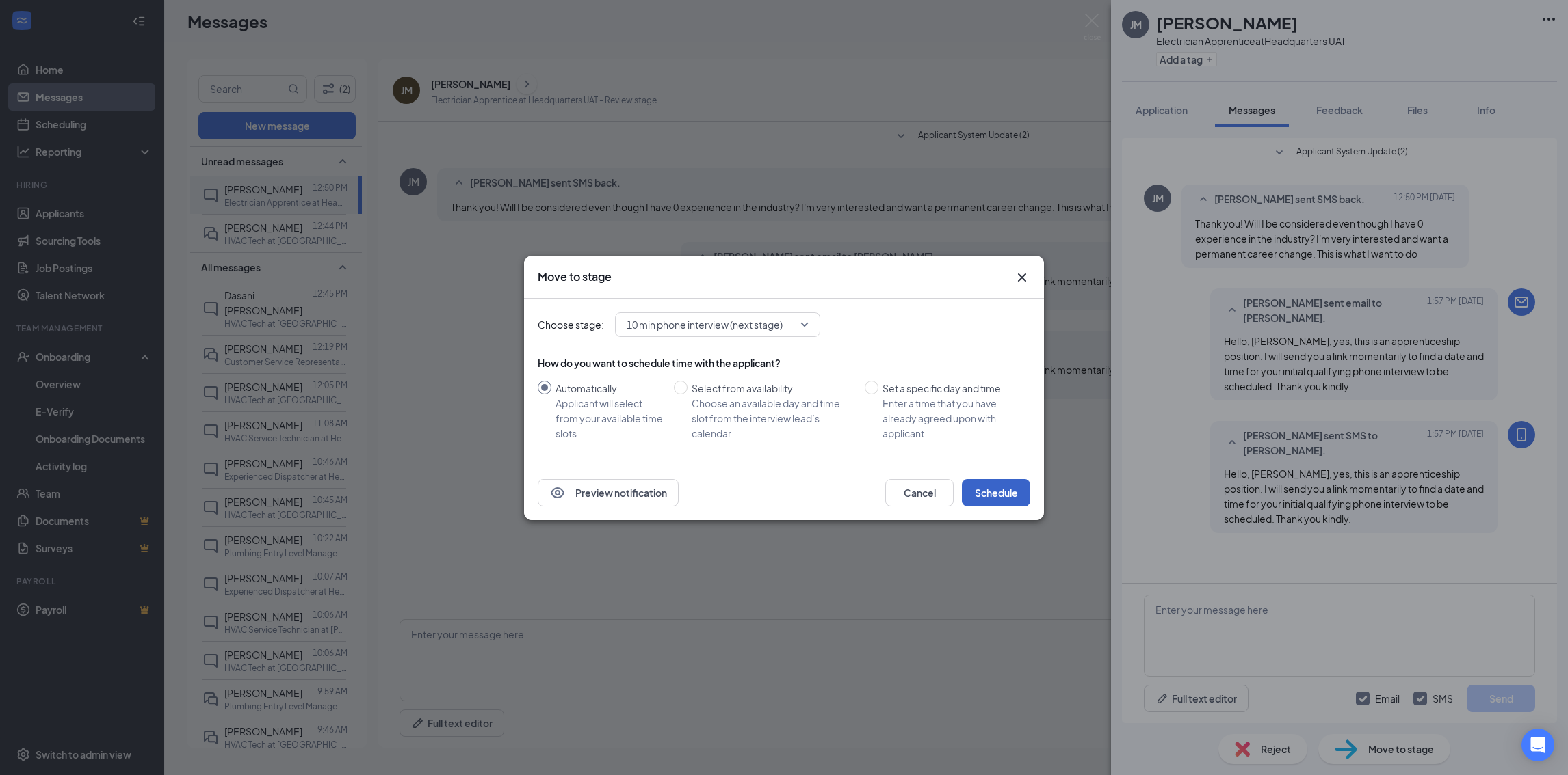
click at [986, 499] on button "Schedule" at bounding box center [995, 493] width 68 height 27
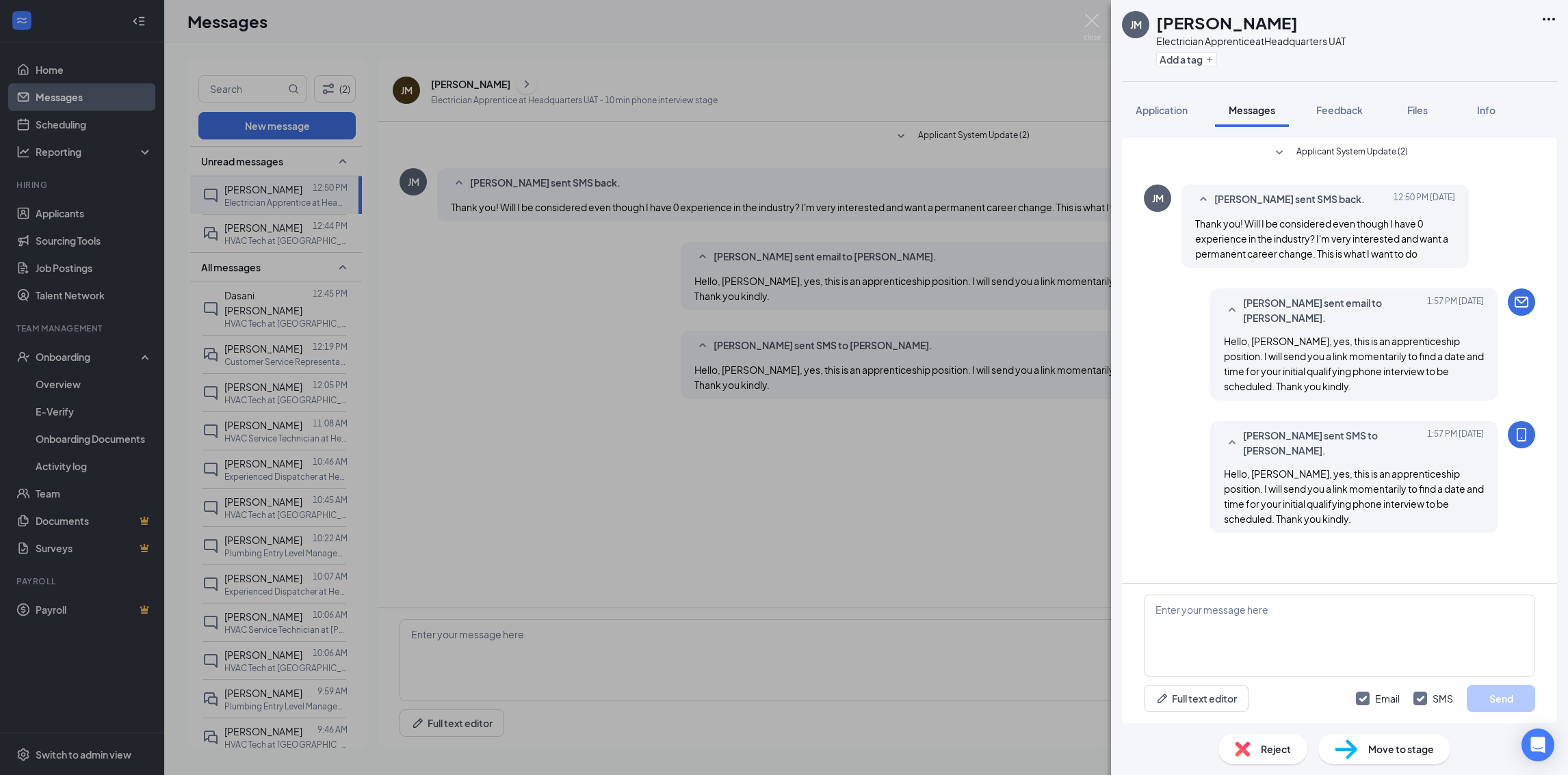
click at [1355, 750] on img at bounding box center [1345, 750] width 22 height 20
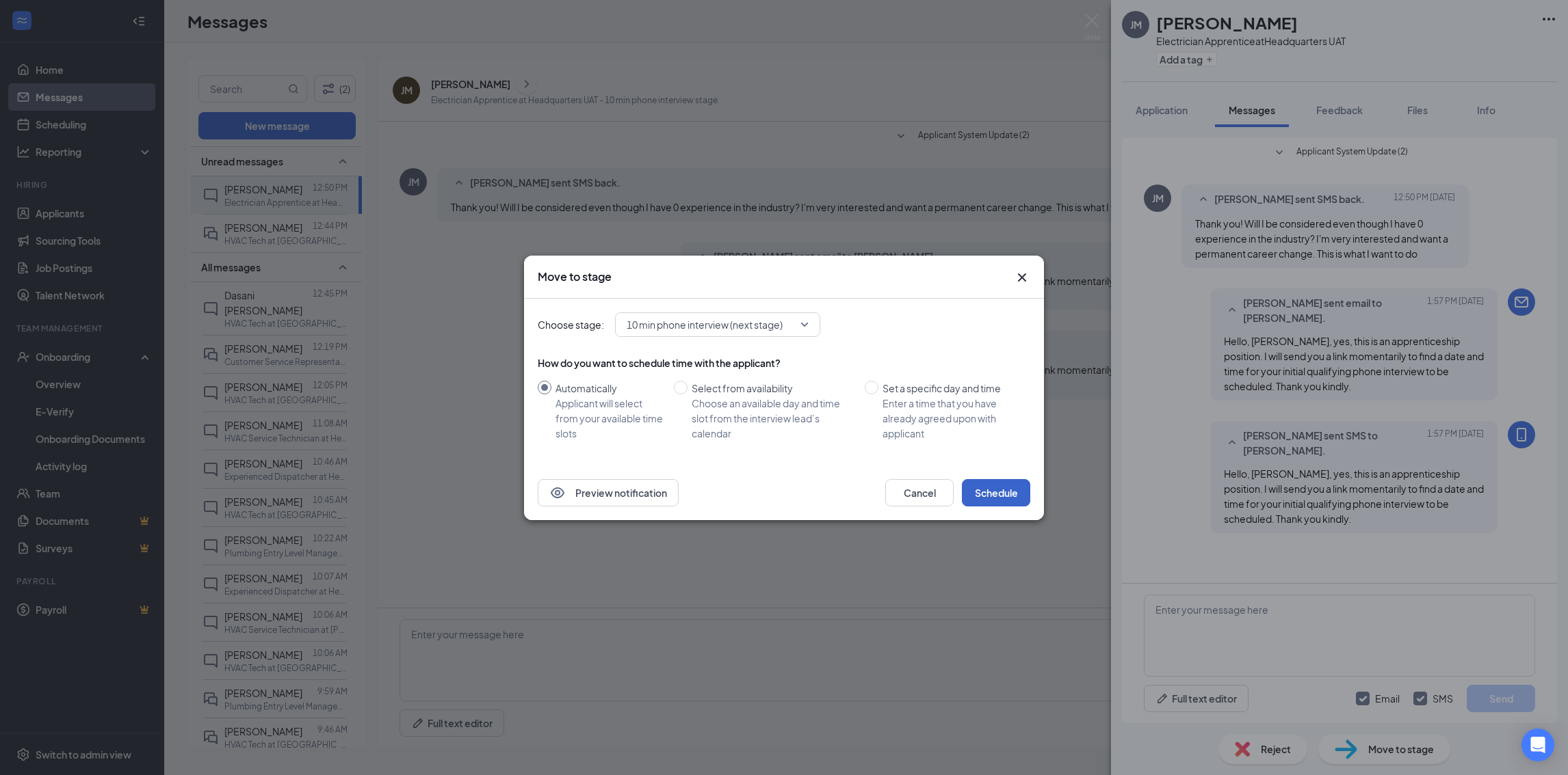
click at [987, 486] on button "Schedule" at bounding box center [995, 493] width 68 height 27
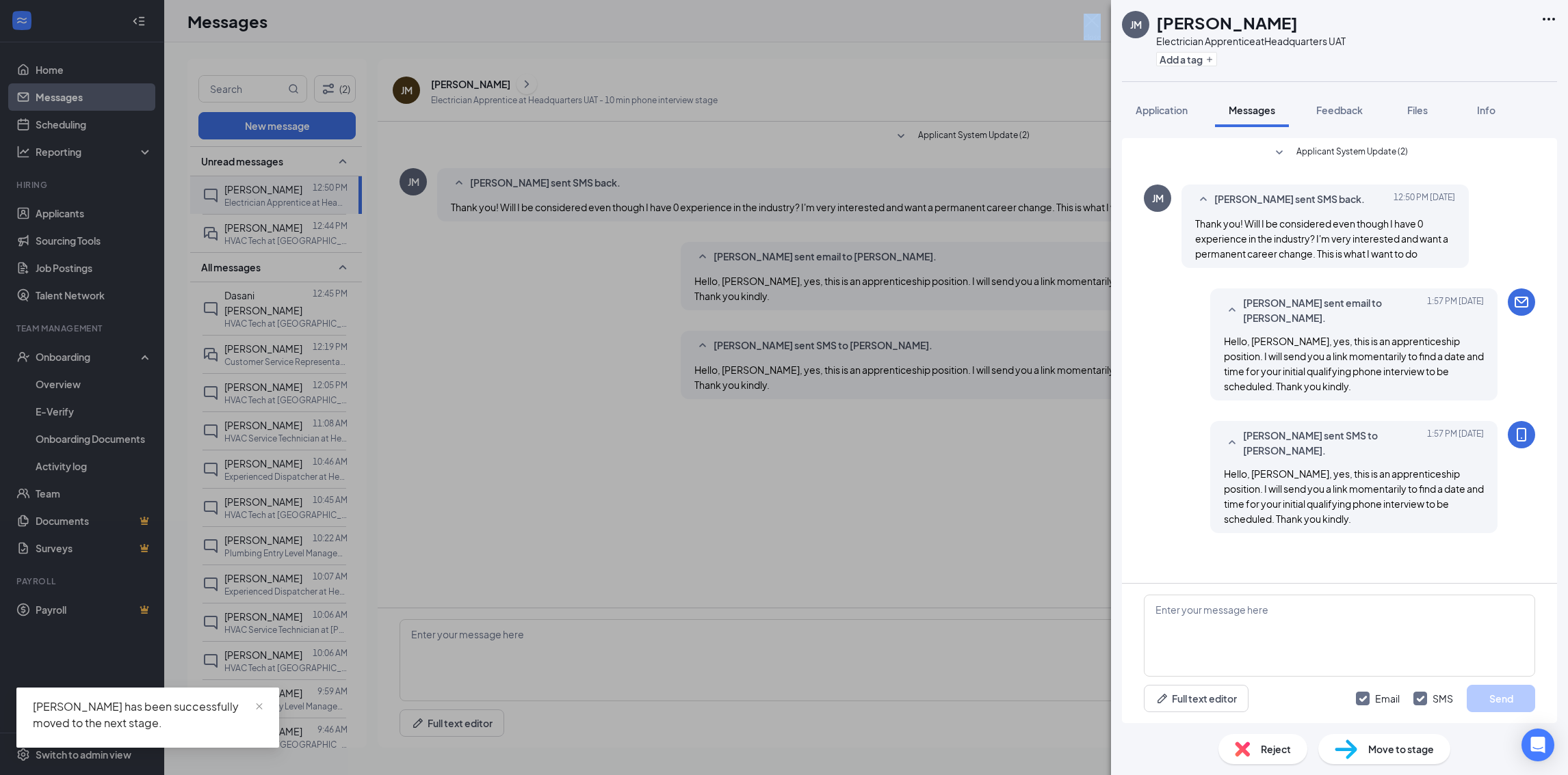
click at [1082, 22] on div "JM José Mundo Electrician Apprentice at Headquarters UAT Add a tag Application …" at bounding box center [784, 388] width 1568 height 775
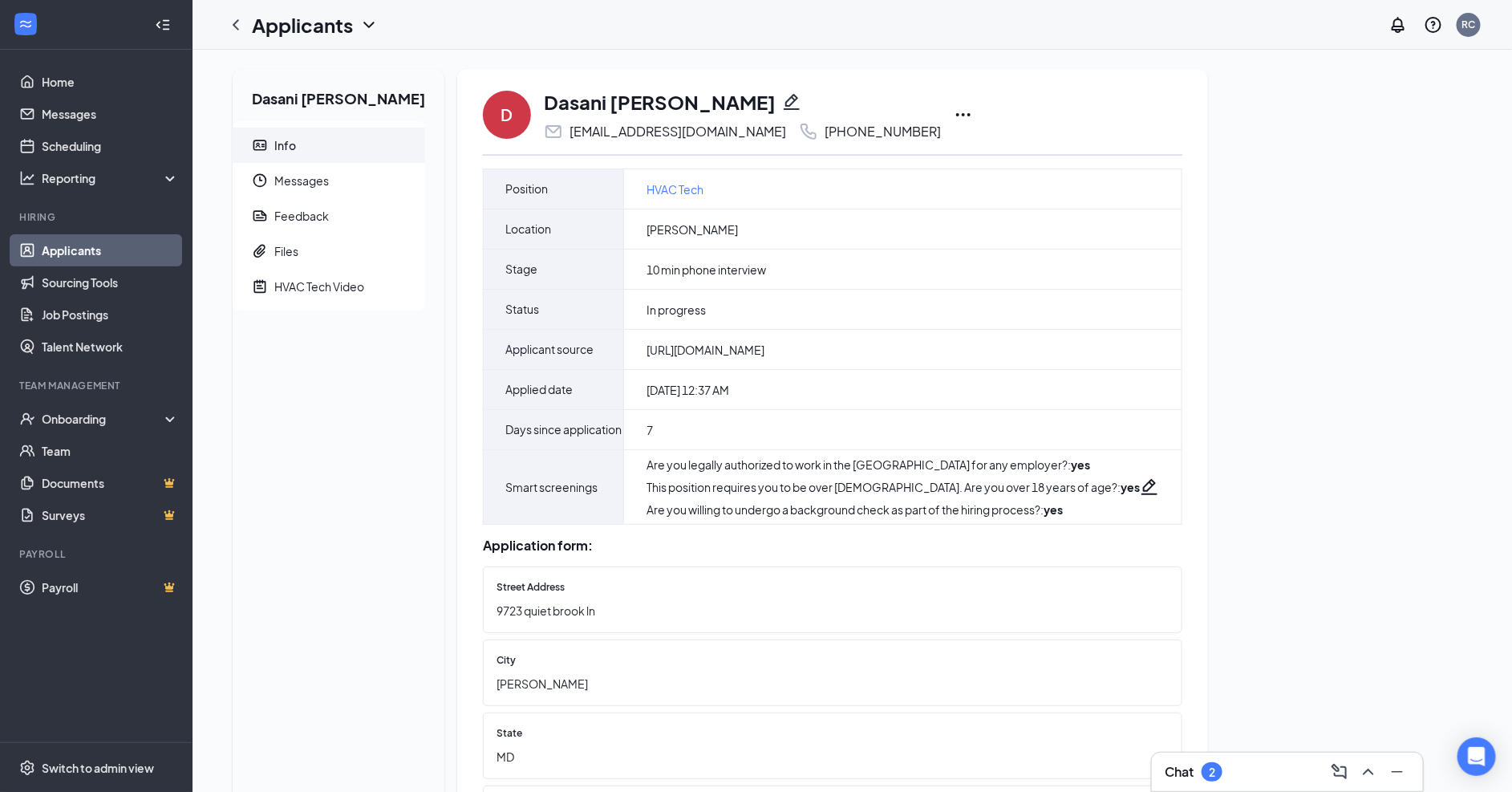
click at [907, 113] on div "D Dasani Creasy dasani.creasy01@gmail.com +1 (202) 499-0414" at bounding box center [831, 115] width 699 height 53
click at [956, 113] on icon "Ellipses" at bounding box center [963, 115] width 14 height 3
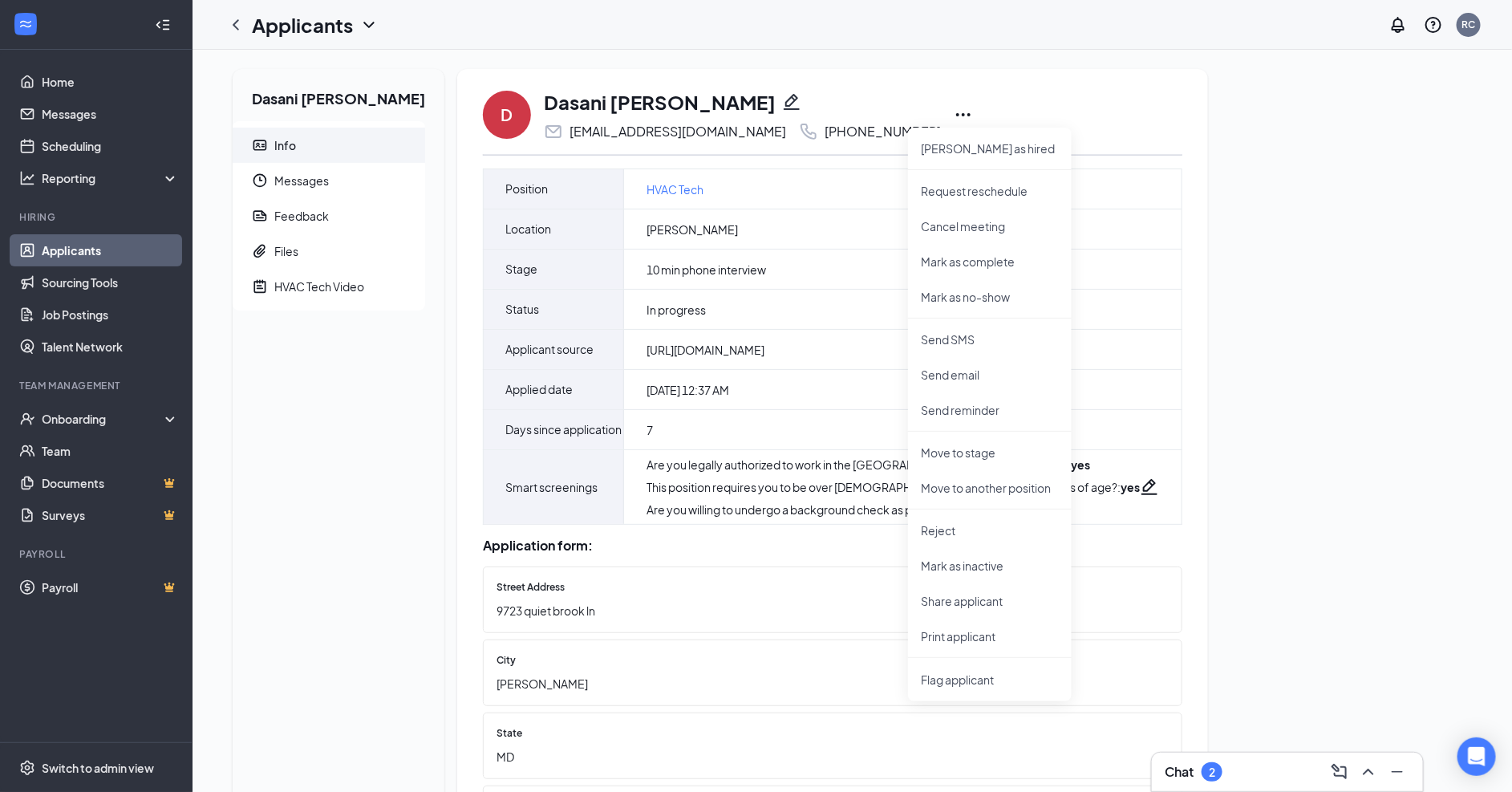
click at [619, 106] on h1 "Dasani [PERSON_NAME]" at bounding box center [659, 102] width 232 height 27
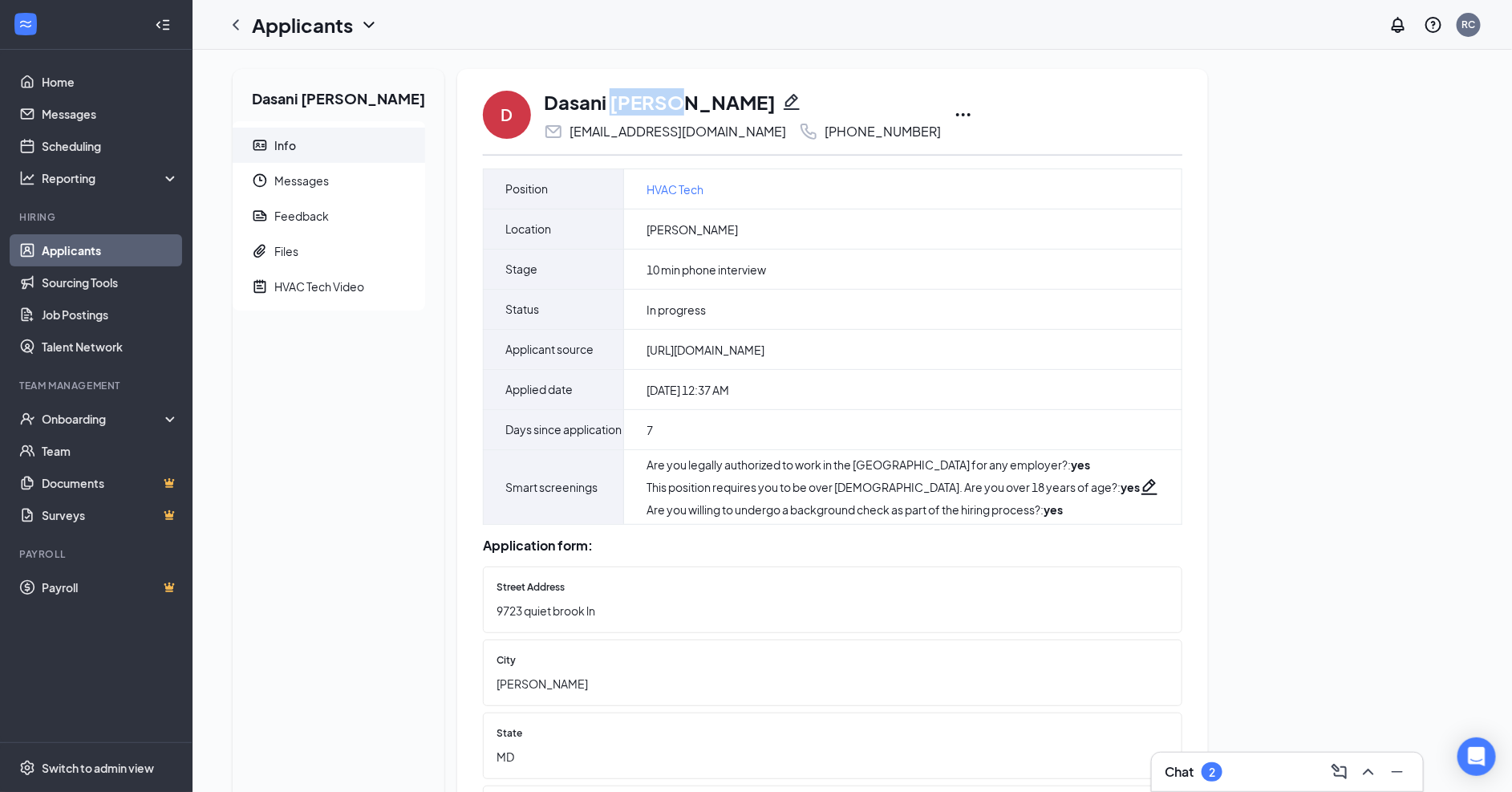
click at [619, 106] on h1 "Dasani [PERSON_NAME]" at bounding box center [659, 102] width 232 height 27
copy div "Dasani [PERSON_NAME]"
click at [142, 245] on link "Applicants" at bounding box center [110, 251] width 137 height 32
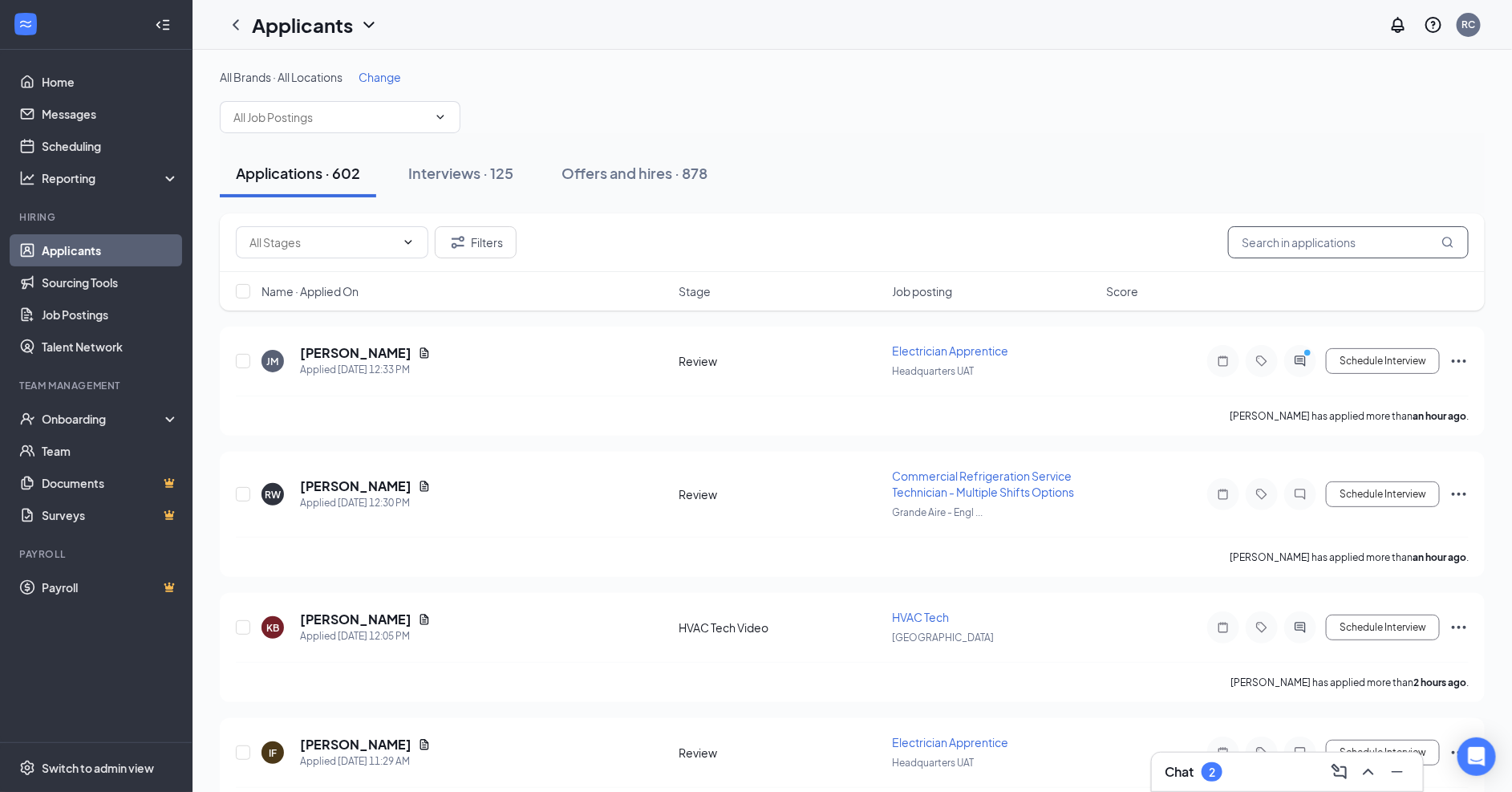
click at [1335, 234] on input "text" at bounding box center [1348, 242] width 240 height 32
paste input "Dasani [PERSON_NAME]"
type input "Dasani [PERSON_NAME]"
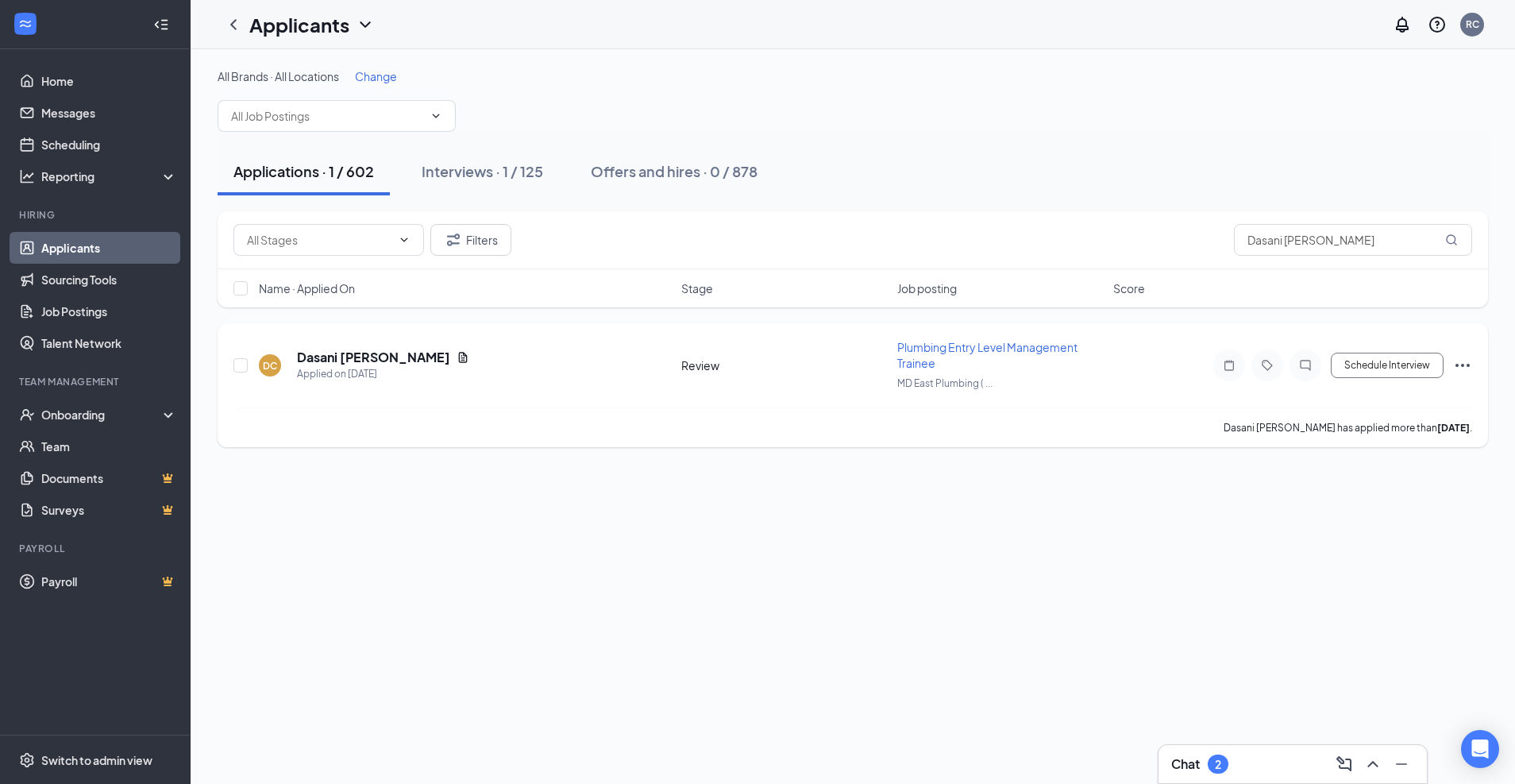
click at [1467, 367] on icon "Ellipses" at bounding box center [1462, 366] width 14 height 3
click at [522, 167] on div "Interviews · 1 / 125" at bounding box center [482, 171] width 121 height 20
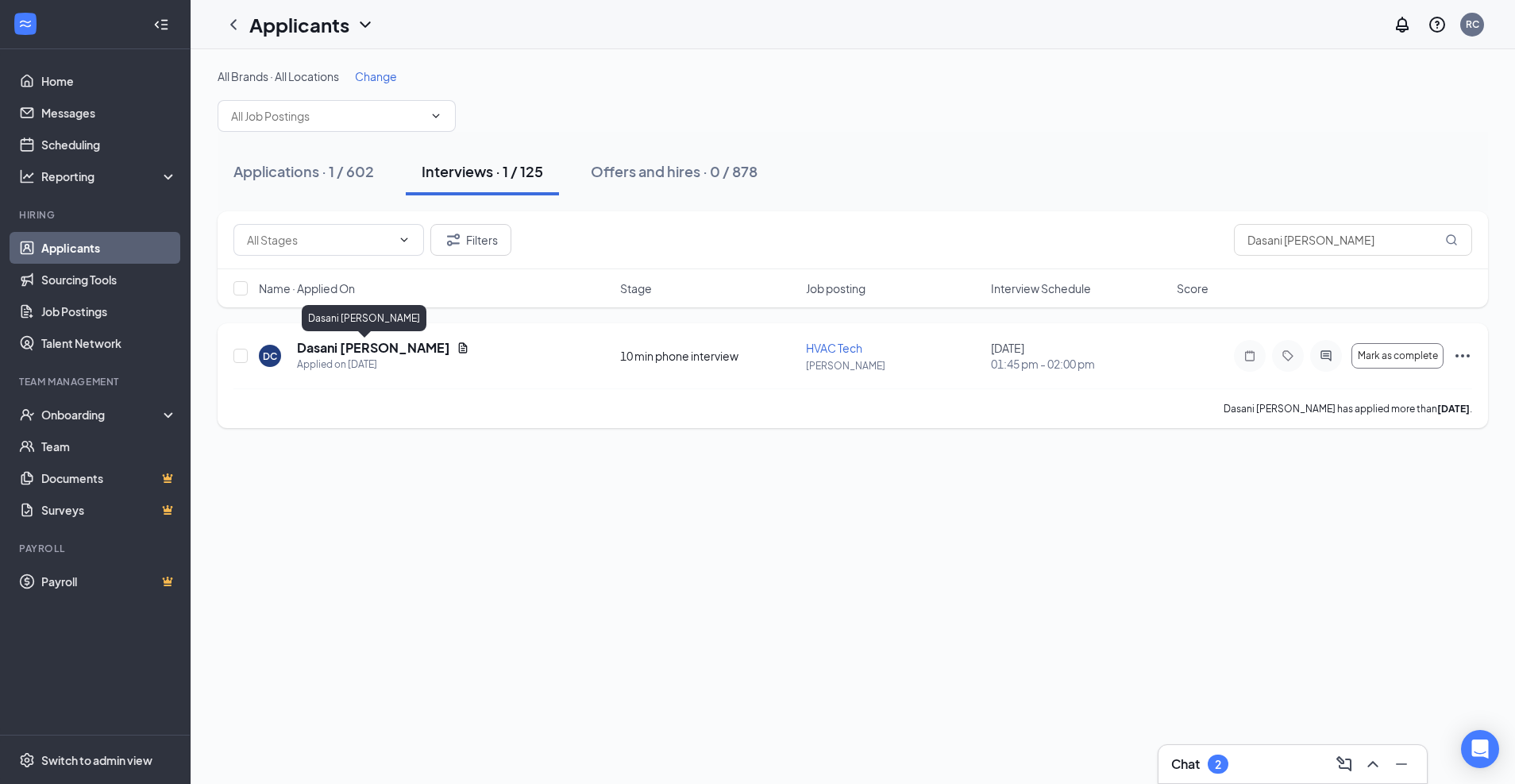
click at [317, 348] on h5 "Dasani [PERSON_NAME]" at bounding box center [374, 347] width 154 height 18
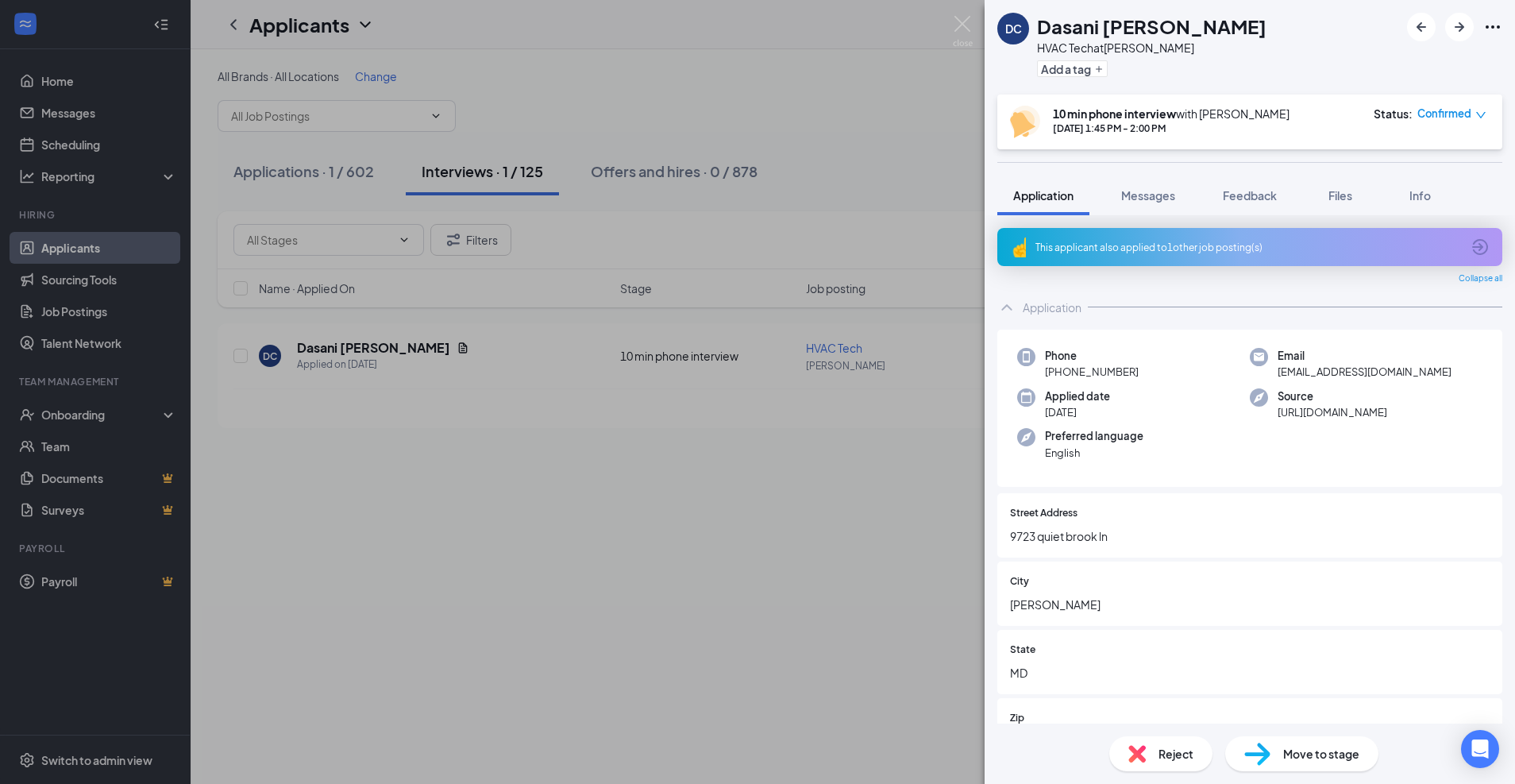
click at [1284, 14] on div "DC Dasani Creasy HVAC Tech at Bowie Add a tag" at bounding box center [1249, 47] width 530 height 94
click at [1482, 117] on icon "down" at bounding box center [1481, 114] width 11 height 11
click at [1444, 160] on span "Request Reschedule" at bounding box center [1420, 159] width 109 height 18
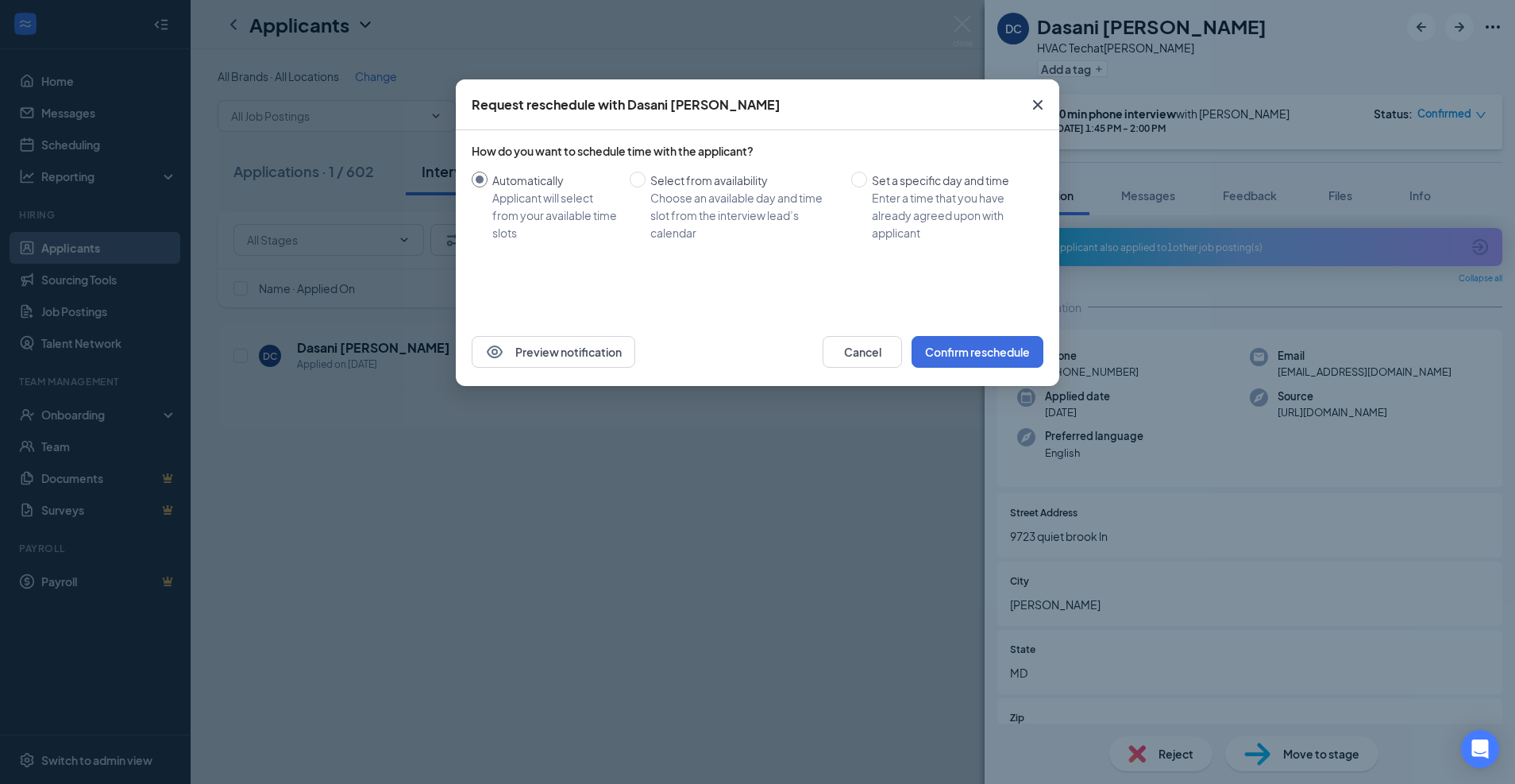
click at [1036, 104] on icon "Cross" at bounding box center [1037, 104] width 9 height 9
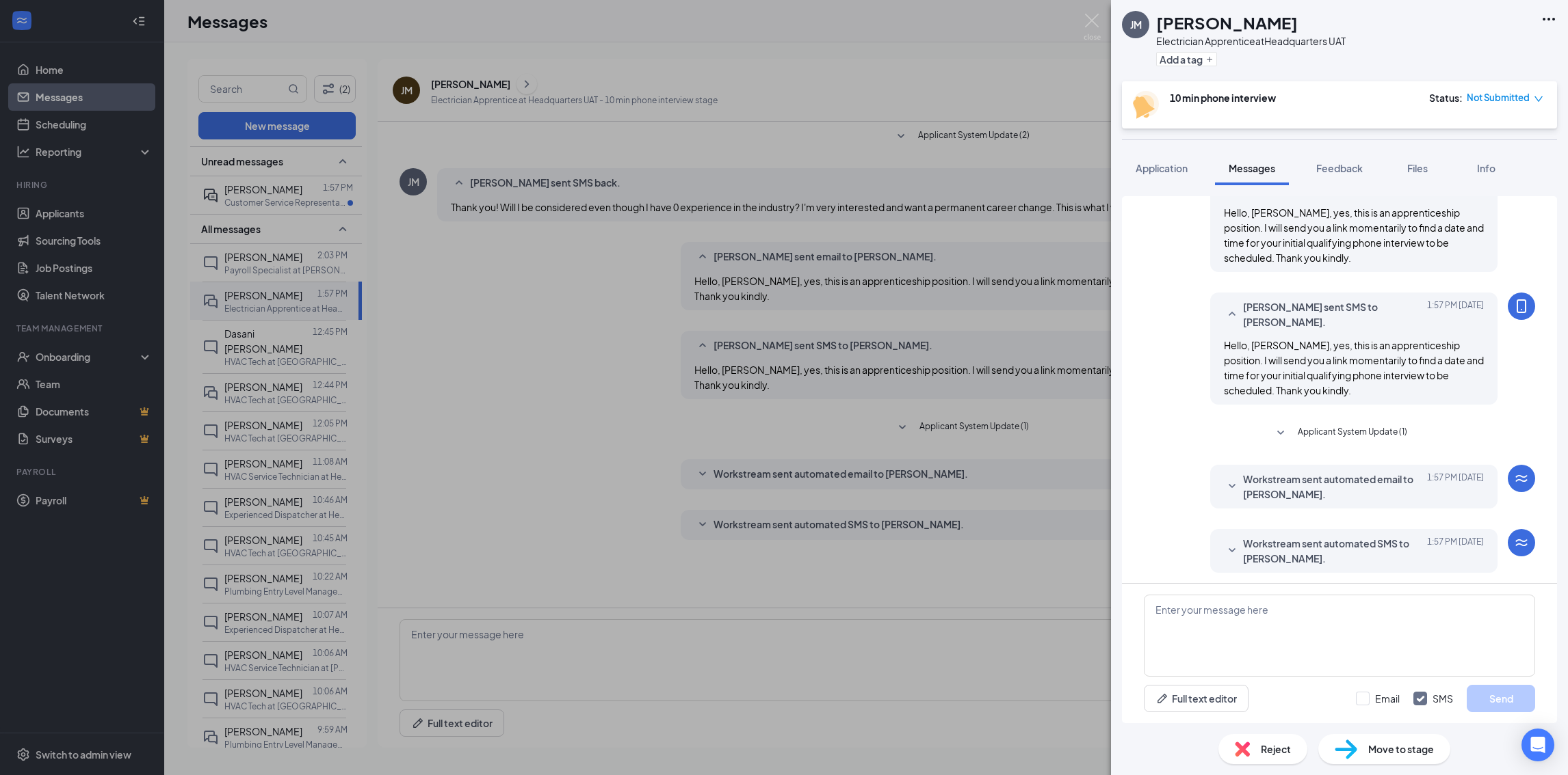
scroll to position [189, 0]
click at [253, 188] on div "JM José Mundo Electrician Apprentice at Headquarters UAT Add a tag 10 min phone…" at bounding box center [784, 388] width 1568 height 775
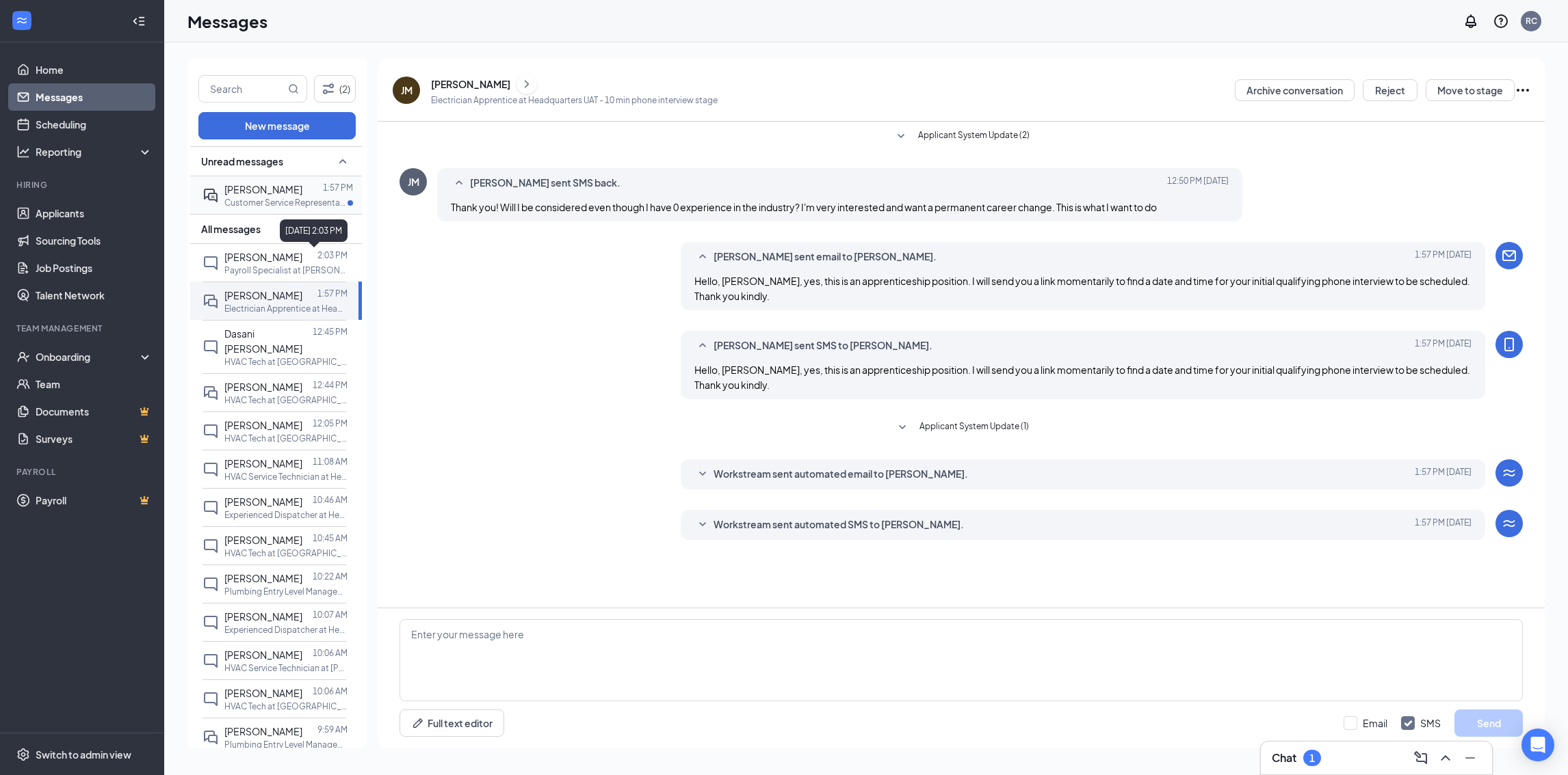
click at [302, 183] on div at bounding box center [312, 189] width 21 height 15
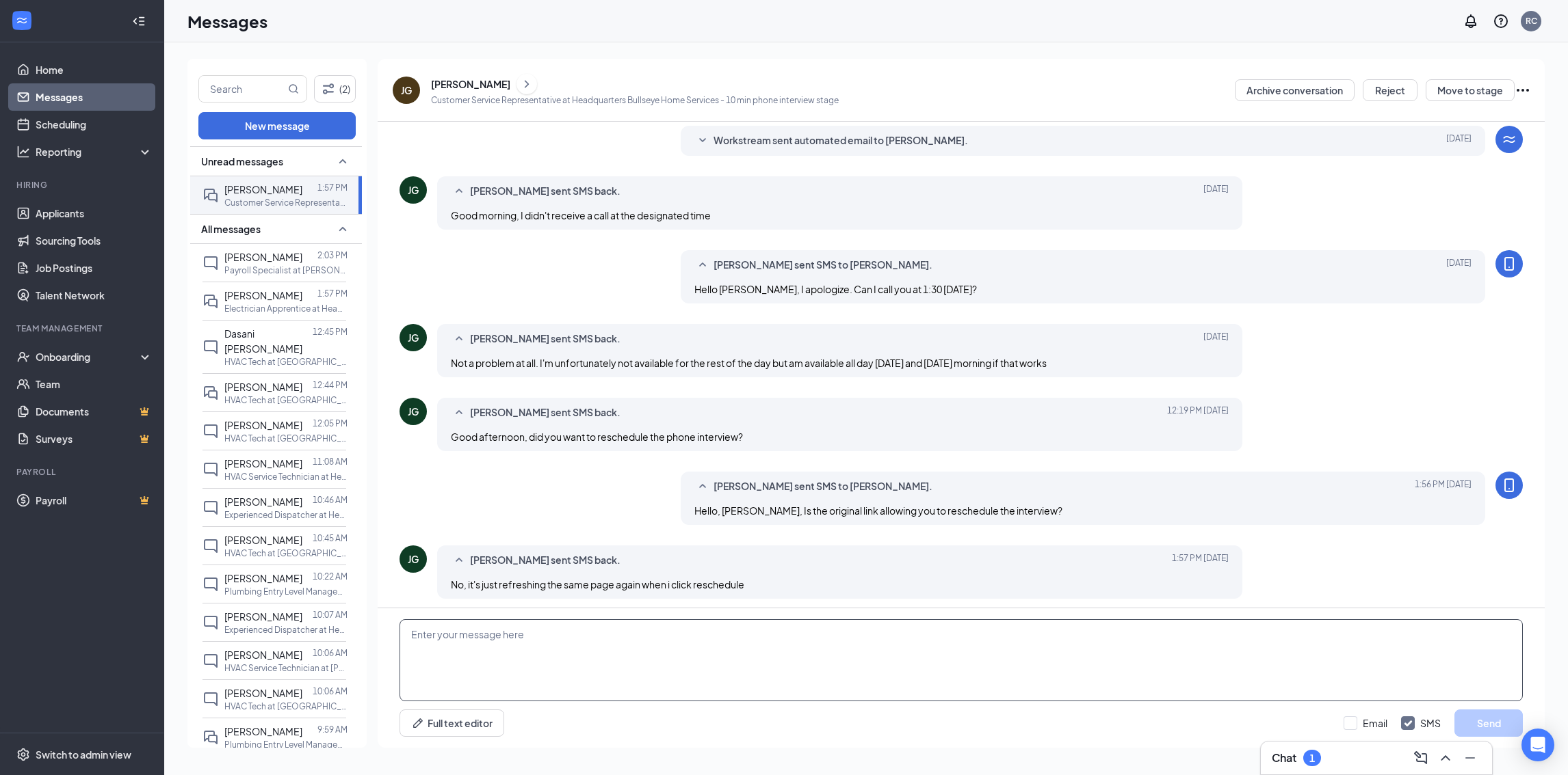
scroll to position [203, 0]
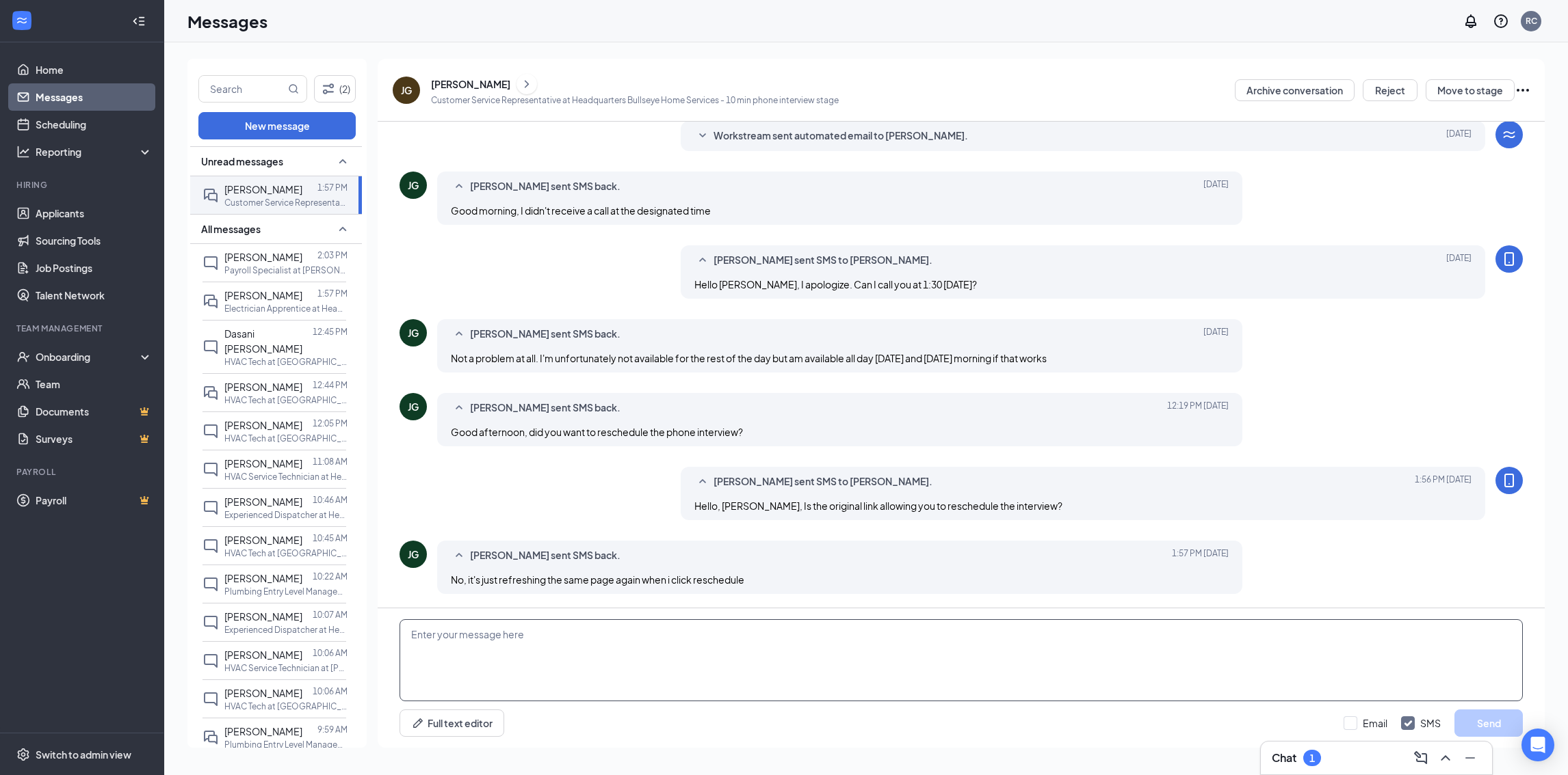
click at [621, 659] on textarea at bounding box center [960, 661] width 1123 height 82
click at [844, 641] on textarea "Okay, thank you for informing me. The next available date is Tuesday, September…" at bounding box center [960, 661] width 1123 height 82
drag, startPoint x: 793, startPoint y: 638, endPoint x: 806, endPoint y: 647, distance: 15.8
type textarea "Okay, thank you for informing me. The next available date is Tuesday, September…"
click at [1471, 723] on button "Send" at bounding box center [1488, 723] width 68 height 27
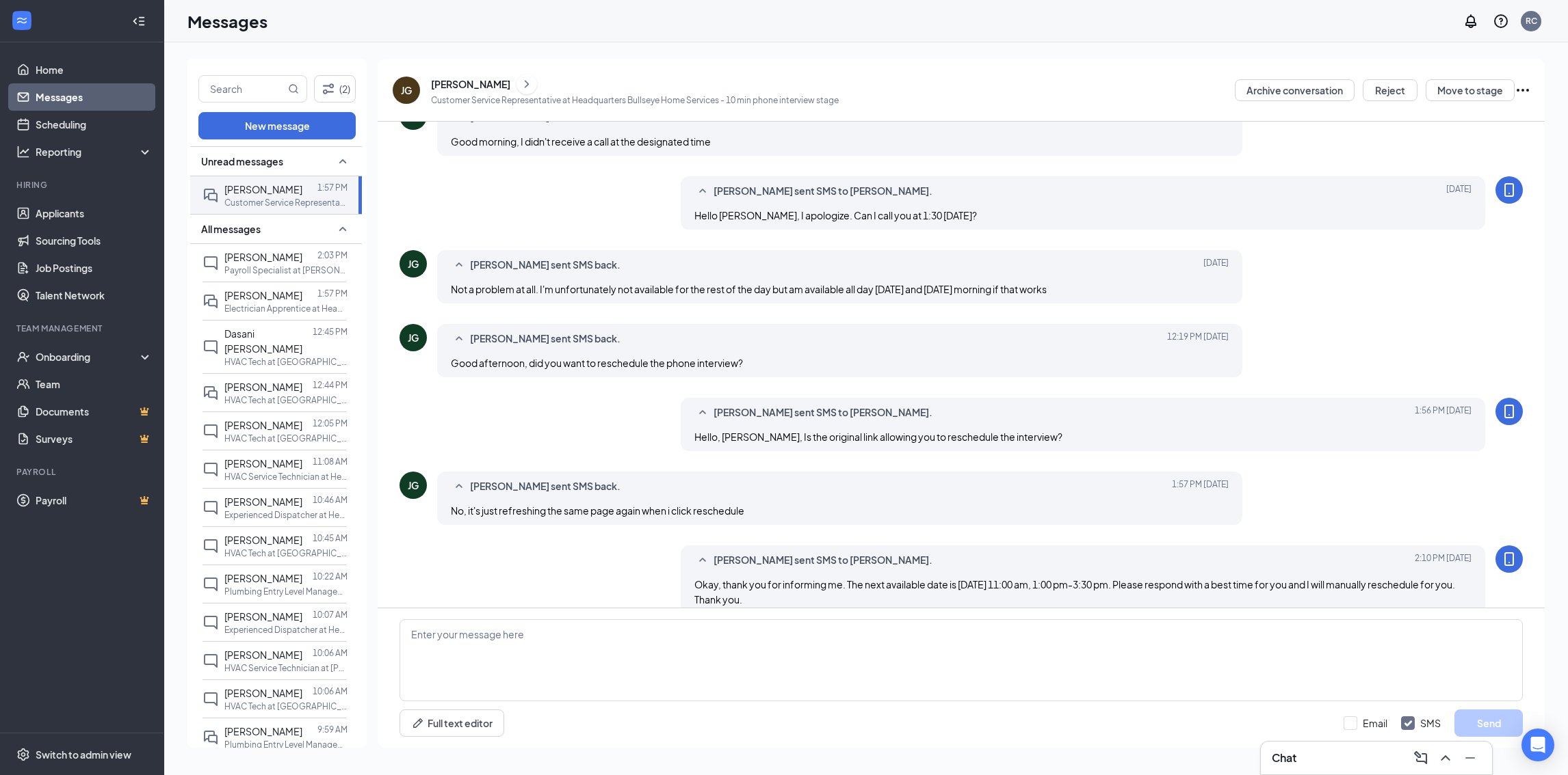
scroll to position [292, 0]
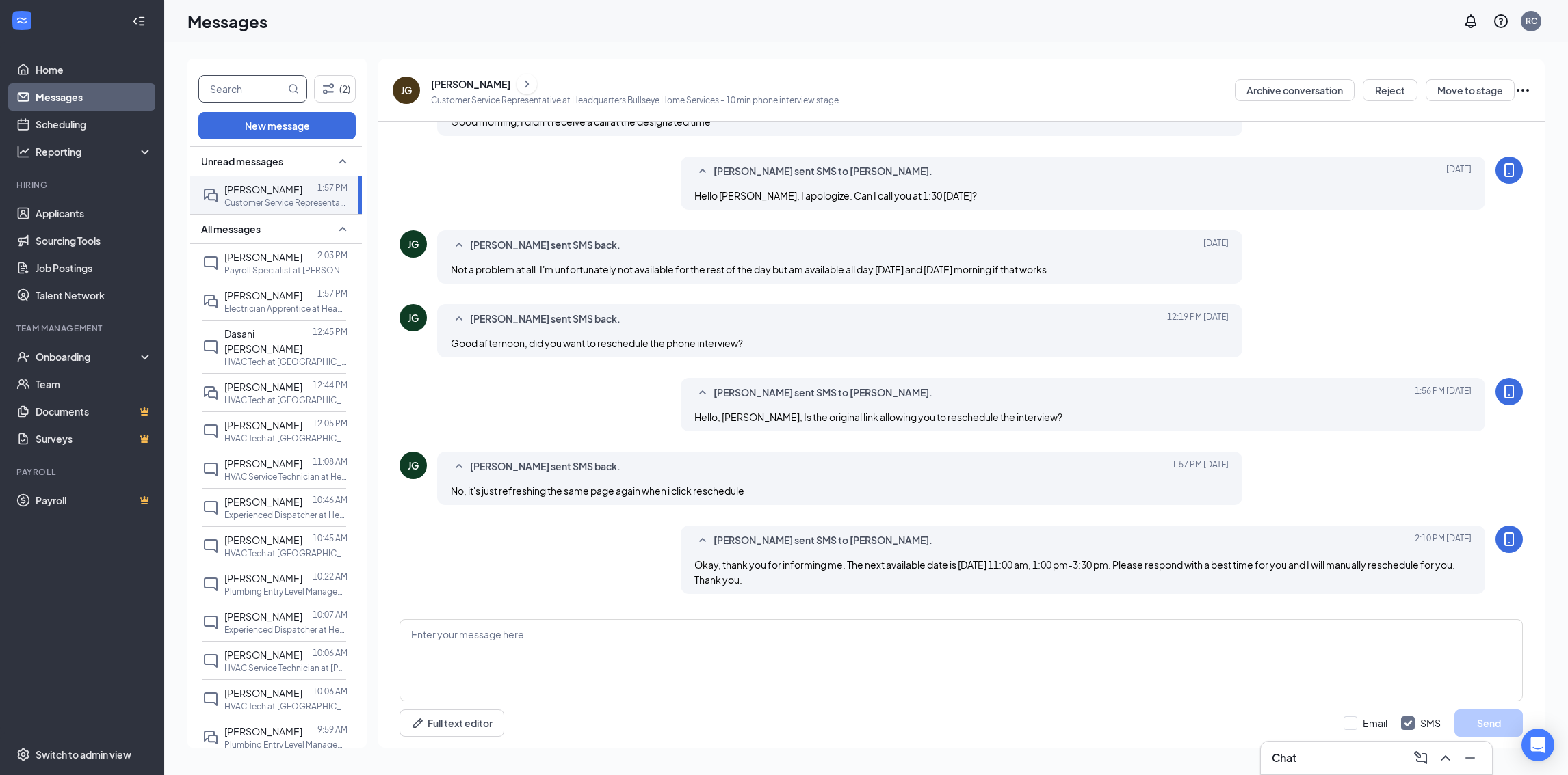
click at [228, 90] on input "text" at bounding box center [242, 89] width 86 height 26
paste input "GORAYA"
type input "GORAYA"
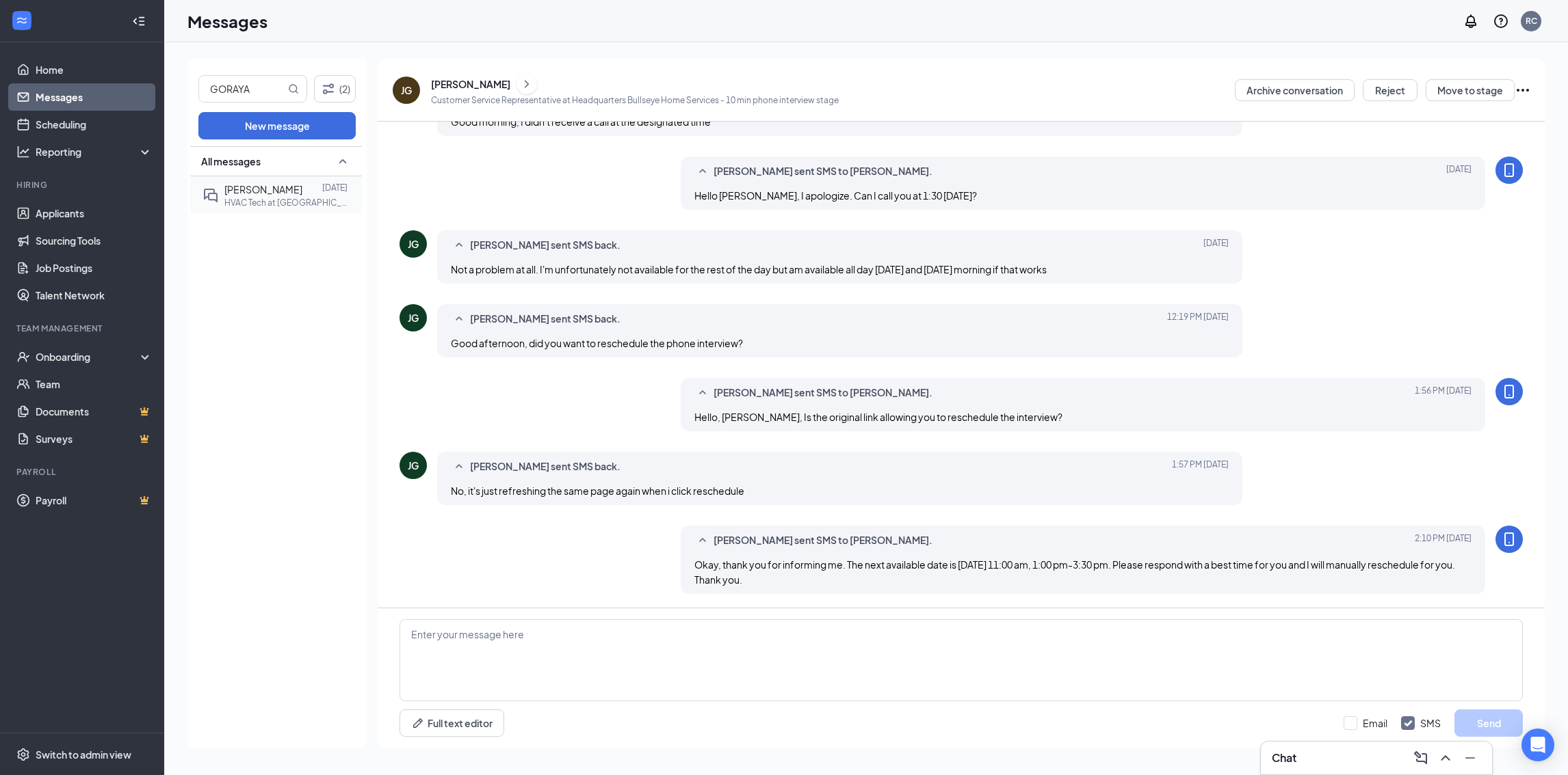
click at [278, 208] on p "HVAC Tech at Chantilly" at bounding box center [286, 203] width 123 height 12
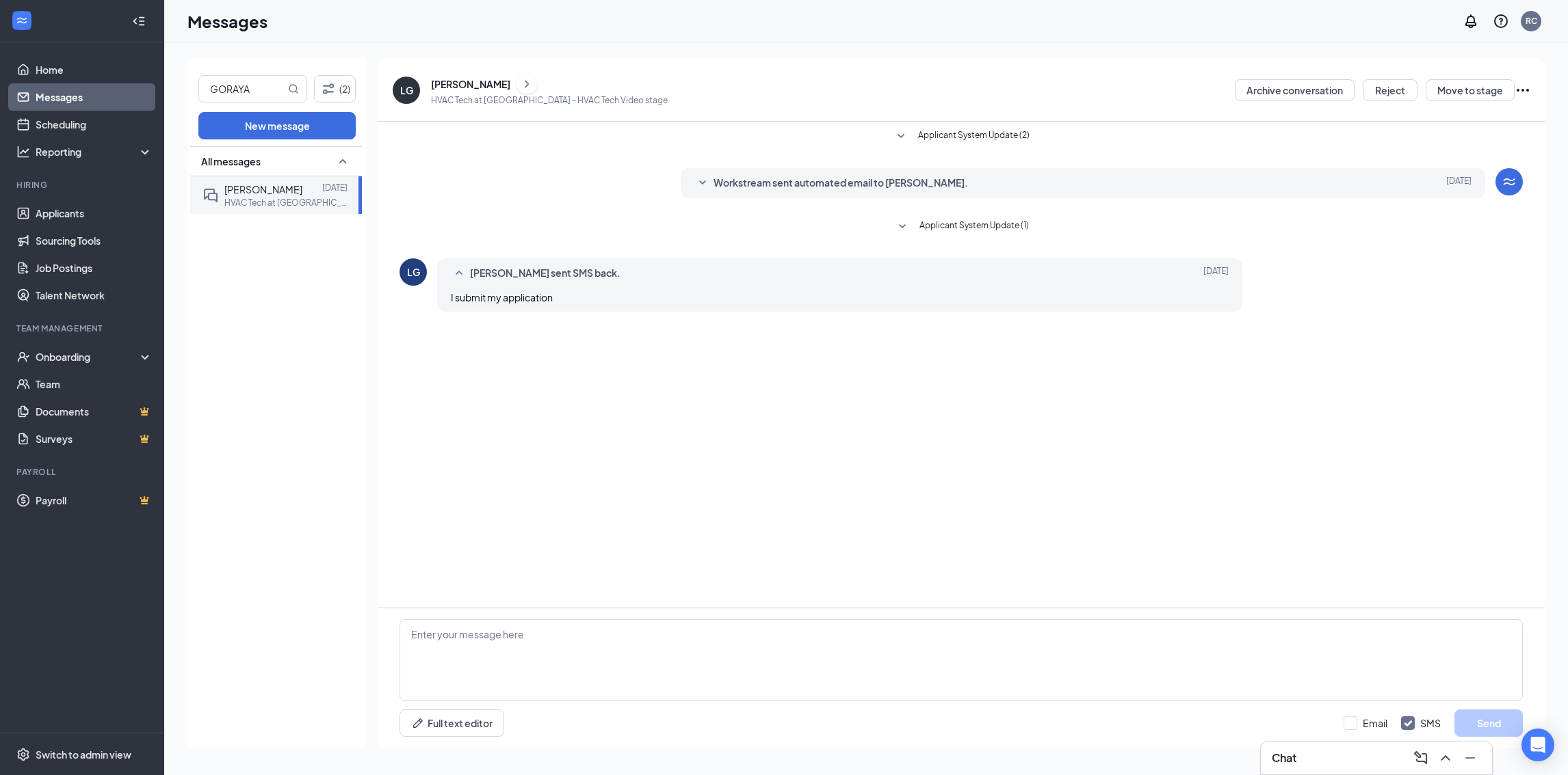
drag, startPoint x: 1567, startPoint y: 538, endPoint x: 1491, endPoint y: 466, distance: 104.7
click at [1567, 538] on html "Home Messages Scheduling Reporting Hiring Applicants Sourcing Tools Job Posting…" at bounding box center [784, 388] width 1568 height 775
click at [555, 674] on textarea at bounding box center [960, 661] width 1123 height 82
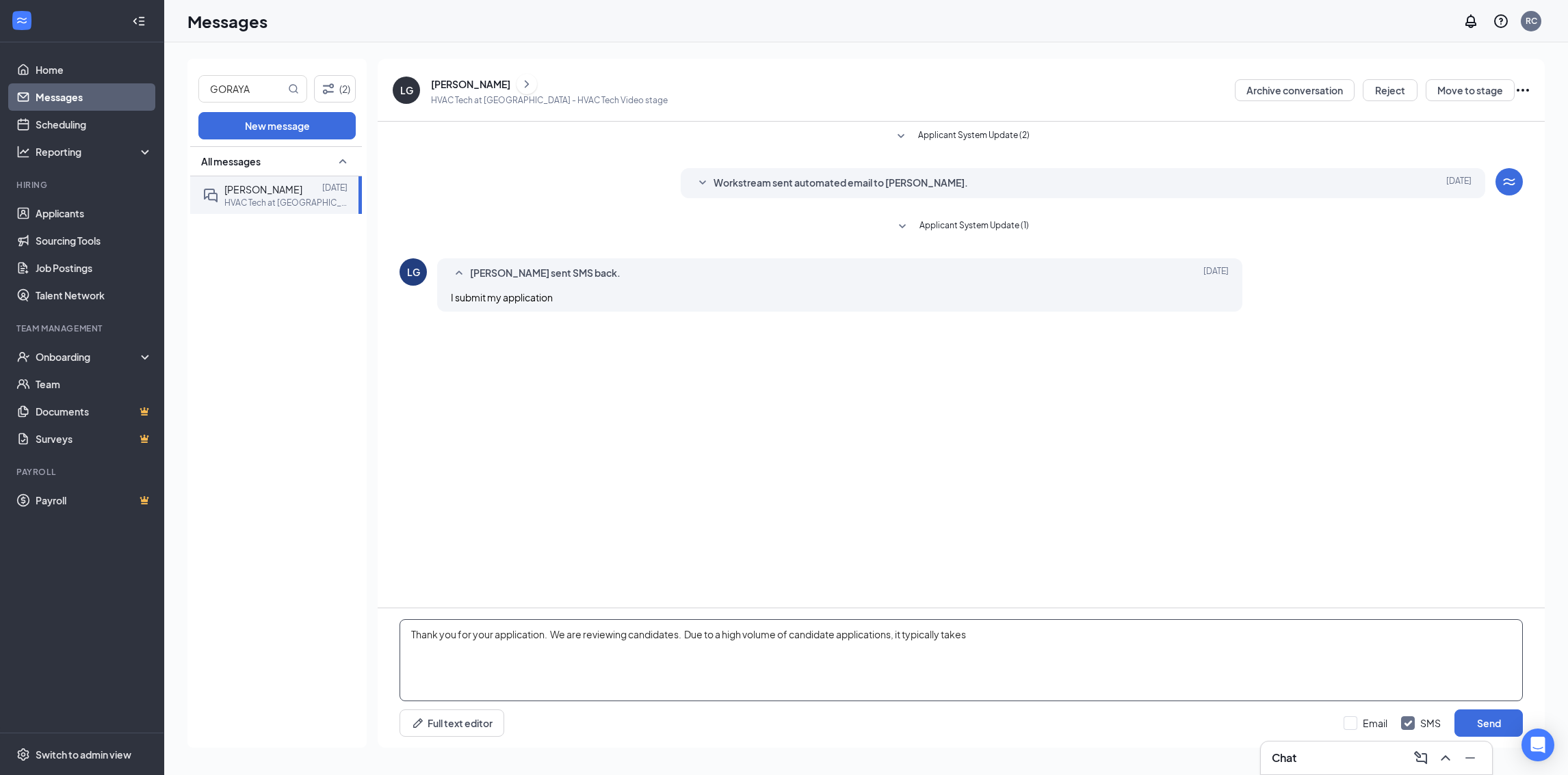
click at [944, 636] on textarea "Thank you for your application. We are reviewing candidates. Due to a high volu…" at bounding box center [960, 661] width 1123 height 82
type textarea "Thank you for your application. We are reviewing candidates. Due to a high volu…"
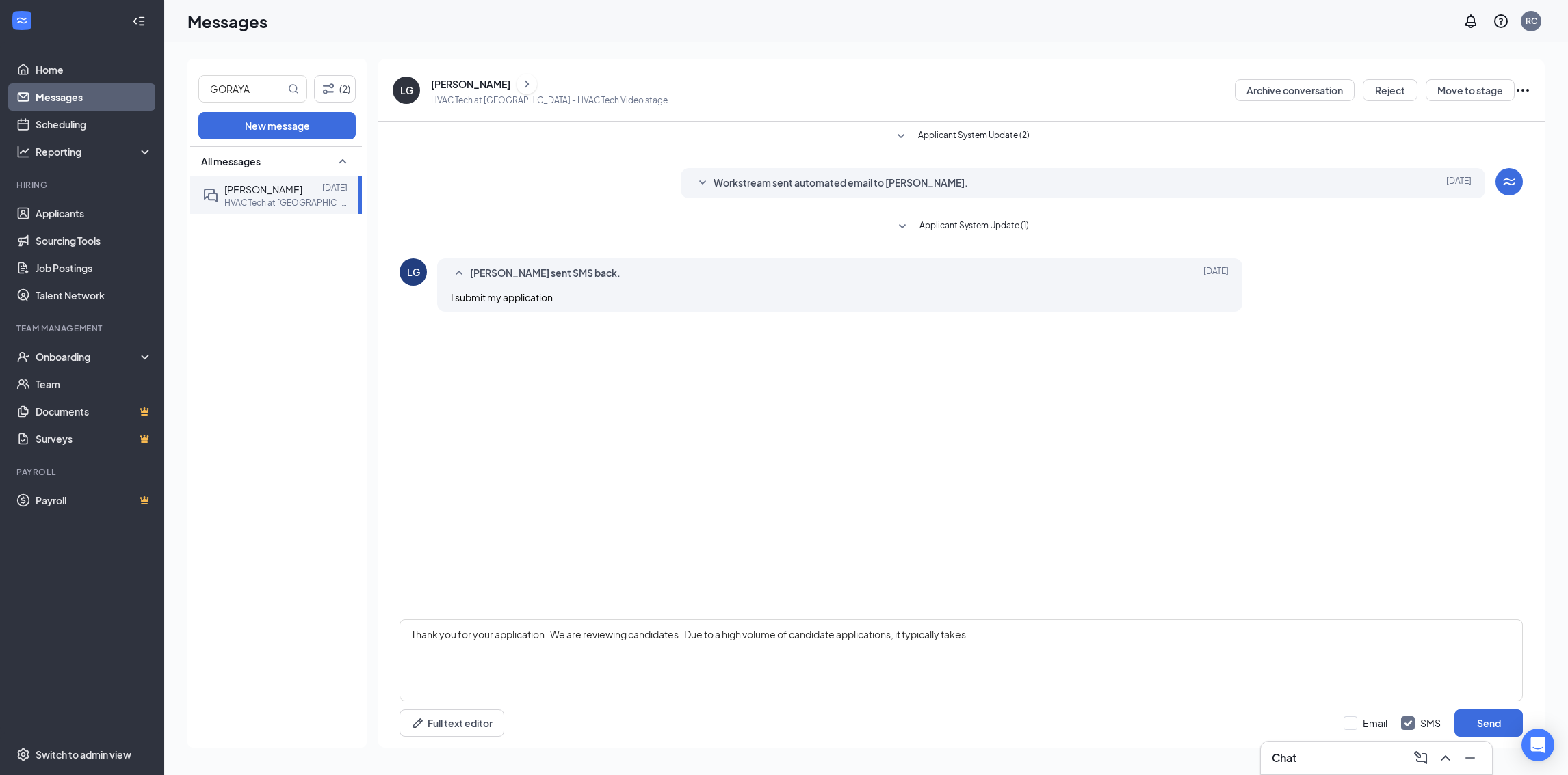
click at [470, 80] on div "Lovepreet Goraya" at bounding box center [470, 83] width 79 height 14
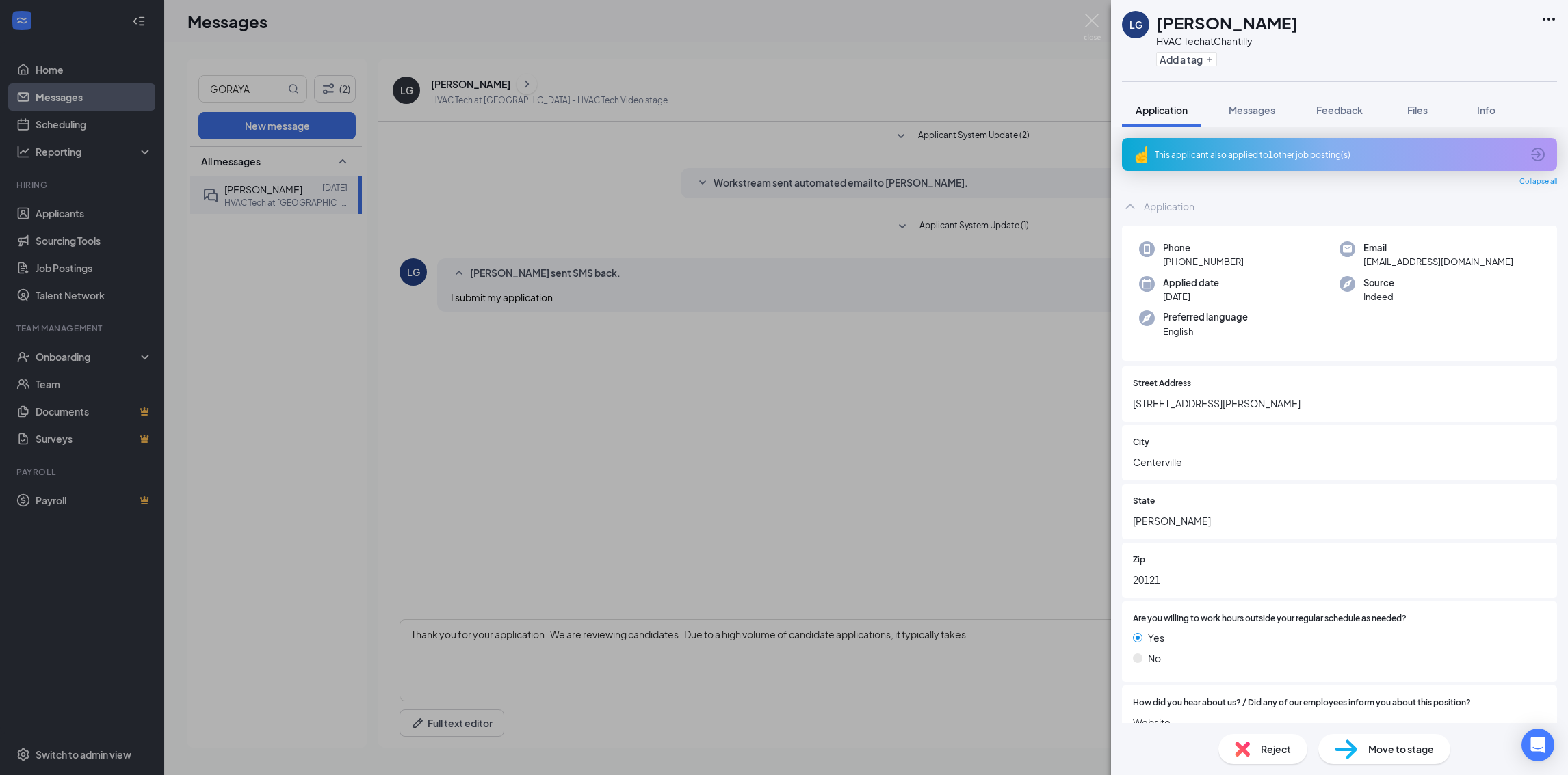
click at [1244, 151] on div "This applicant also applied to 1 other job posting(s)" at bounding box center [1338, 155] width 367 height 12
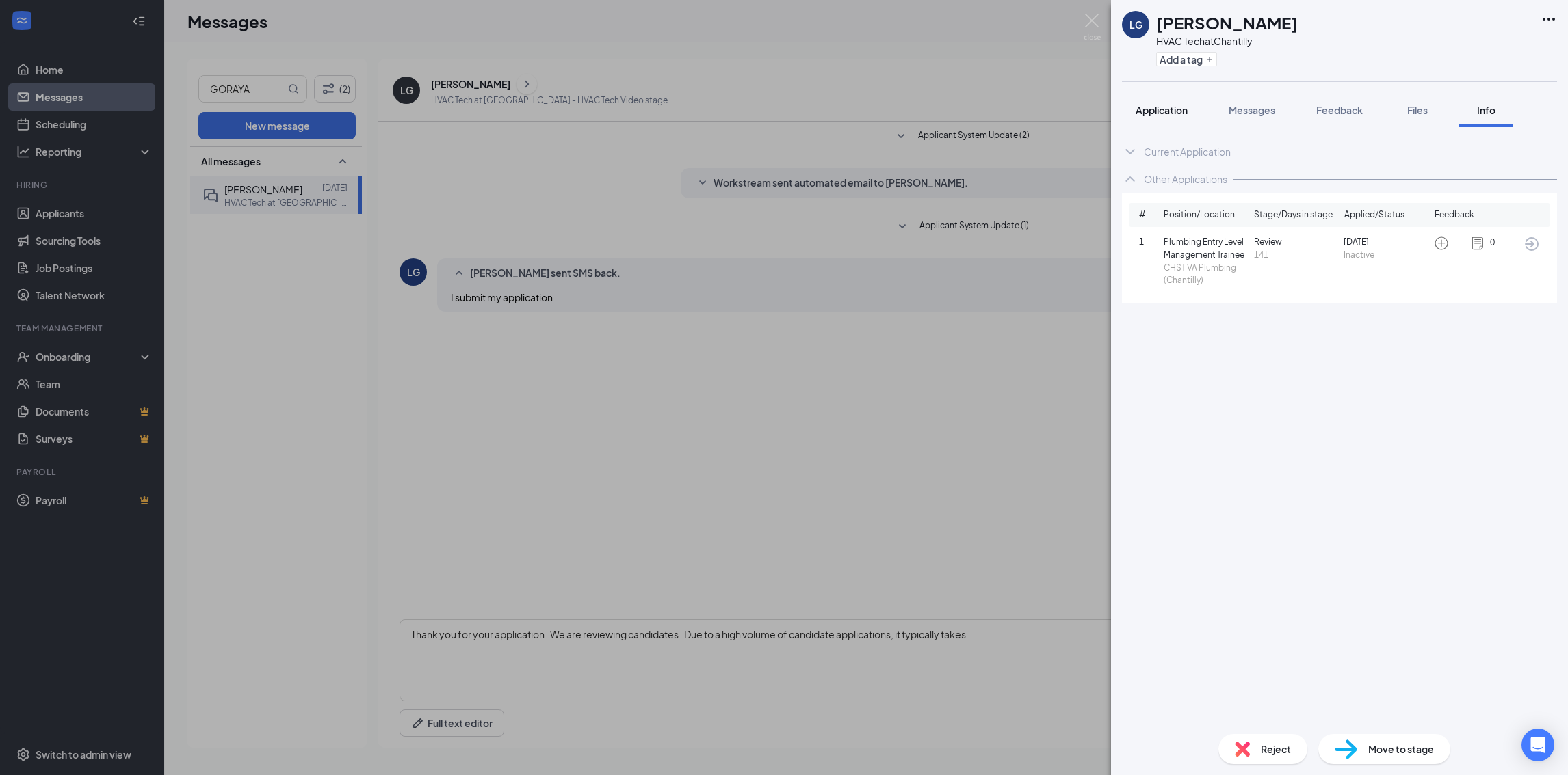
click at [1152, 107] on span "Application" at bounding box center [1162, 110] width 52 height 12
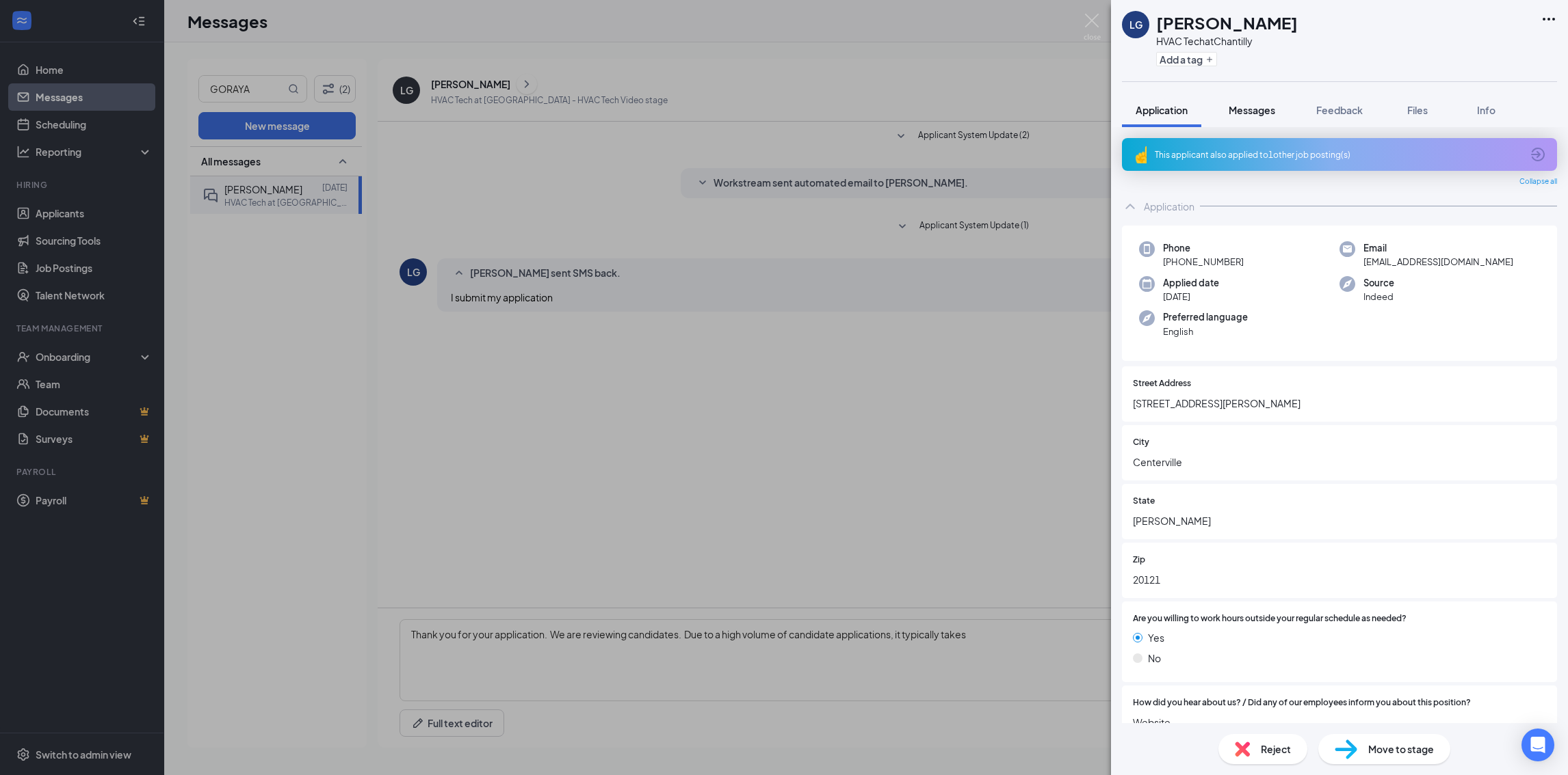
click at [1251, 114] on span "Messages" at bounding box center [1252, 110] width 47 height 12
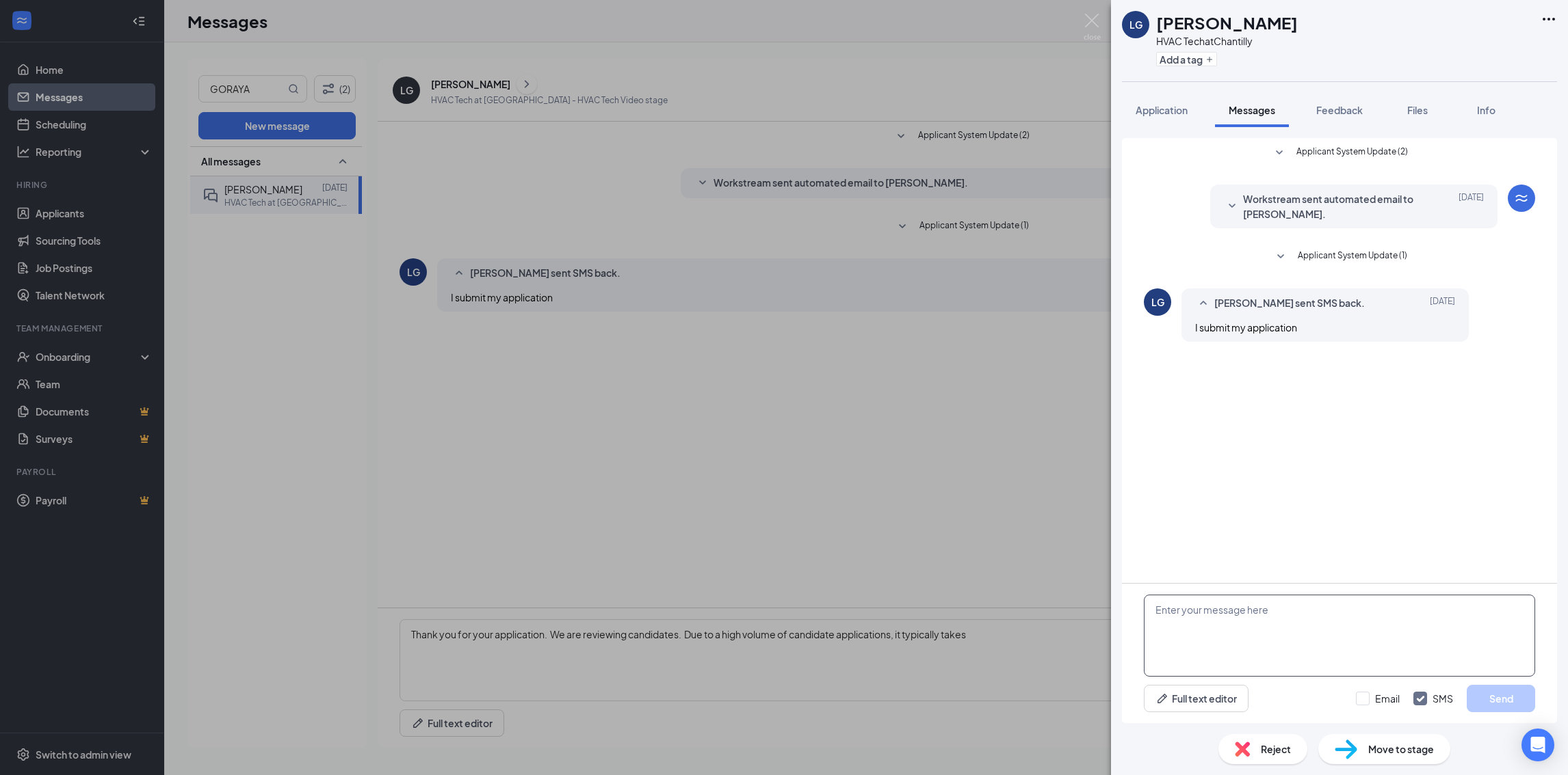
click at [1295, 615] on textarea at bounding box center [1339, 636] width 391 height 82
paste textarea "Thank you for your application. We are reviewing candidates. Due to a high volu…"
click at [1423, 608] on textarea "Thank you for your application. We are reviewing candidates. Due to a high volu…" at bounding box center [1339, 636] width 391 height 82
drag, startPoint x: 1431, startPoint y: 607, endPoint x: 1298, endPoint y: 610, distance: 133.0
click at [1298, 610] on textarea "Thank you for your application. We are reviewing candidates. Due to a high volu…" at bounding box center [1339, 636] width 391 height 82
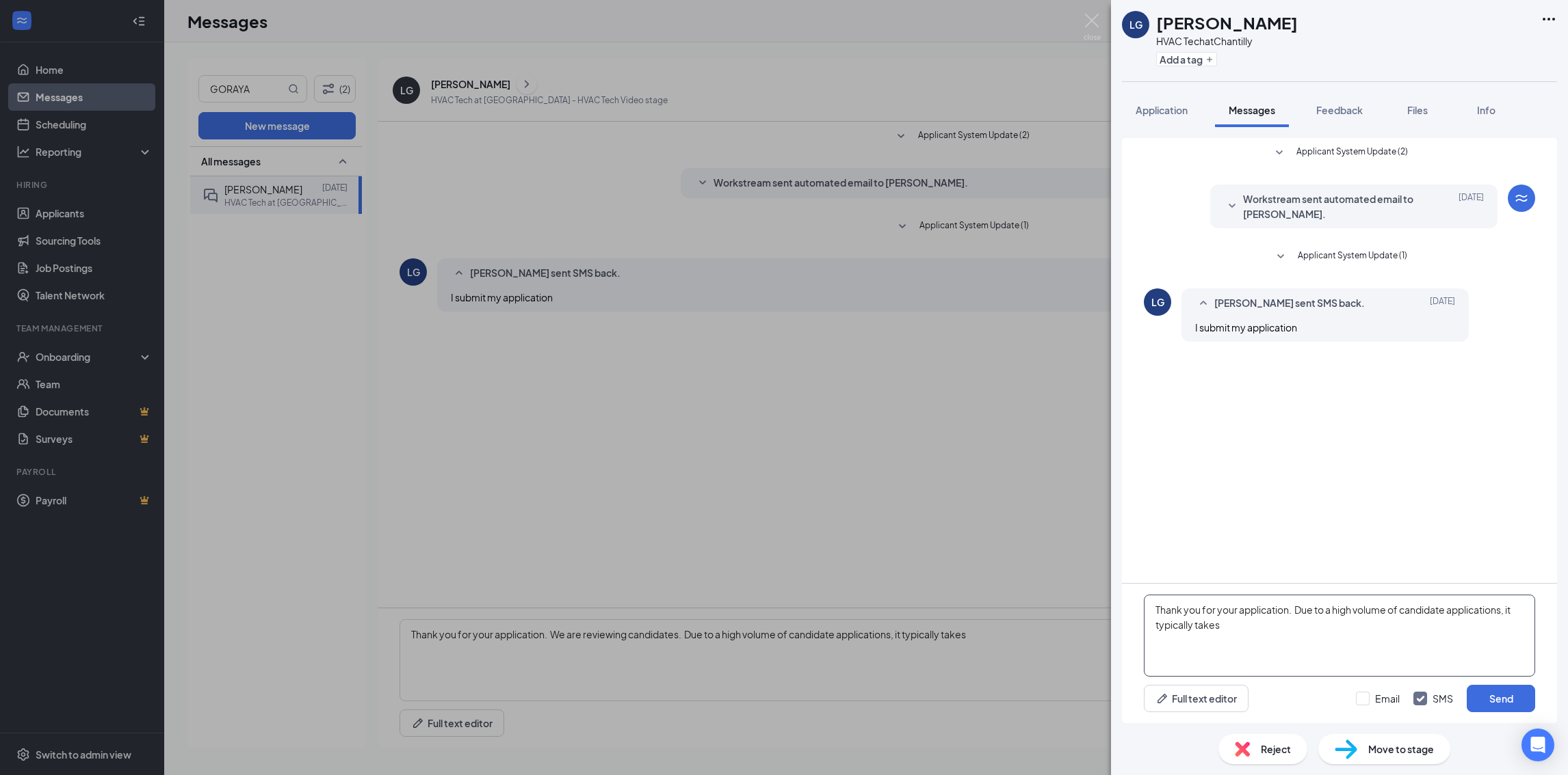
click at [1335, 622] on textarea "Thank you for your application. Due to a high volume of candidate applications,…" at bounding box center [1339, 636] width 391 height 82
click at [1332, 621] on textarea "Thank you for your application. Due to a high volume of candidate applications,…" at bounding box center [1339, 636] width 391 height 82
click at [1321, 643] on textarea "Thank you for your application. Due to a high volume of candidate applications,…" at bounding box center [1339, 636] width 391 height 82
type textarea "Thank you for your application. Due to a high volume of candidate applications,…"
click at [1365, 692] on input "Email" at bounding box center [1377, 698] width 44 height 14
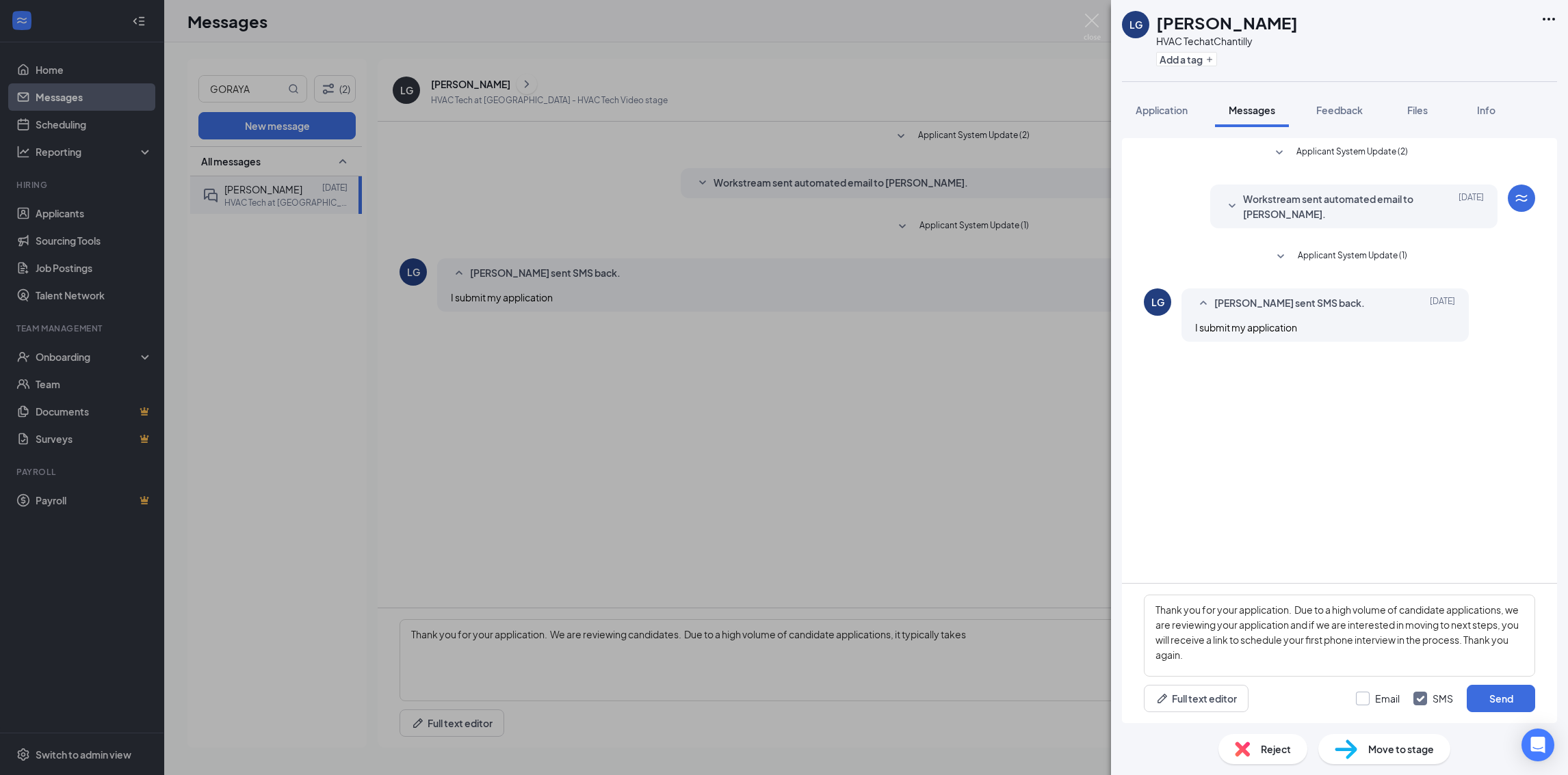
checkbox input "true"
click at [1519, 694] on button "Send" at bounding box center [1500, 699] width 68 height 27
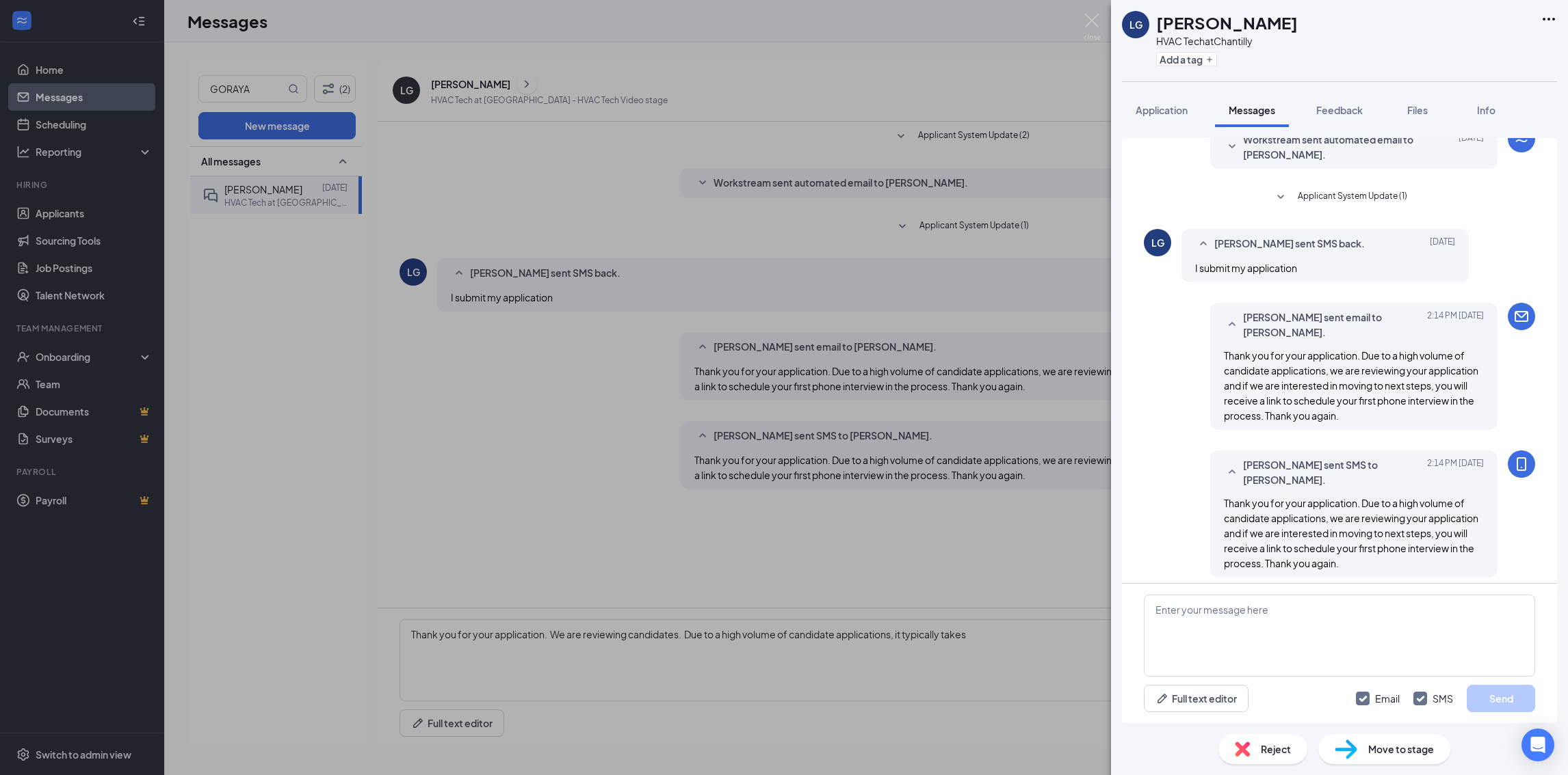
scroll to position [67, 0]
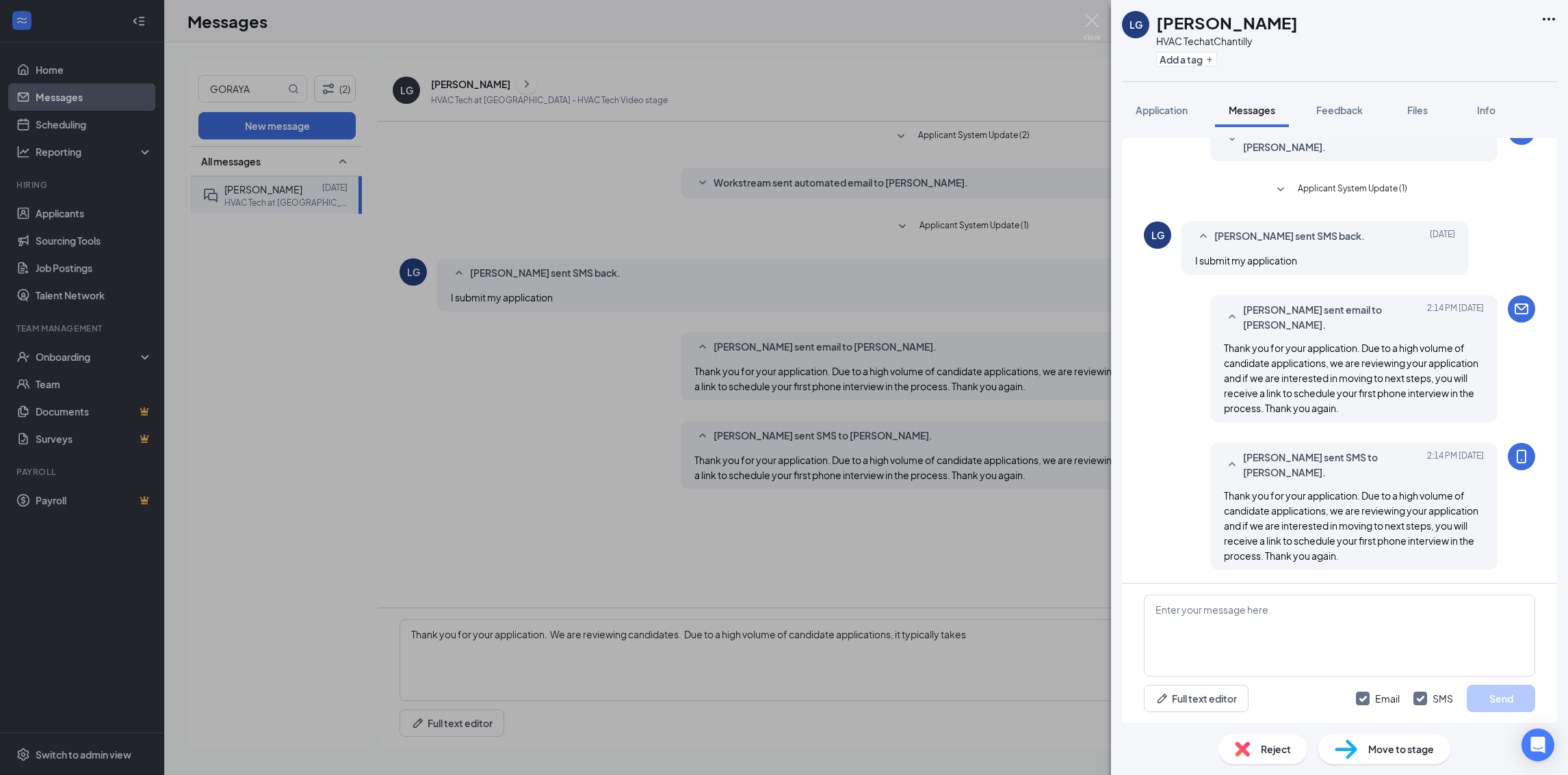
drag, startPoint x: 1085, startPoint y: 20, endPoint x: 1048, endPoint y: 20, distance: 37.0
click at [1085, 20] on img at bounding box center [1092, 27] width 17 height 27
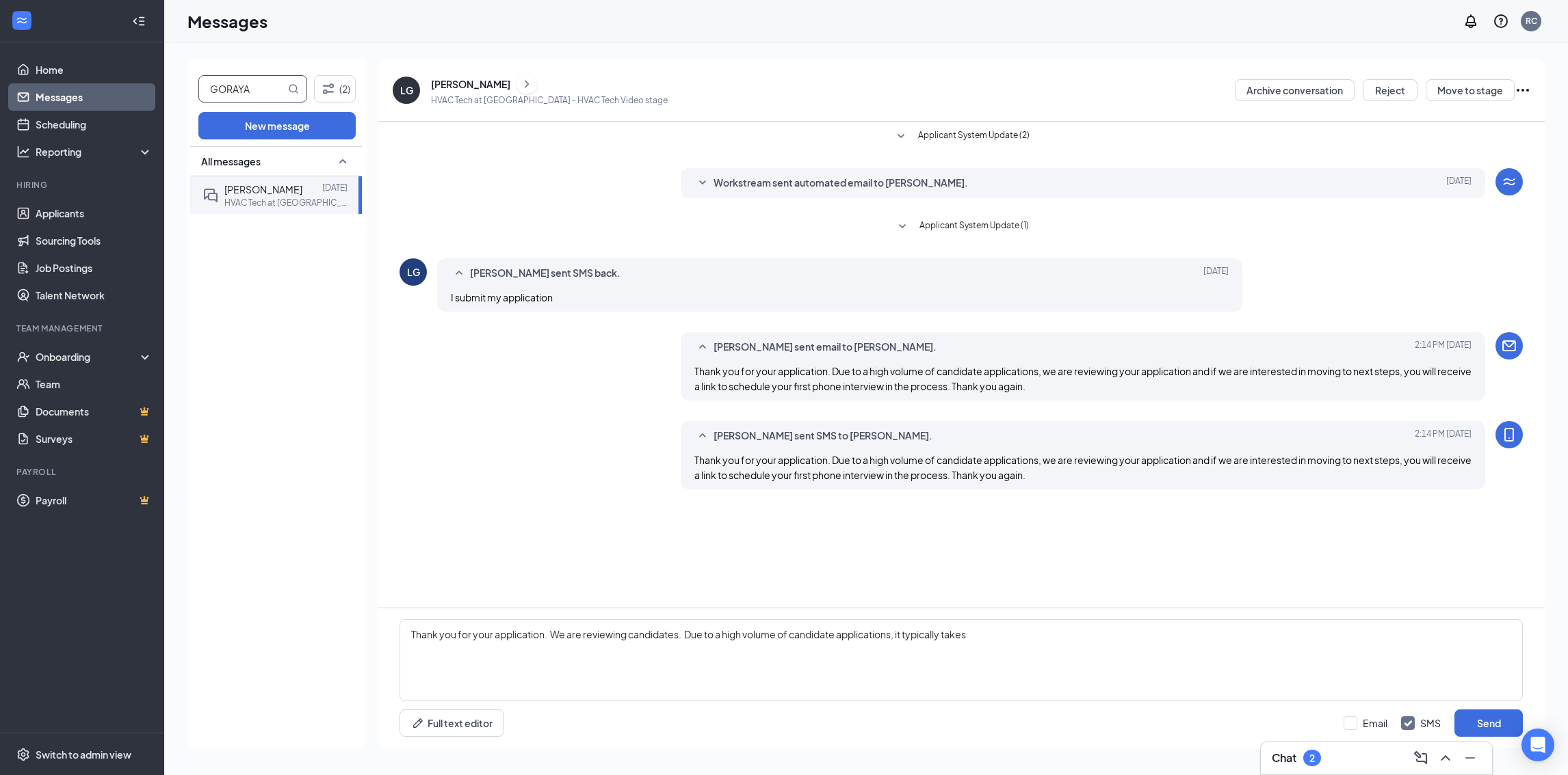
click at [263, 92] on input "GORAYA" at bounding box center [242, 89] width 86 height 26
click at [261, 92] on input "GORAYA" at bounding box center [242, 89] width 86 height 26
click at [310, 272] on div "All messages Lovepreet Goraya Aug 21 HVAC Tech at Chantilly" at bounding box center [275, 447] width 172 height 602
click at [43, 196] on li "Hiring Applicants Sourcing Tools Job Postings Talent Network" at bounding box center [81, 244] width 163 height 130
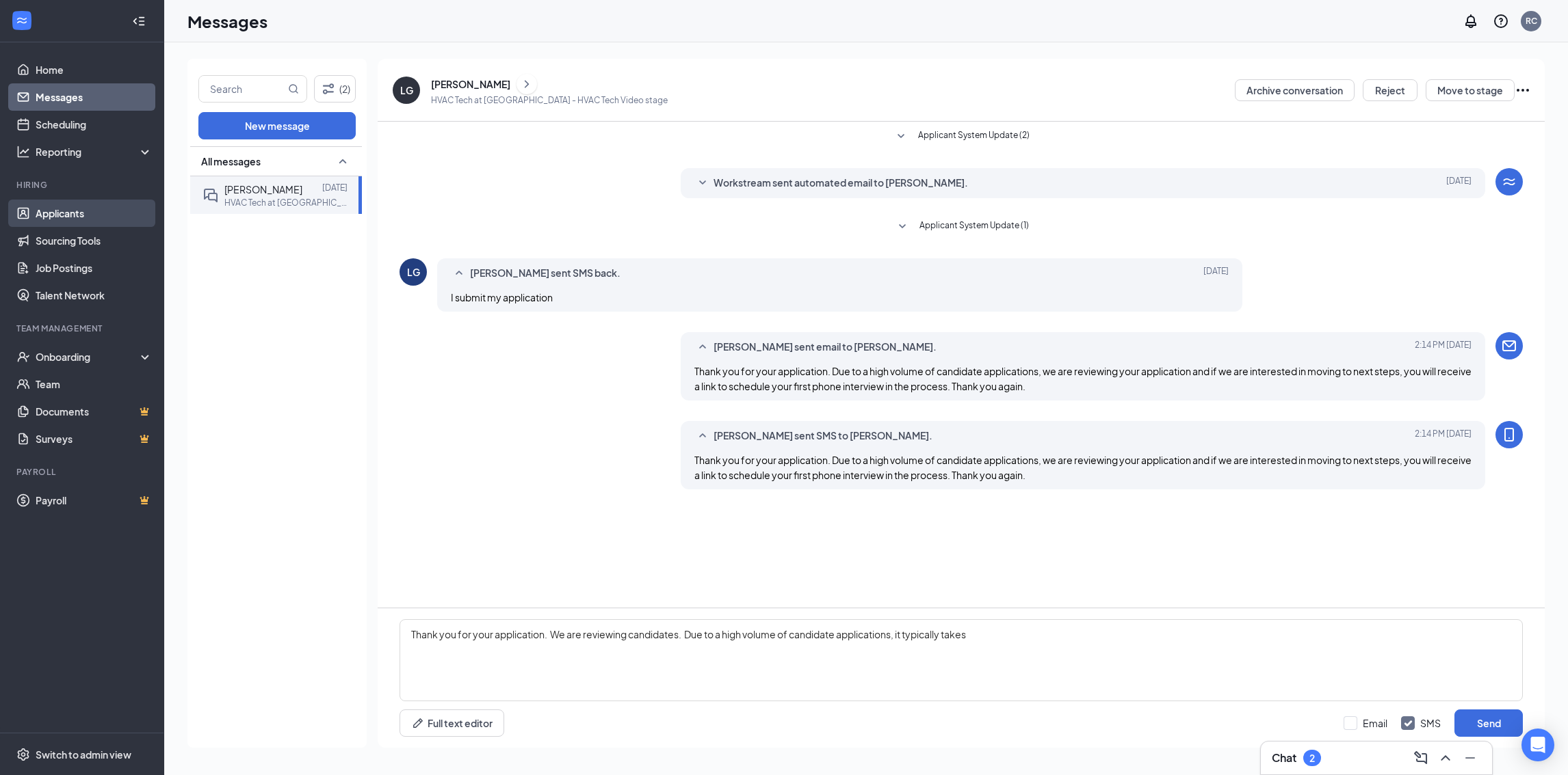
click at [70, 216] on link "Applicants" at bounding box center [94, 214] width 117 height 27
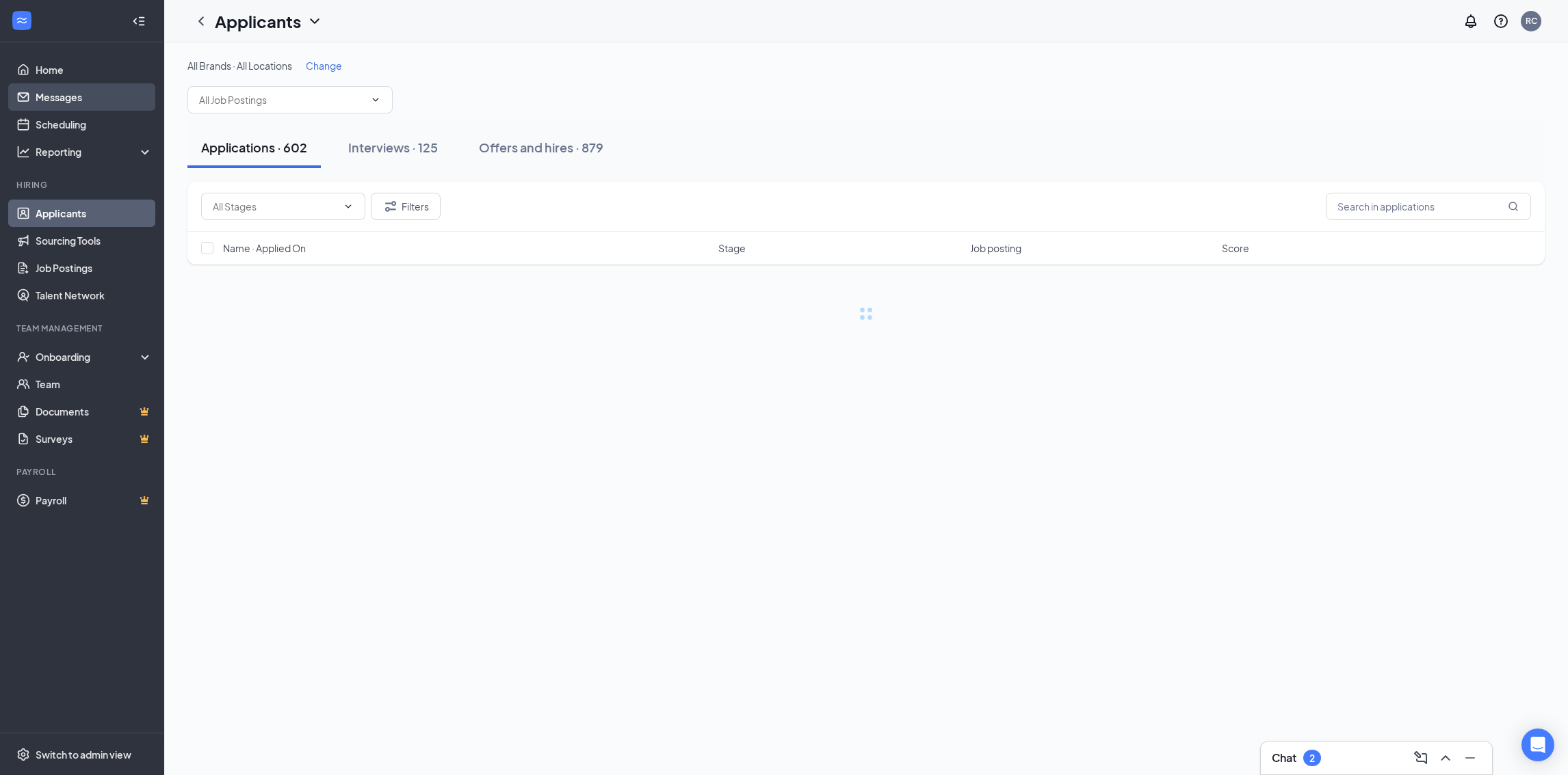
click at [61, 88] on link "Messages" at bounding box center [94, 97] width 117 height 27
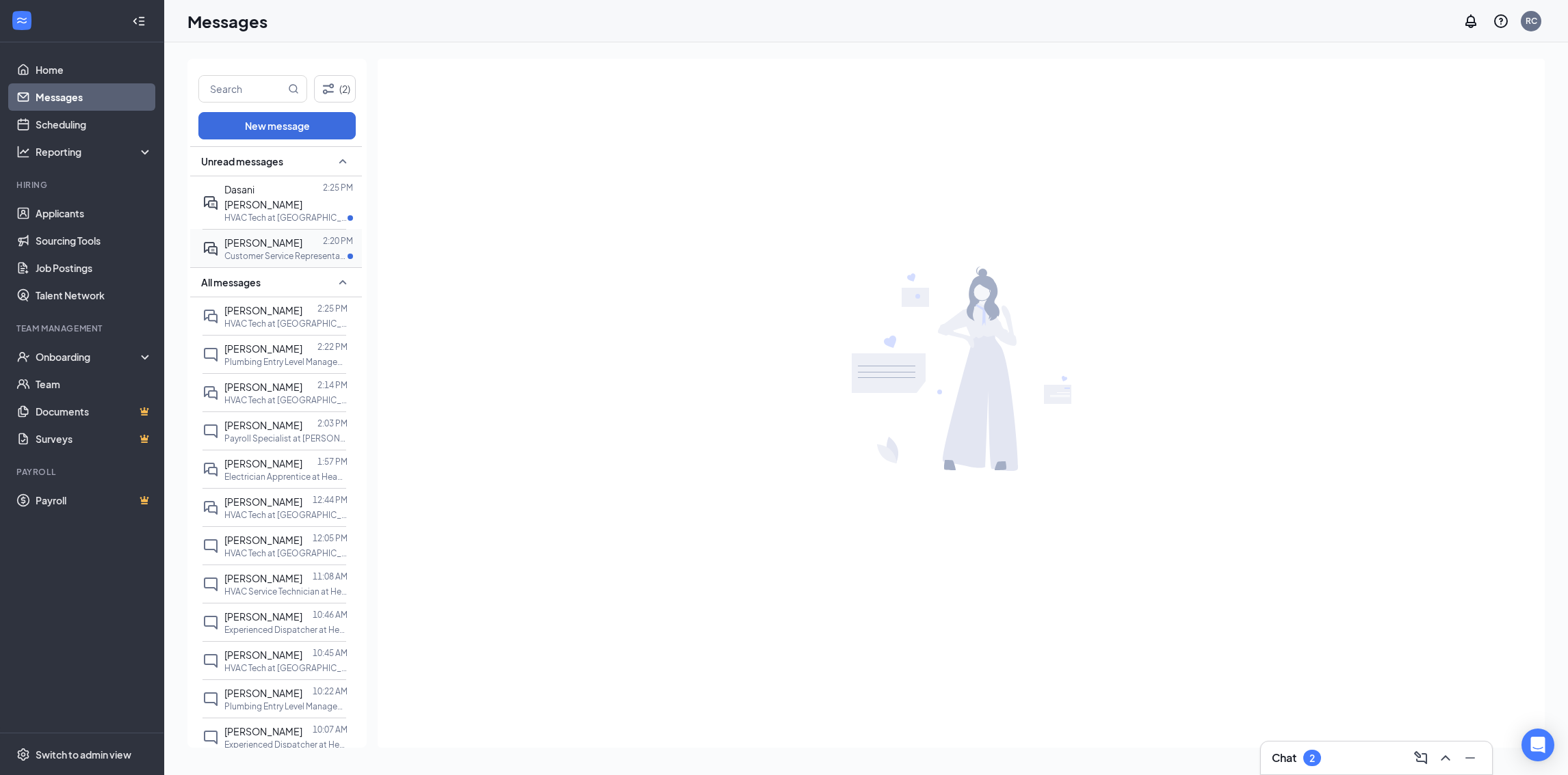
click at [272, 229] on div "James Gagliano 2:20 PM Customer Service Representative at Headquarters Bullseye…" at bounding box center [274, 248] width 144 height 38
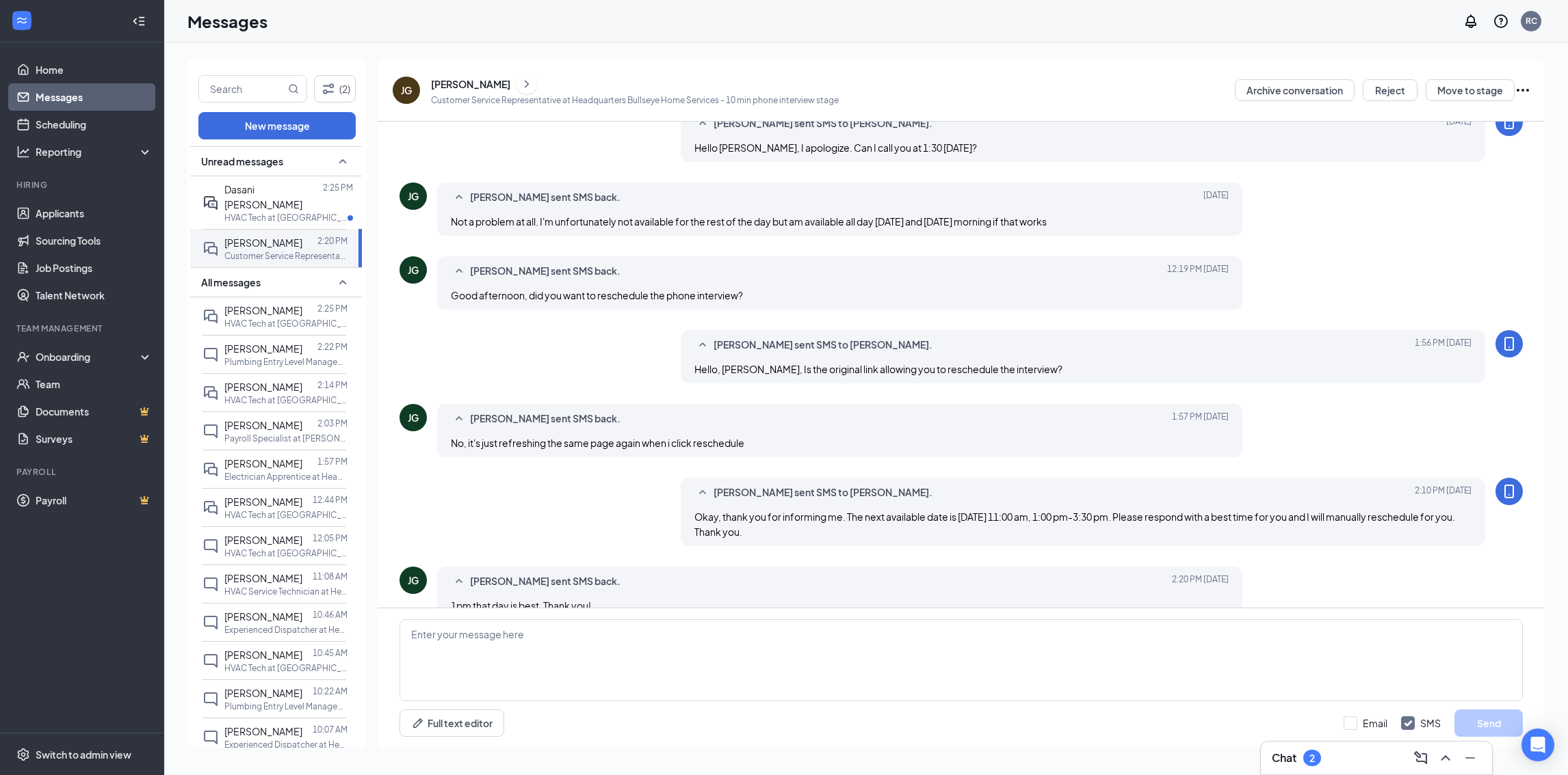
scroll to position [265, 0]
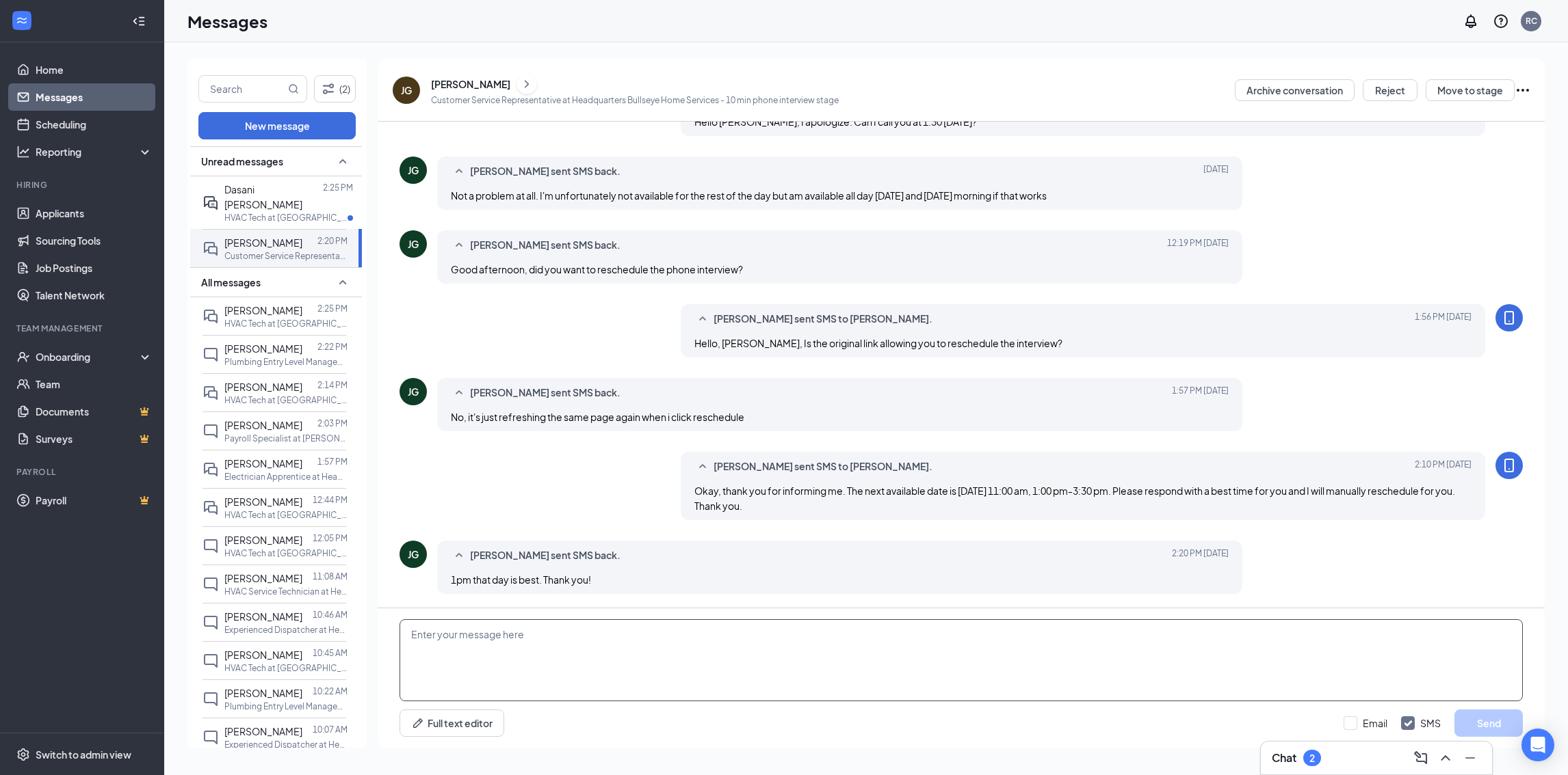
click at [572, 634] on textarea at bounding box center [960, 661] width 1123 height 82
type textarea "Wonderful! Thank you kindly."
click at [1500, 720] on button "Send" at bounding box center [1488, 723] width 68 height 27
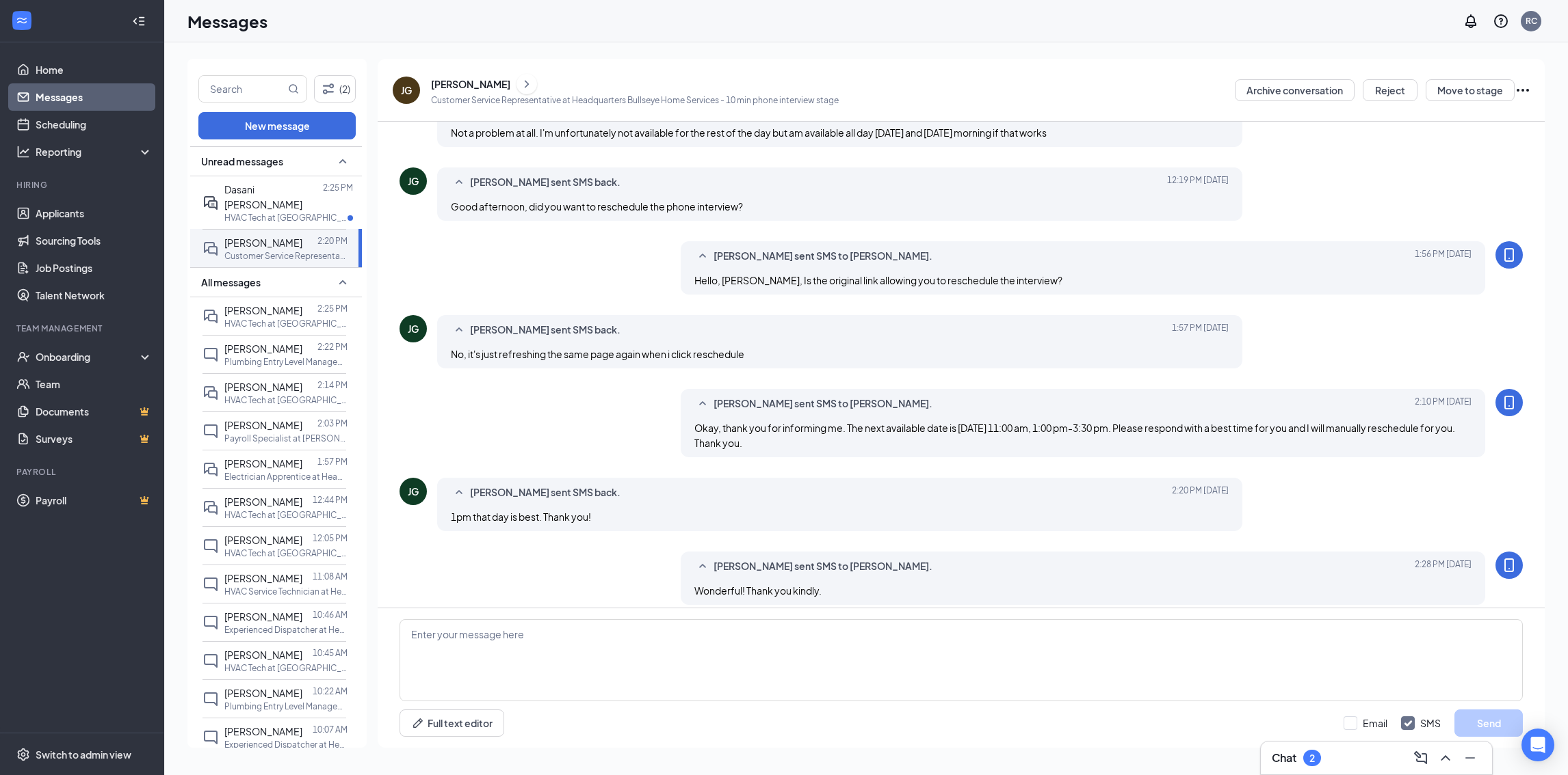
scroll to position [339, 0]
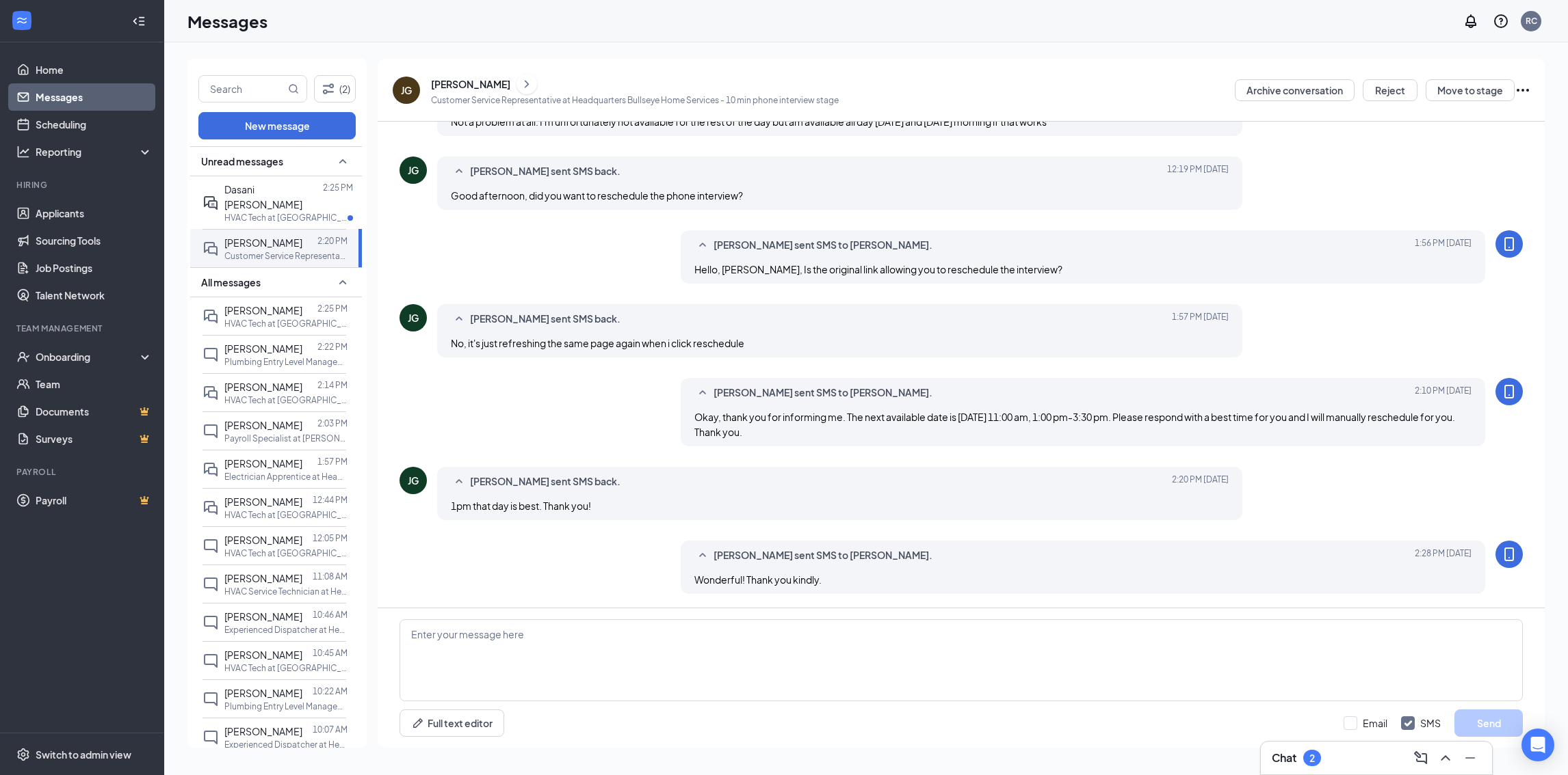
click at [465, 76] on div "James Gagliano" at bounding box center [634, 84] width 408 height 21
drag, startPoint x: 463, startPoint y: 79, endPoint x: 483, endPoint y: 71, distance: 21.5
click at [462, 80] on div "James Gagliano" at bounding box center [470, 83] width 79 height 14
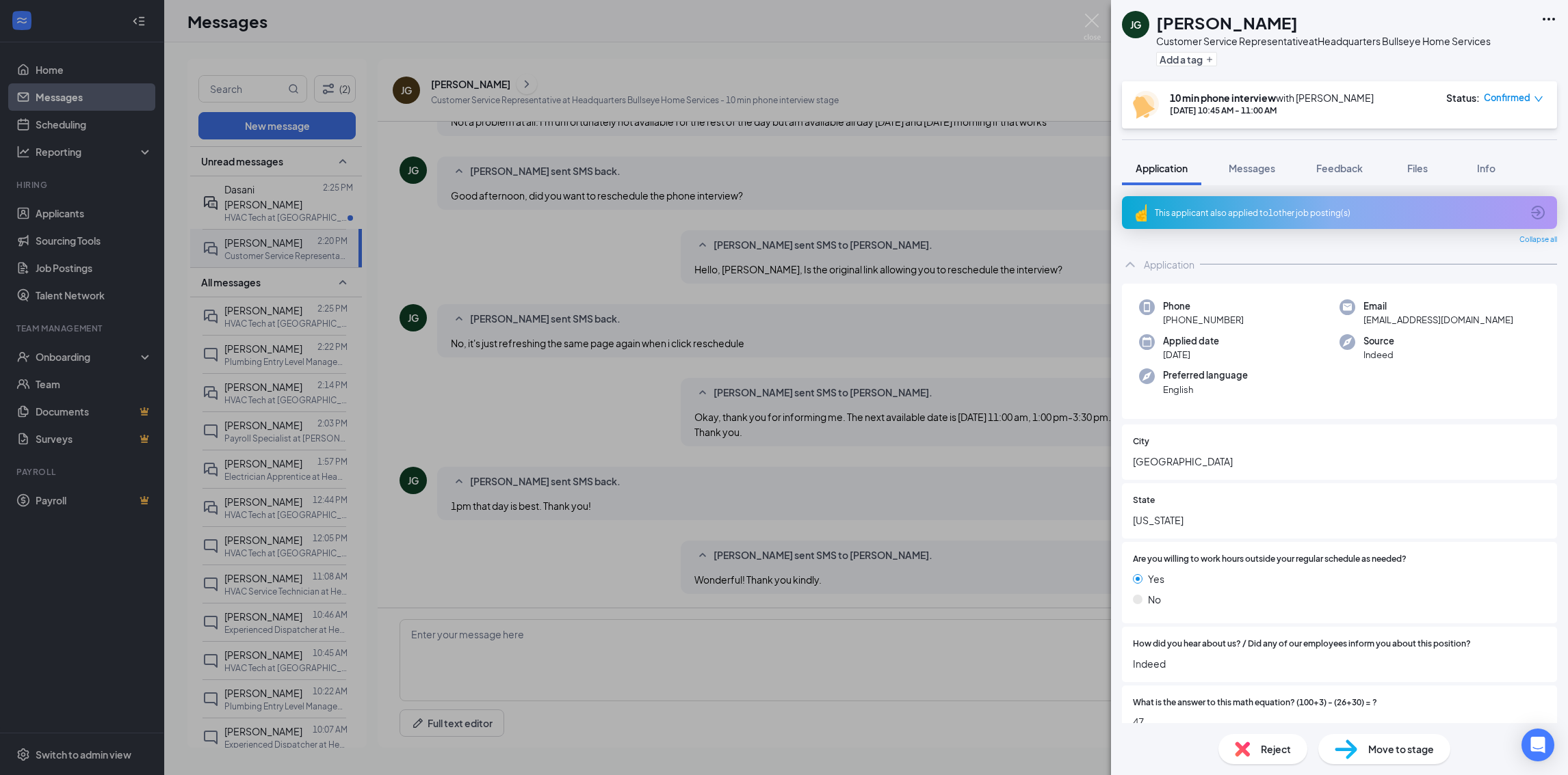
click at [1541, 96] on icon "down" at bounding box center [1538, 98] width 9 height 9
click at [1487, 134] on span "Request Reschedule" at bounding box center [1485, 137] width 94 height 15
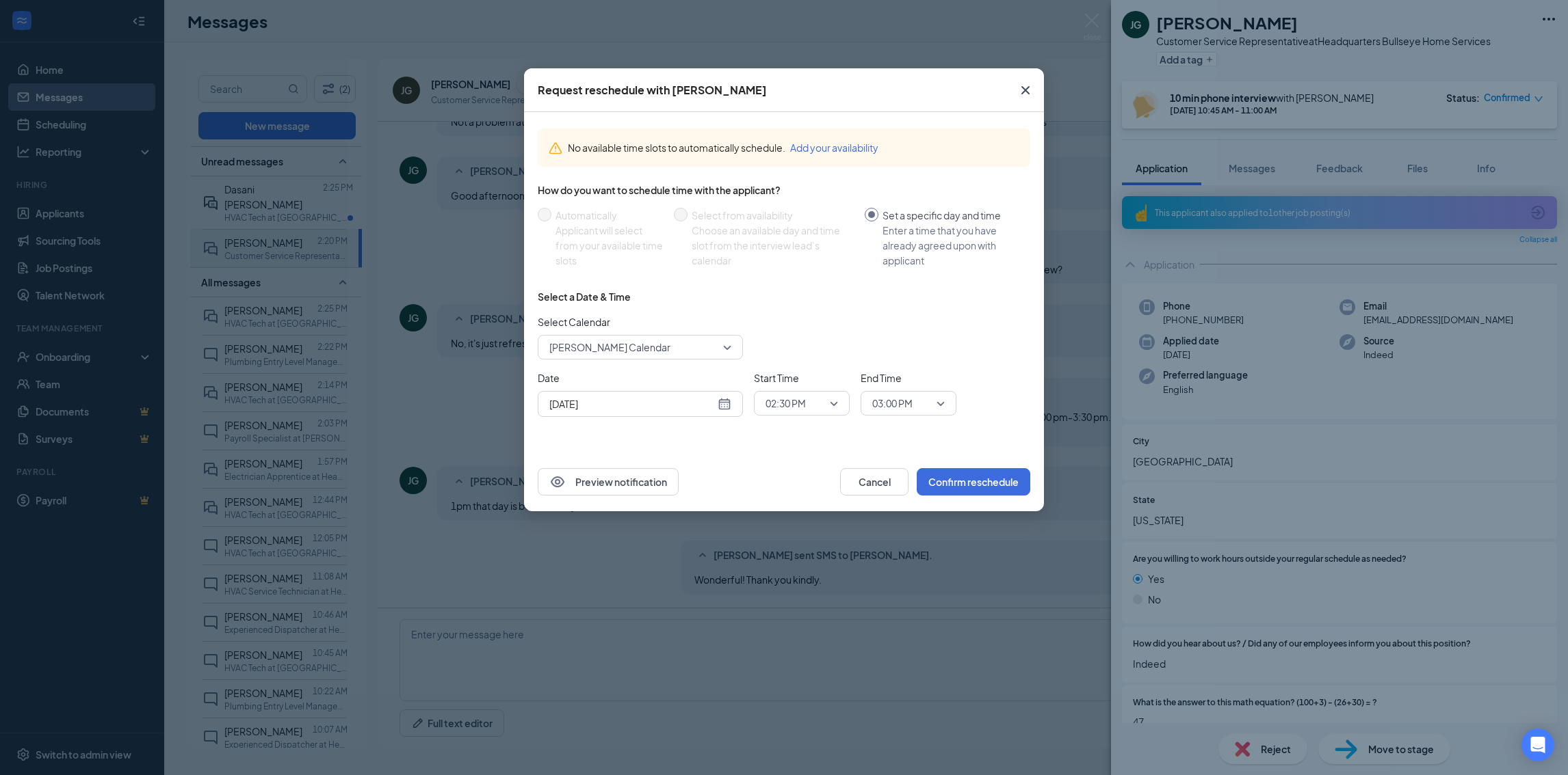
click at [708, 348] on span "Rachelle Craft's Calendar" at bounding box center [634, 347] width 170 height 21
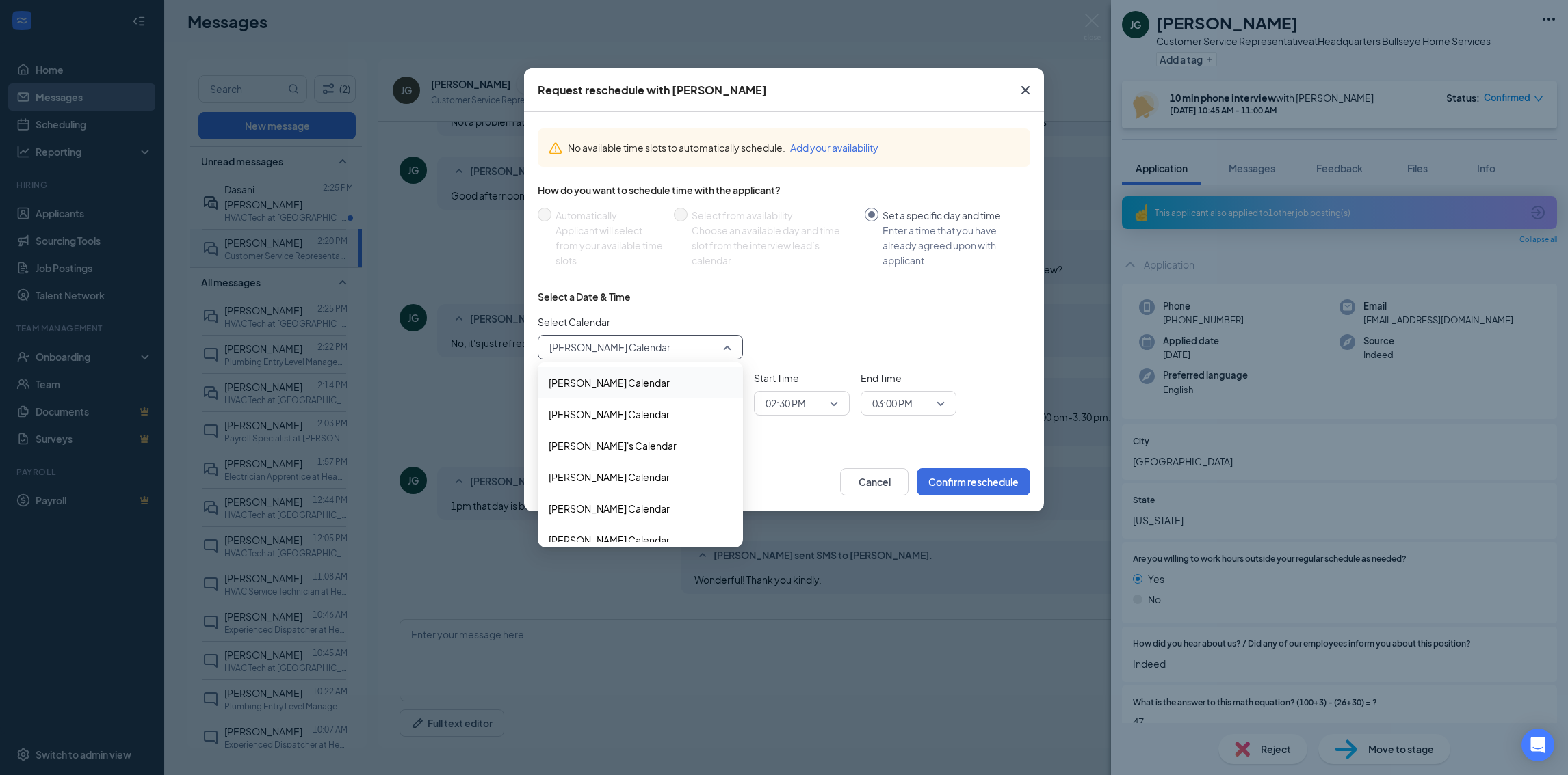
click at [585, 385] on span "Ahmed Mohamed's Calendar" at bounding box center [609, 382] width 121 height 15
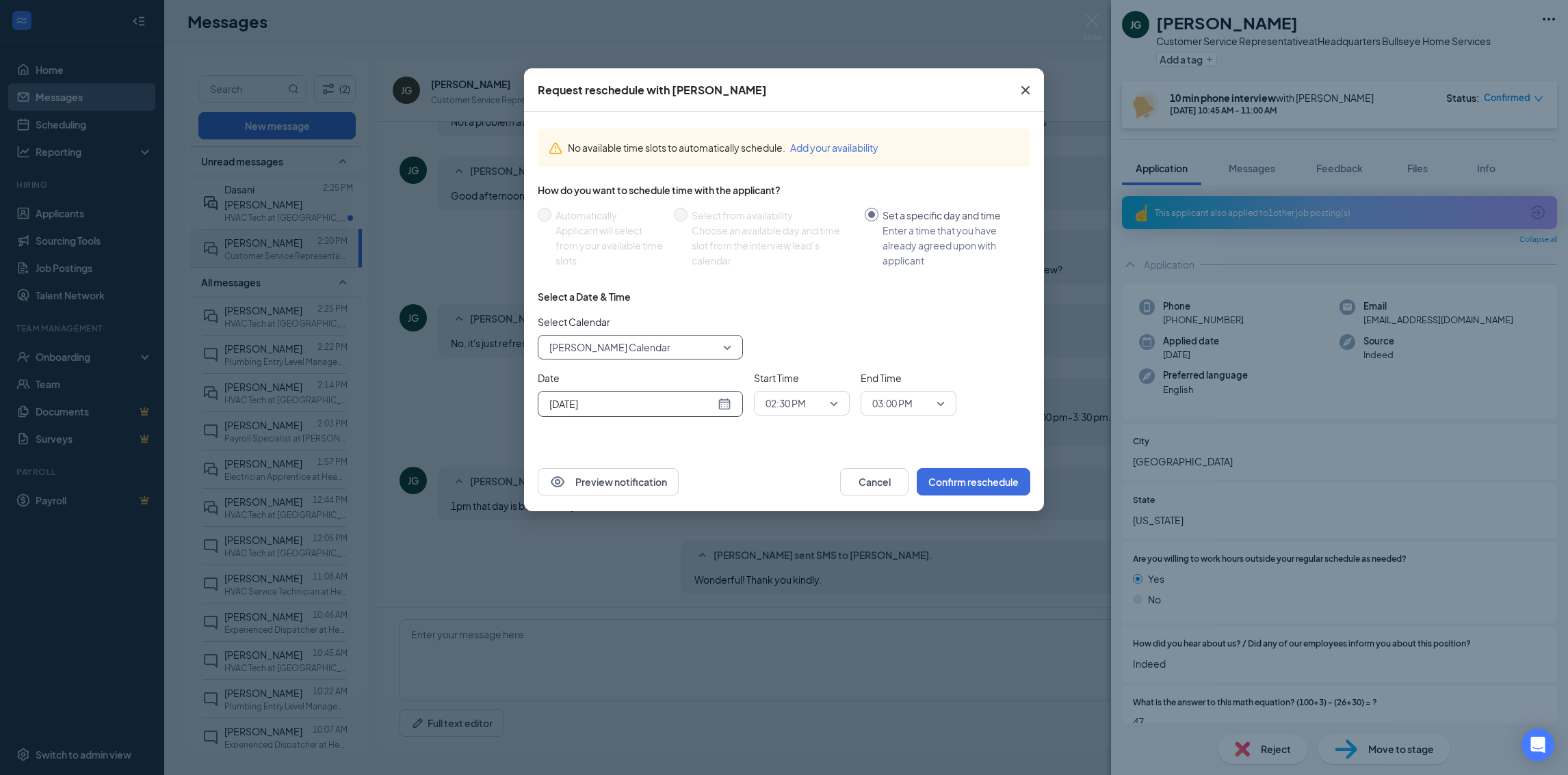
click at [704, 400] on input "Aug 26, 2025" at bounding box center [632, 404] width 165 height 15
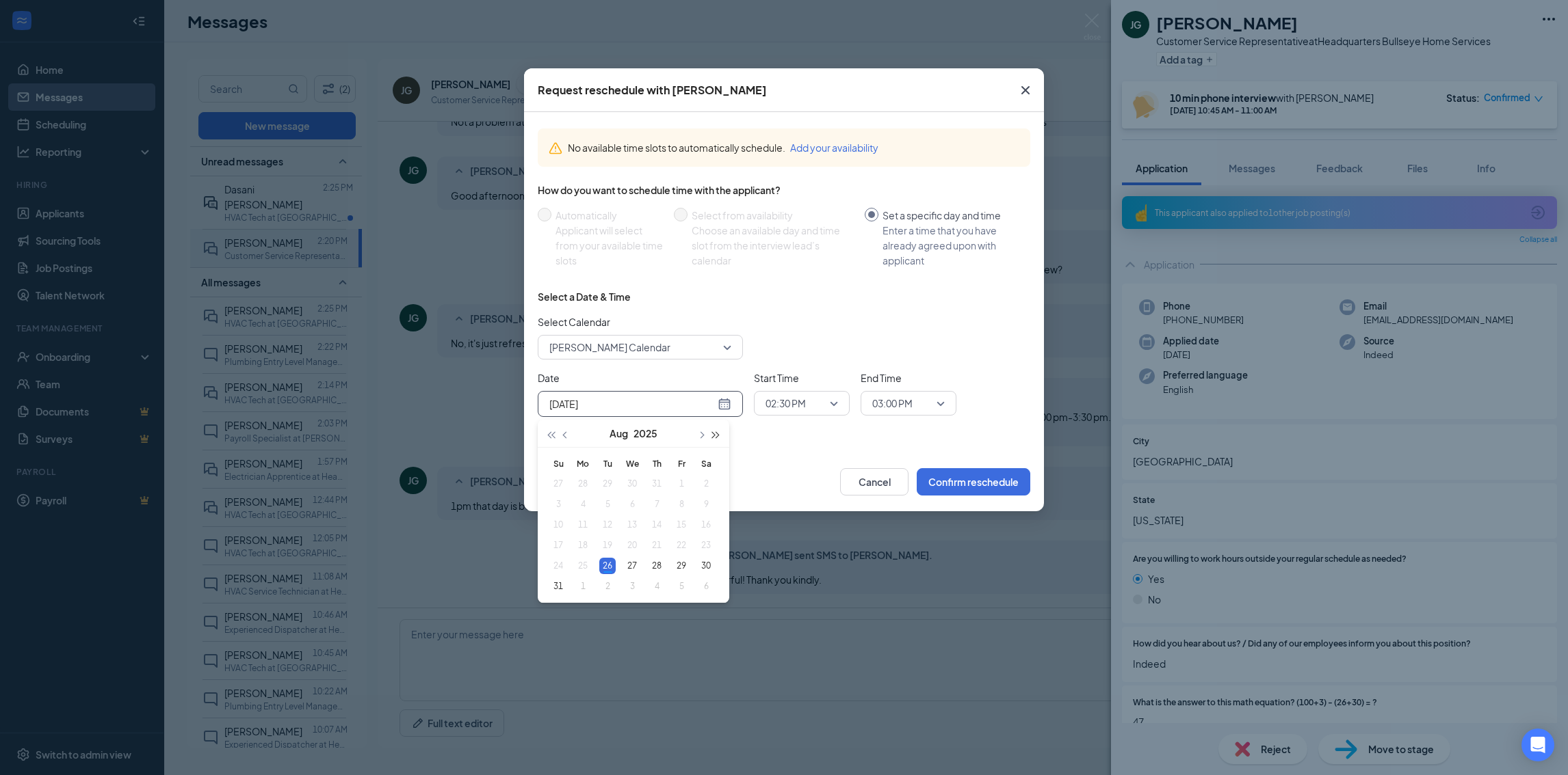
click at [716, 436] on span "button" at bounding box center [716, 436] width 7 height 7
click at [554, 434] on span "button" at bounding box center [551, 436] width 7 height 7
click at [701, 436] on span "button" at bounding box center [701, 436] width 7 height 7
type input "Sep 2, 2025"
click at [606, 485] on div "2" at bounding box center [607, 484] width 17 height 17
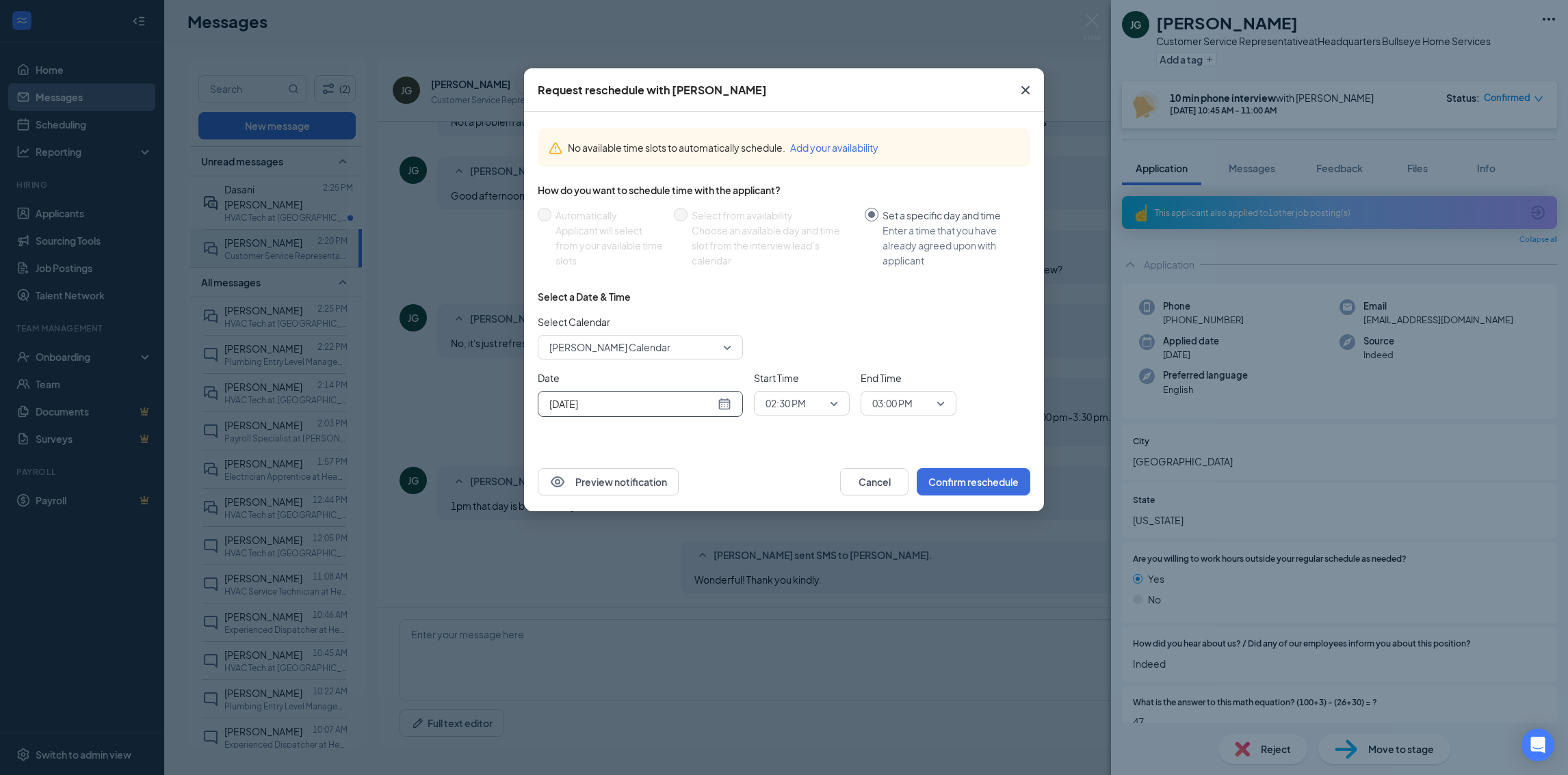
click at [831, 403] on span "02:30 PM" at bounding box center [801, 403] width 73 height 21
click at [801, 487] on span "01:00 PM" at bounding box center [785, 495] width 40 height 15
click at [944, 400] on div "03:00 PM" at bounding box center [908, 403] width 96 height 24
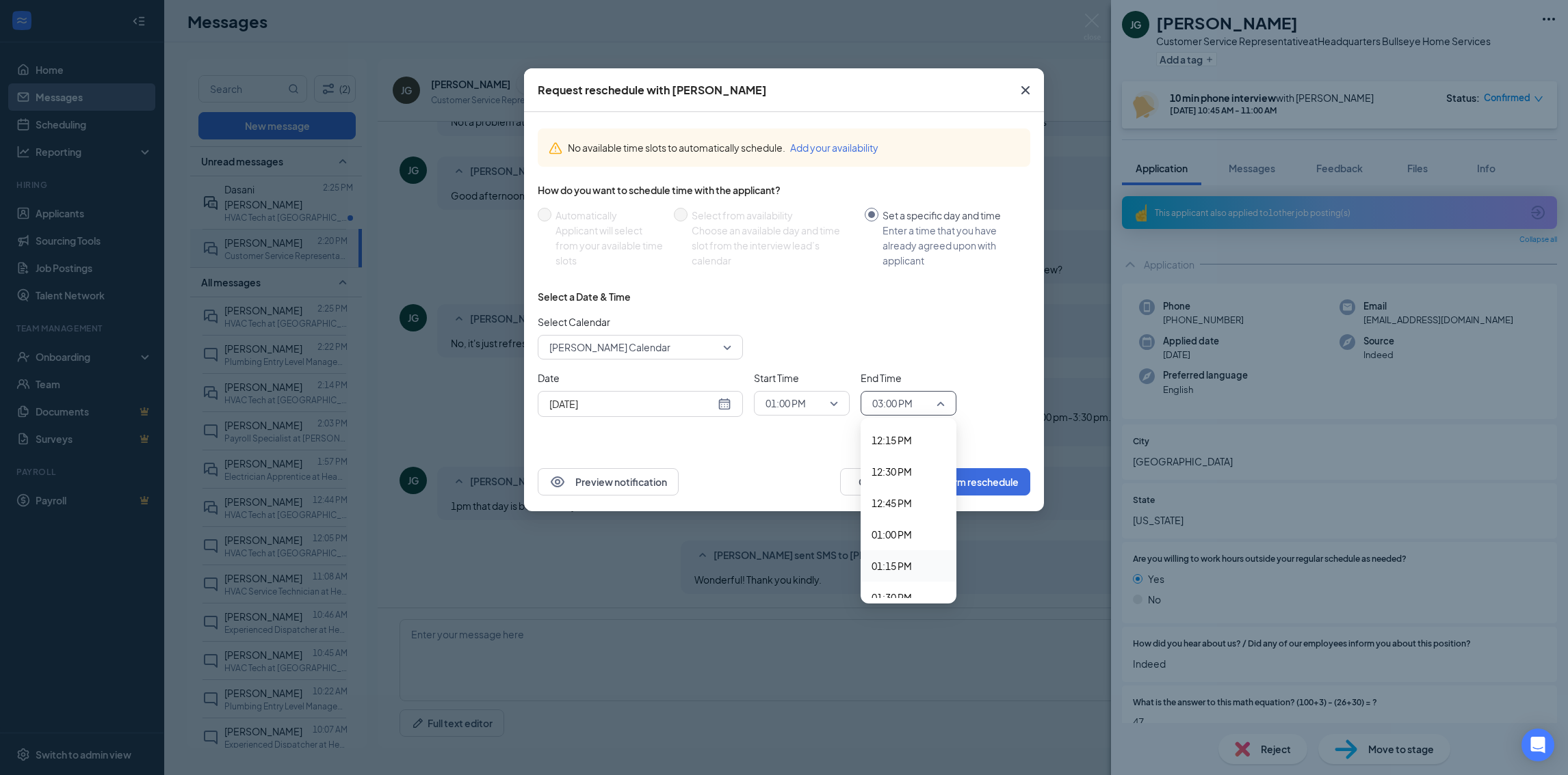
click at [887, 554] on div "01:15 PM" at bounding box center [908, 567] width 96 height 32
click at [1011, 360] on div "Select a Date & Time Select Calendar Ahmed Mohamed's Calendar 92675 142789 Ahme…" at bounding box center [783, 359] width 493 height 138
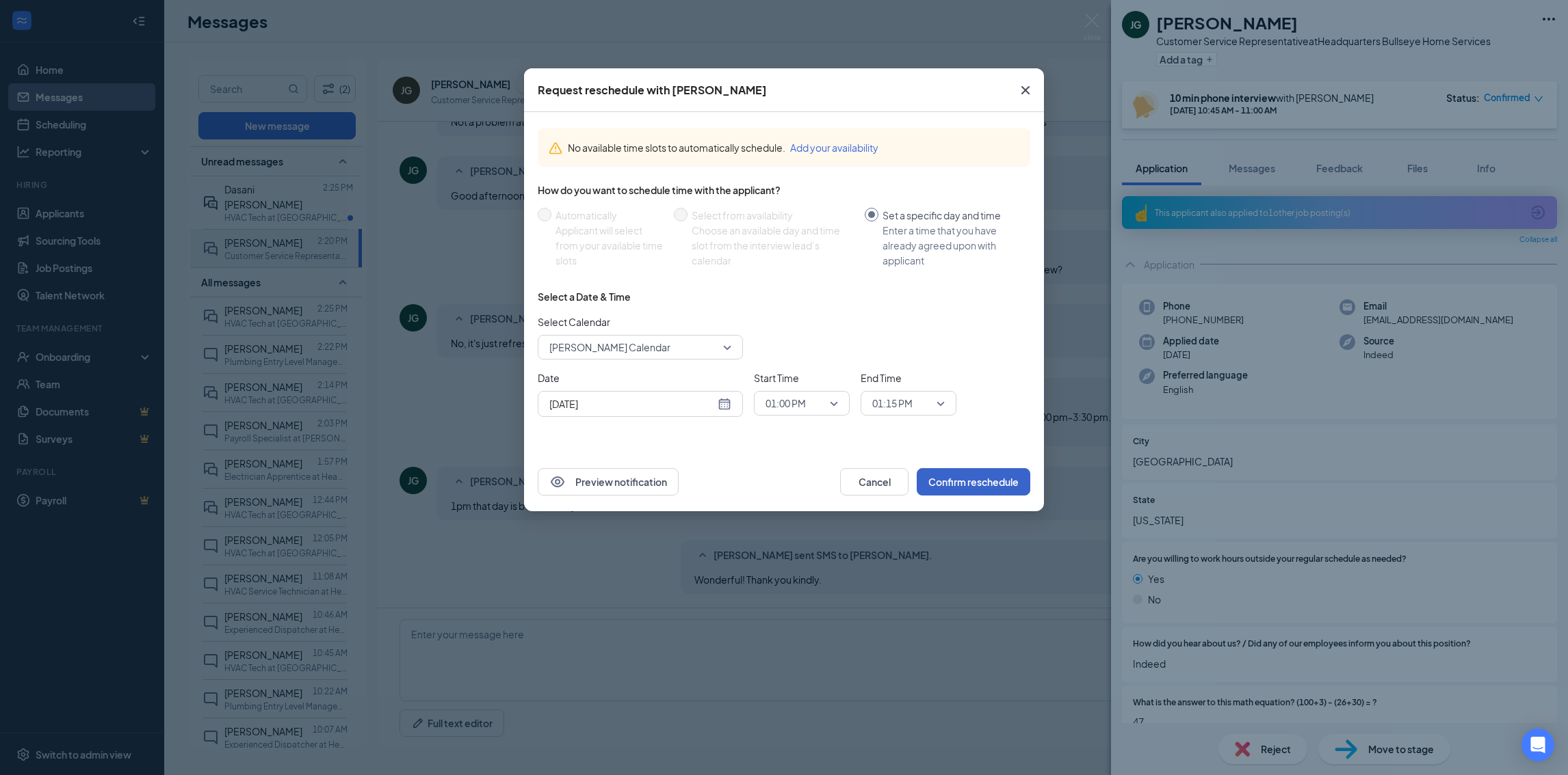
click at [980, 478] on button "Confirm reschedule" at bounding box center [973, 482] width 114 height 27
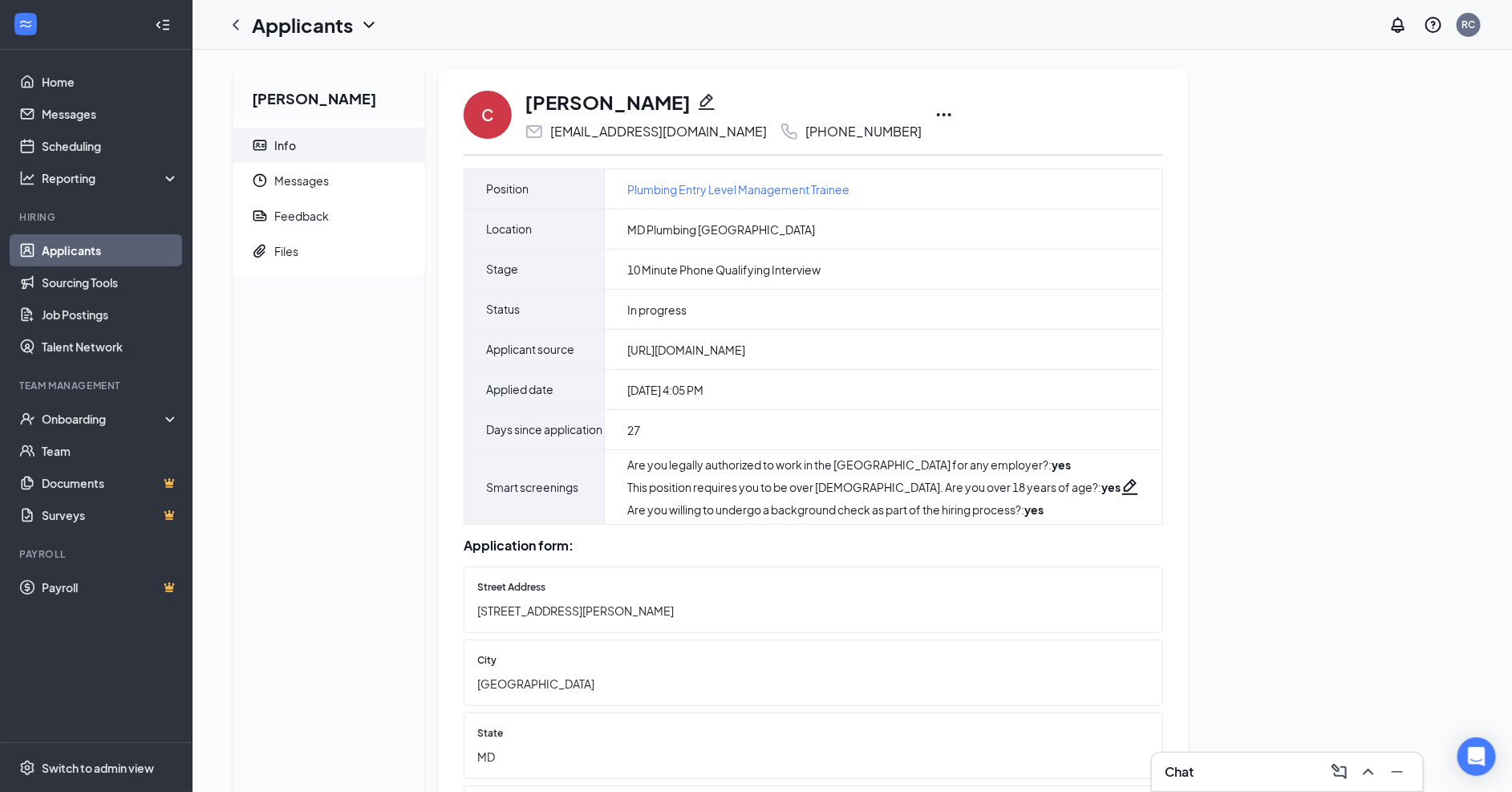
click at [698, 106] on icon "Pencil" at bounding box center [706, 101] width 16 height 16
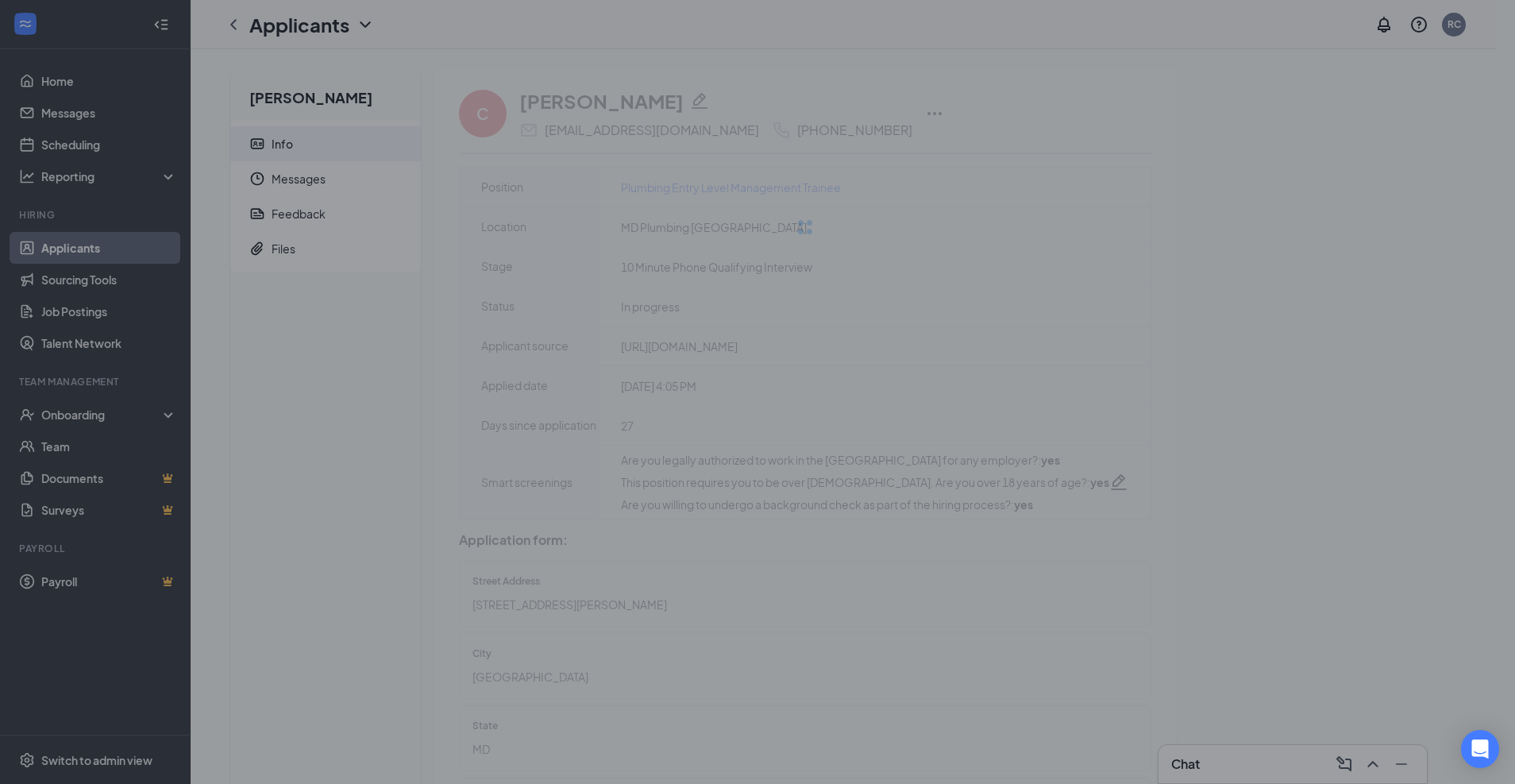
type input "(443) 886-8685"
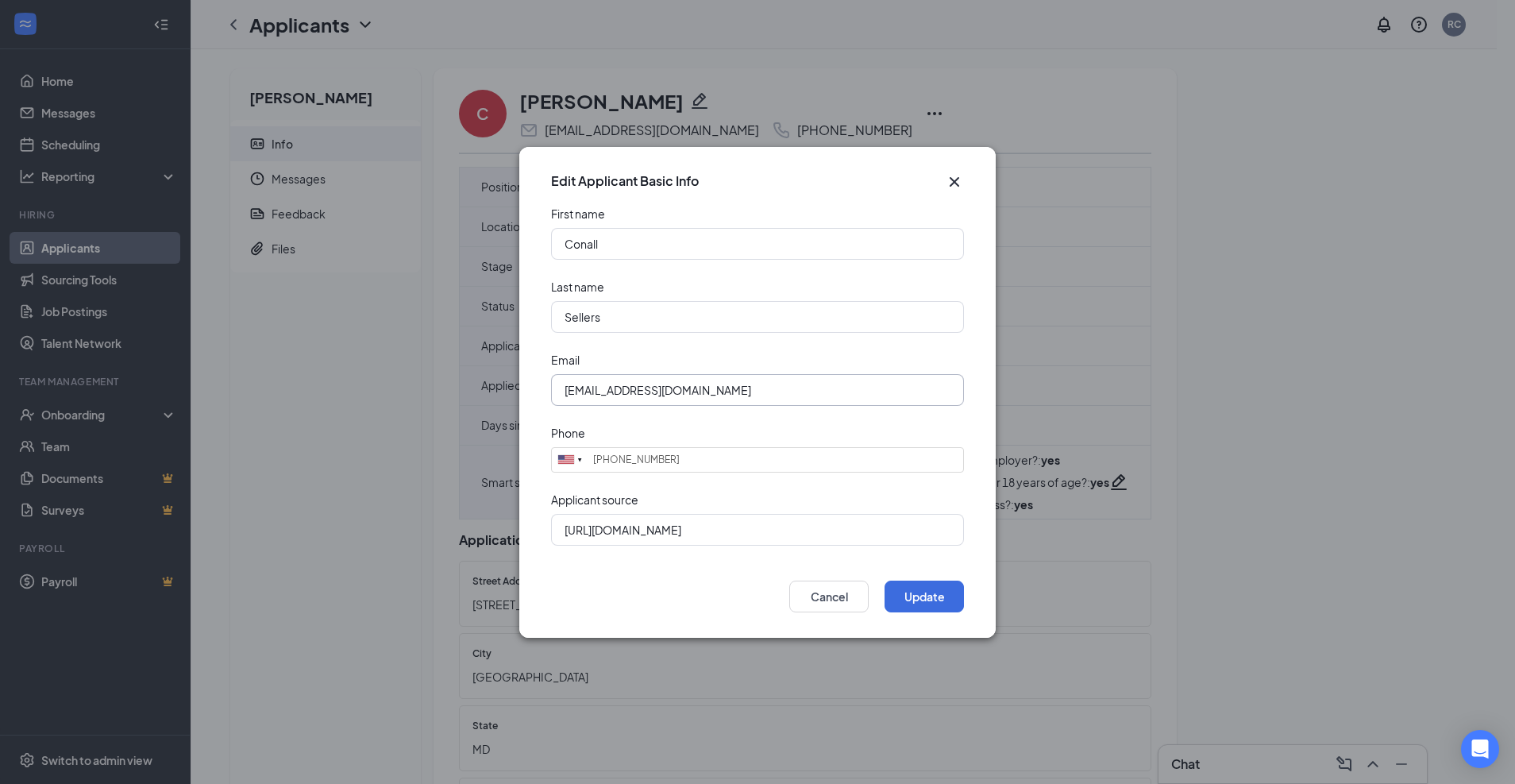
click at [617, 394] on input "conall3307@gmail.com" at bounding box center [758, 390] width 413 height 32
drag, startPoint x: 914, startPoint y: 595, endPoint x: 918, endPoint y: 606, distance: 11.7
click at [914, 595] on button "Update" at bounding box center [924, 596] width 79 height 32
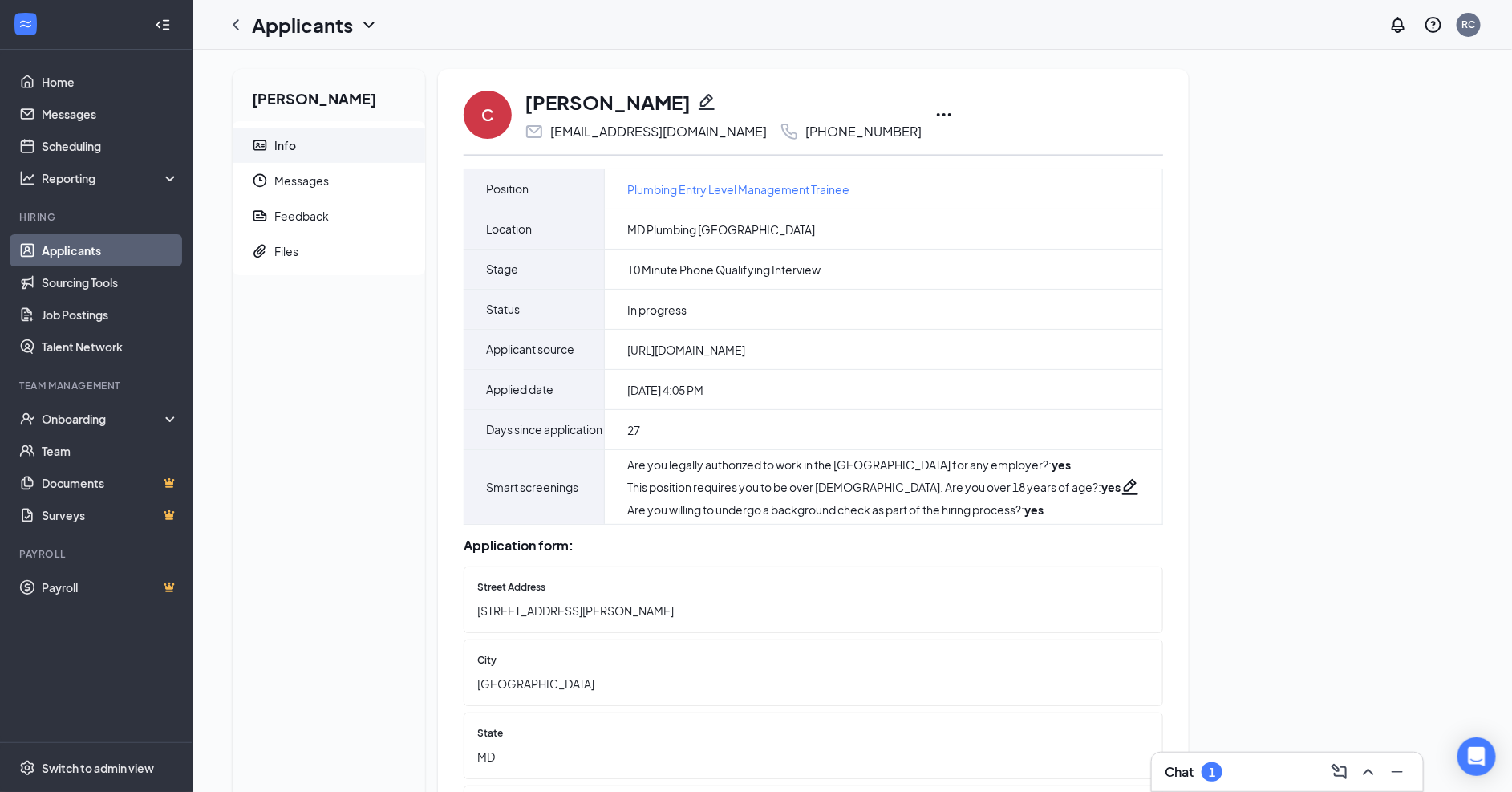
click at [859, 125] on div "C Conall Sellers conall3307@gmail.com +1 (443) 886-8685" at bounding box center [813, 115] width 699 height 53
click at [934, 111] on icon "Ellipses" at bounding box center [944, 115] width 19 height 19
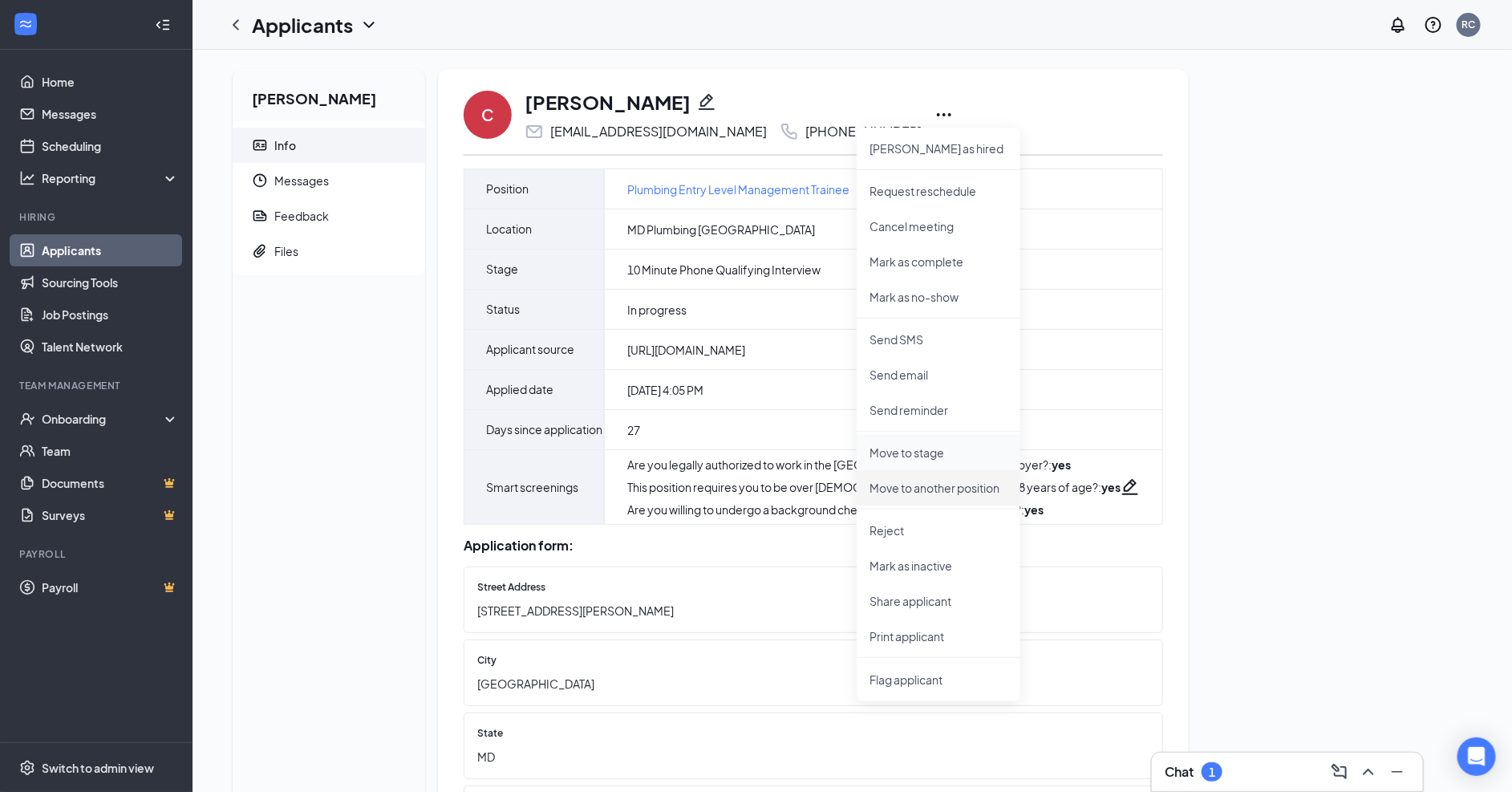
click at [914, 450] on p "Move to stage" at bounding box center [939, 452] width 138 height 16
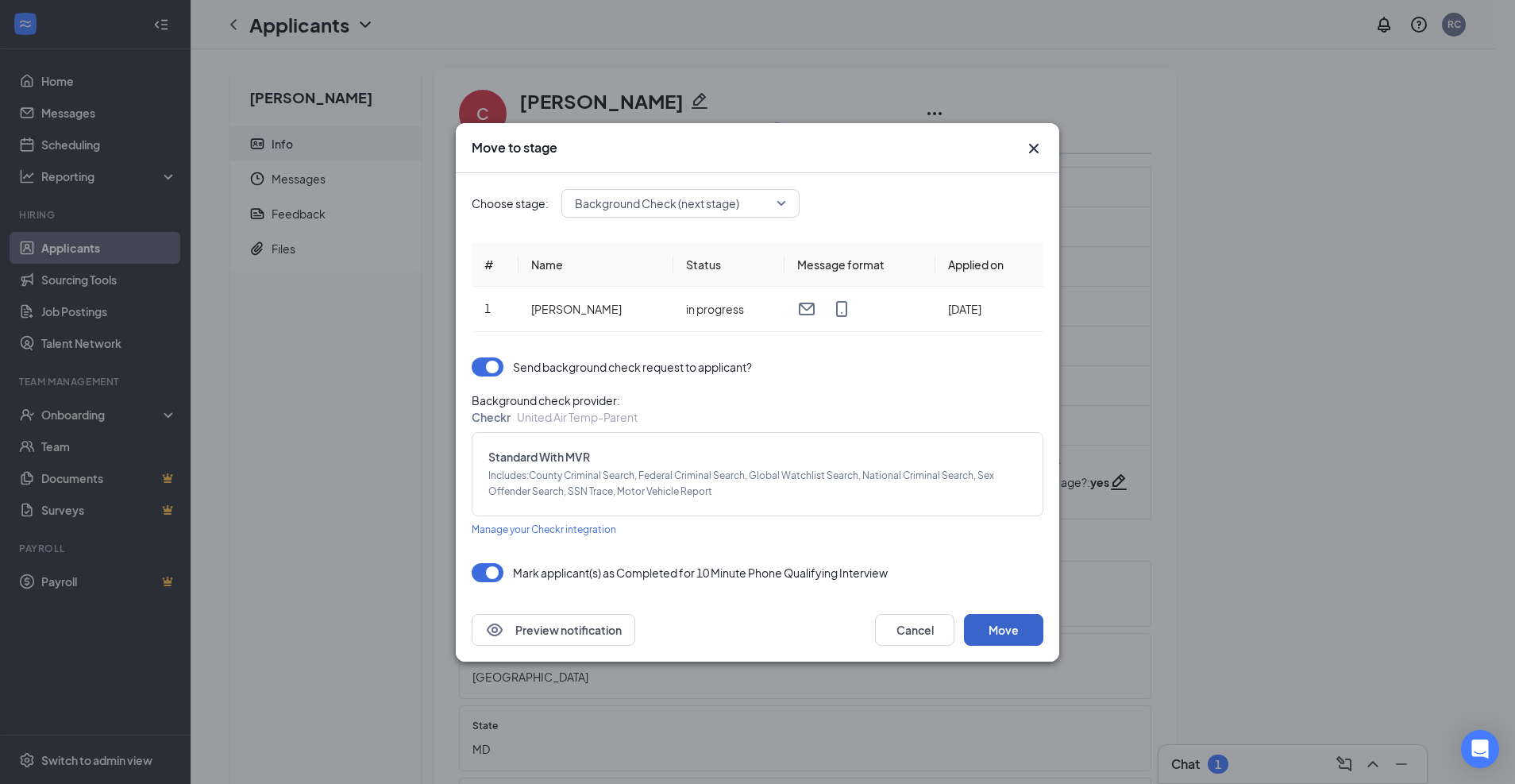
click at [1008, 643] on button "Move" at bounding box center [1003, 630] width 79 height 32
